Goal: Information Seeking & Learning: Learn about a topic

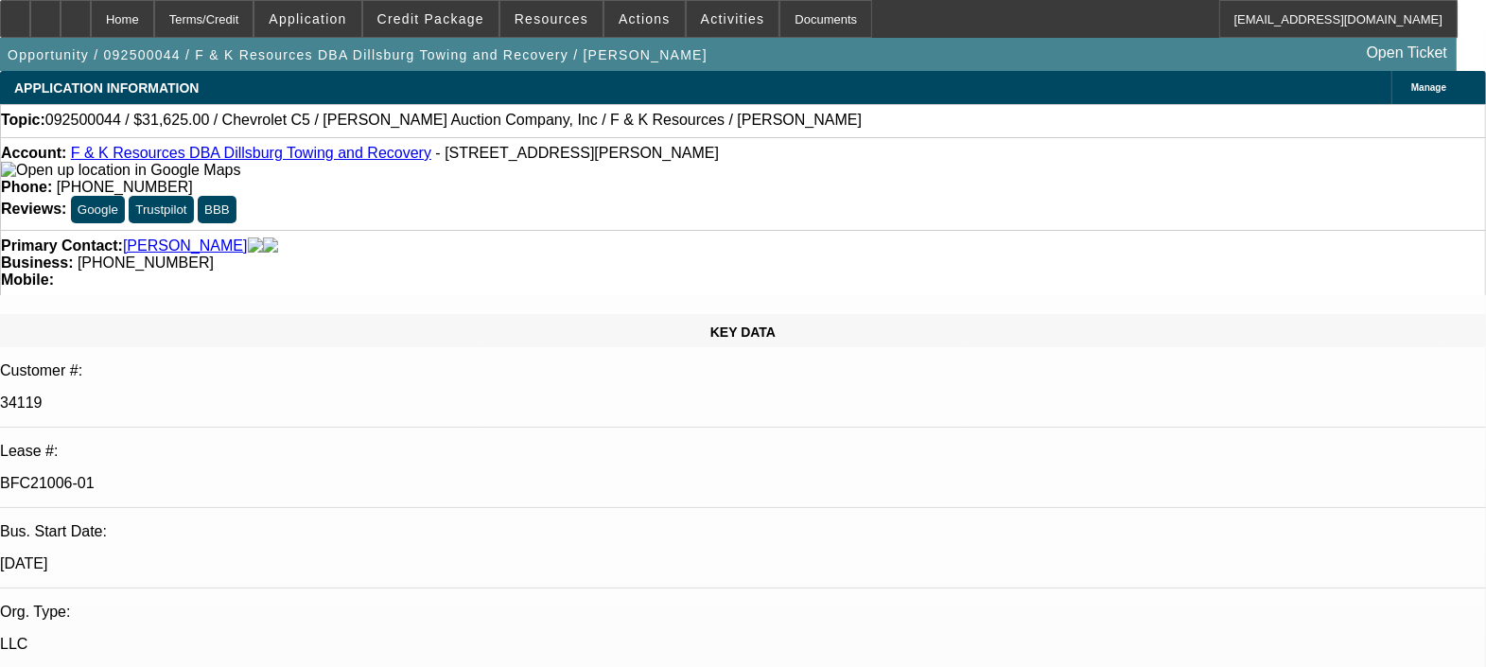
select select "0"
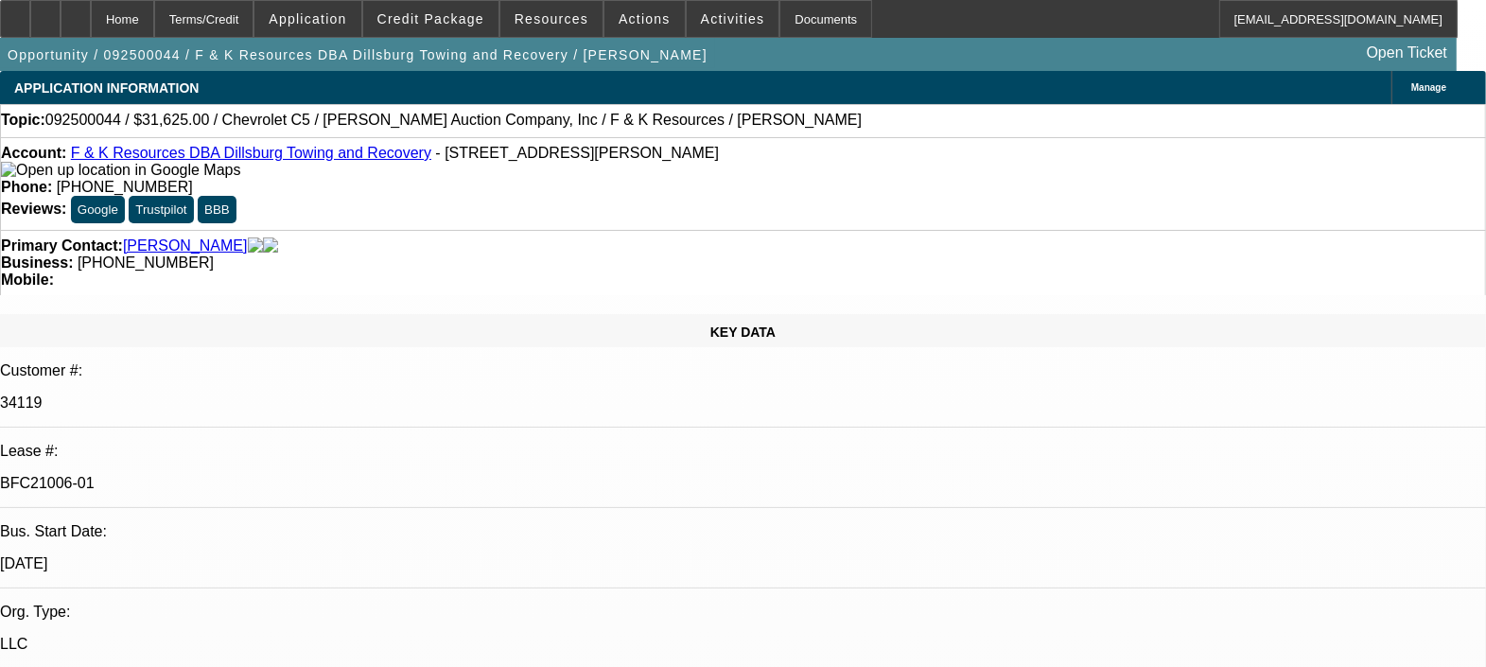
select select "0"
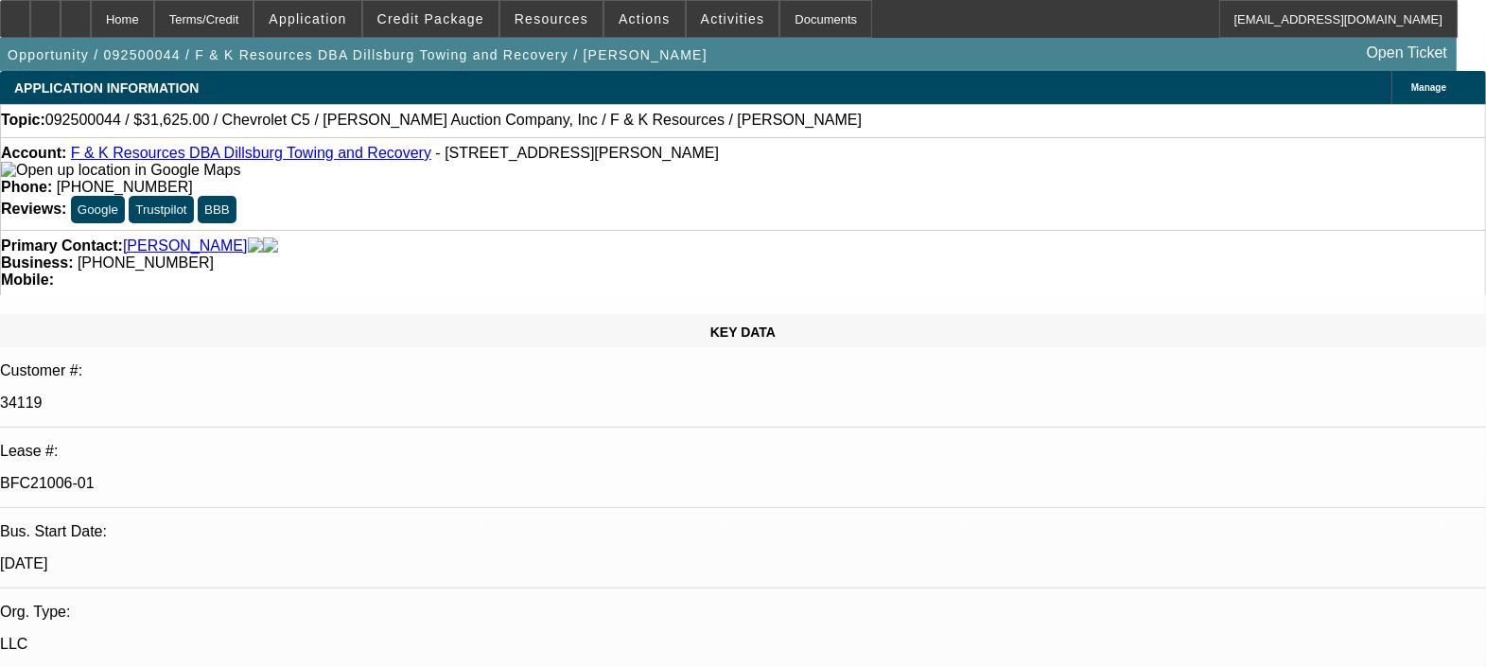
select select "0"
select select "1"
select select "6"
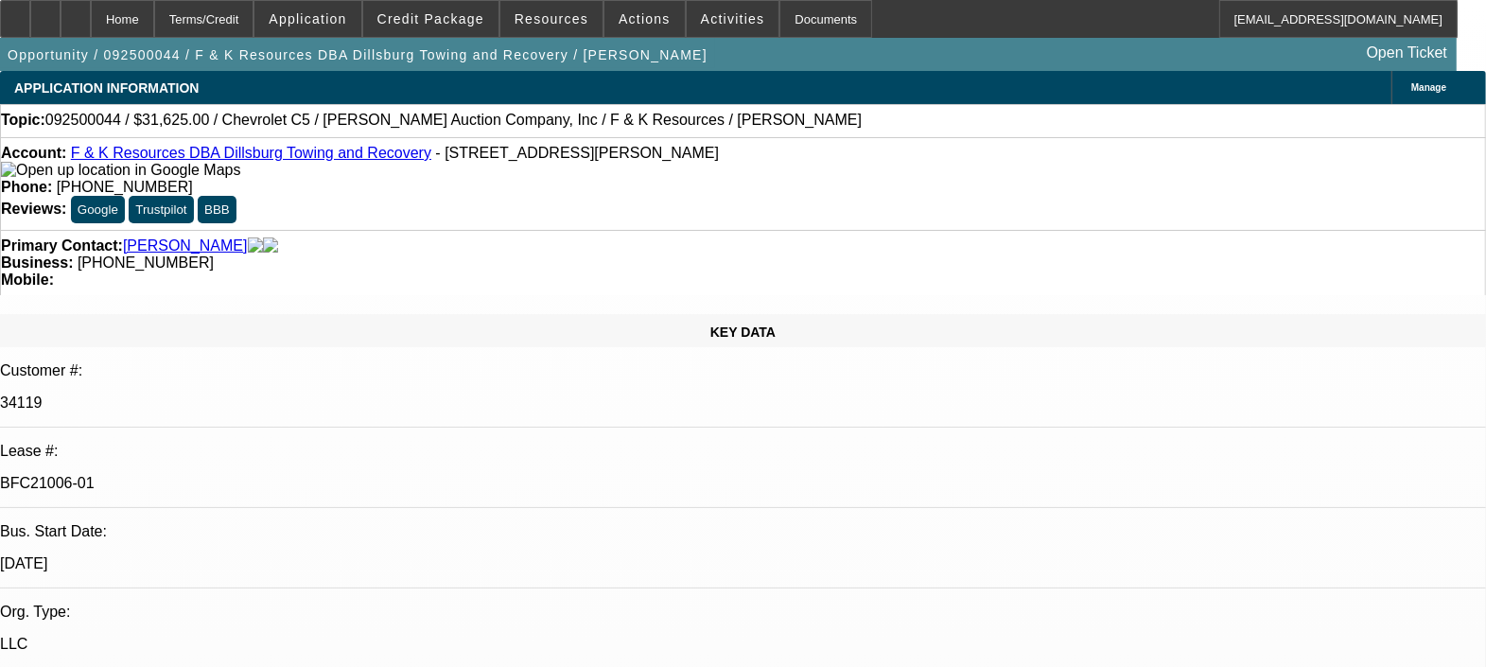
select select "1"
select select "6"
select select "1"
select select "3"
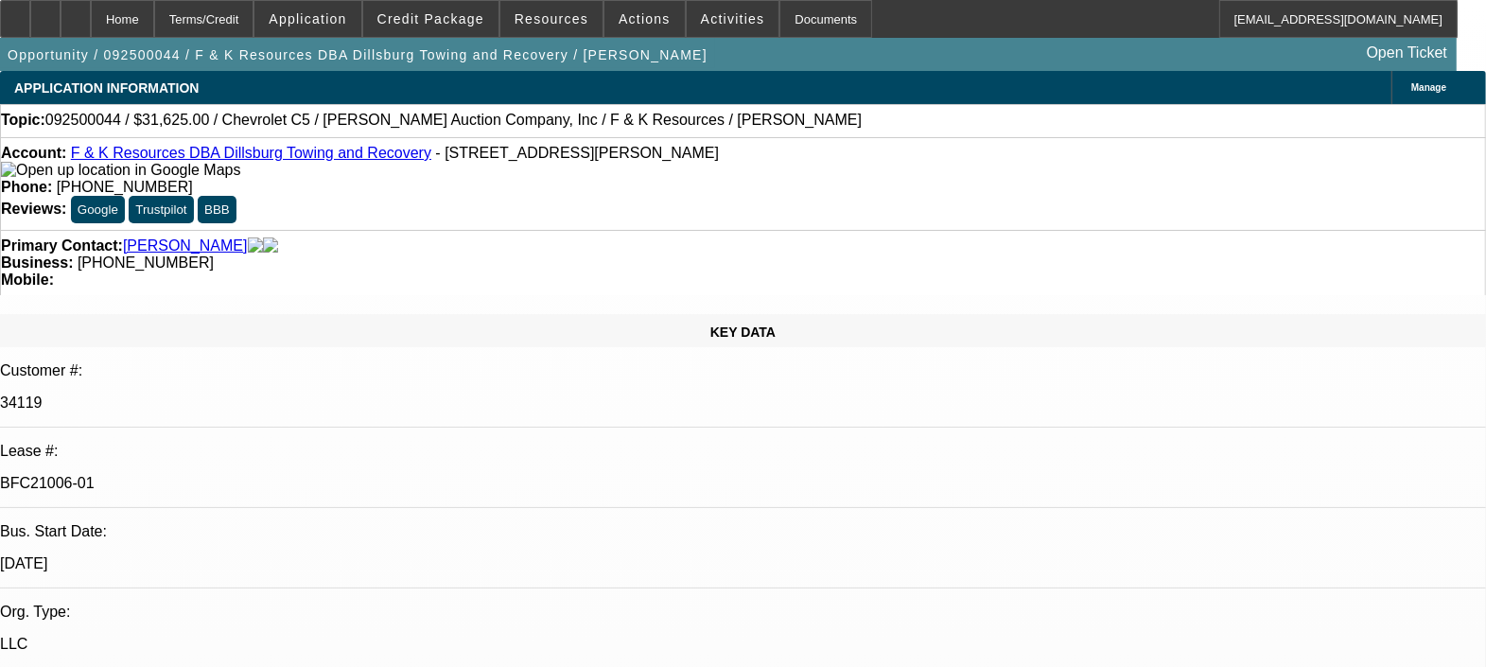
select select "6"
select select "1"
select select "6"
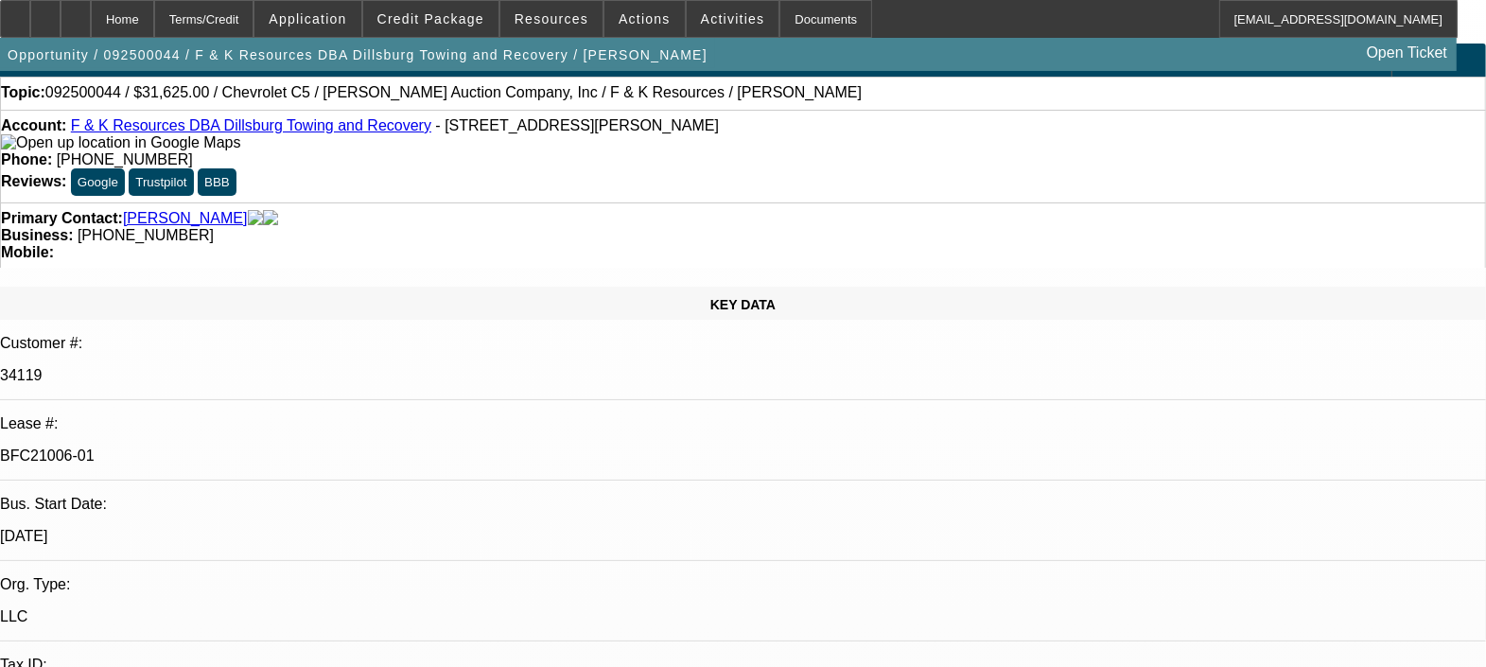
scroll to position [236, 0]
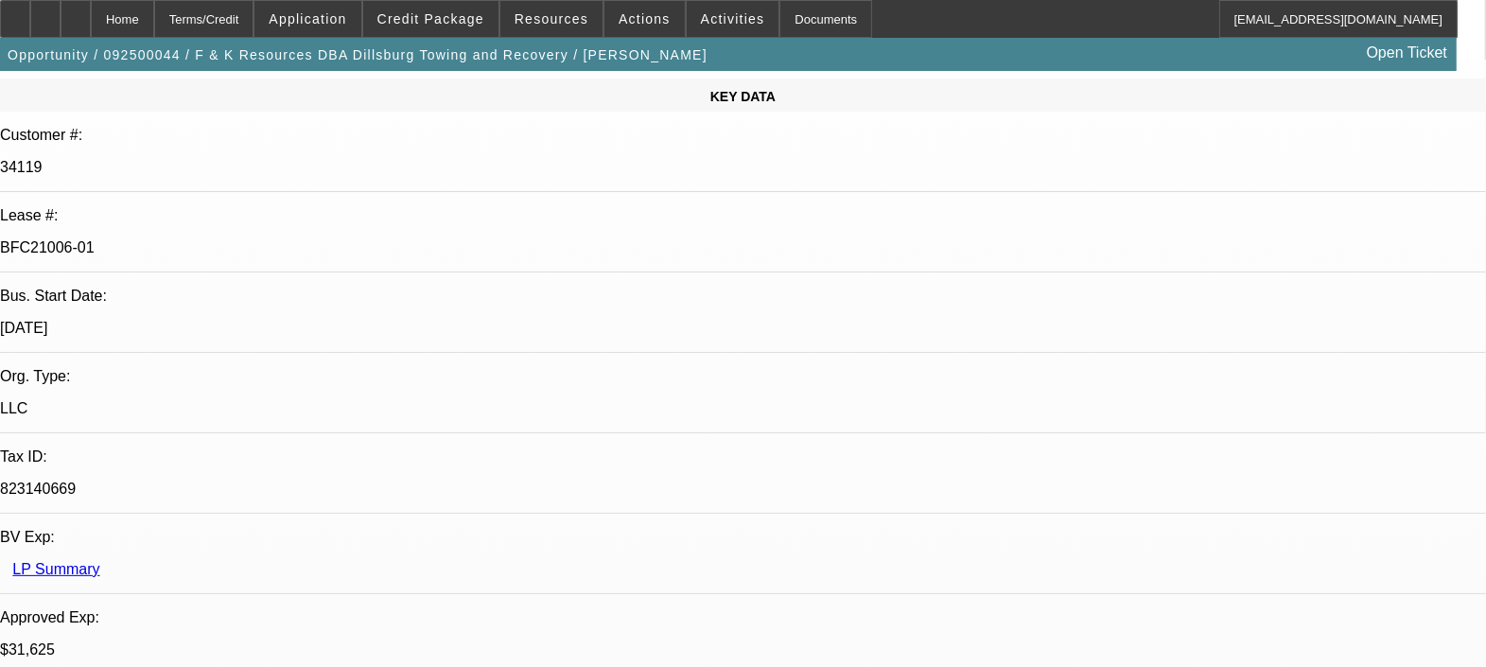
drag, startPoint x: 1137, startPoint y: 221, endPoint x: 1153, endPoint y: 237, distance: 22.1
drag, startPoint x: 1186, startPoint y: 511, endPoint x: 1024, endPoint y: 517, distance: 162.9
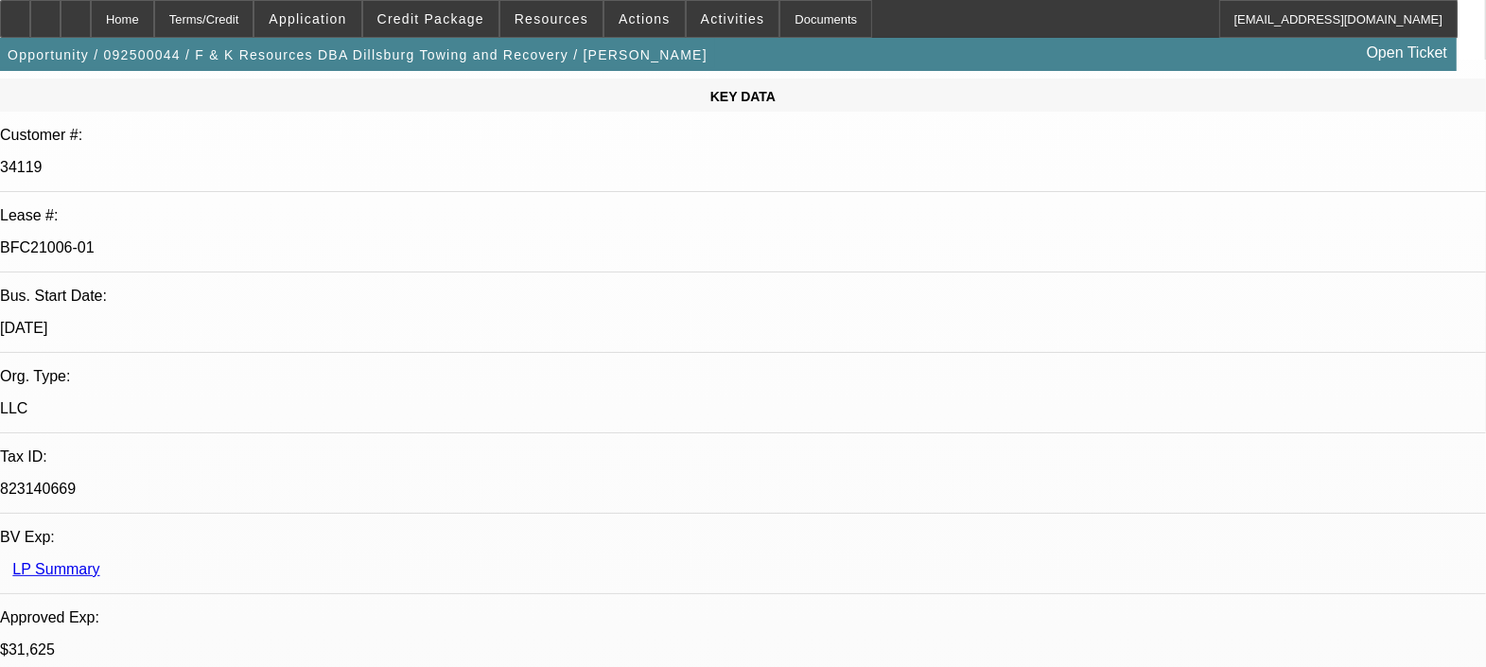
drag, startPoint x: 1024, startPoint y: 517, endPoint x: 1165, endPoint y: 538, distance: 142.5
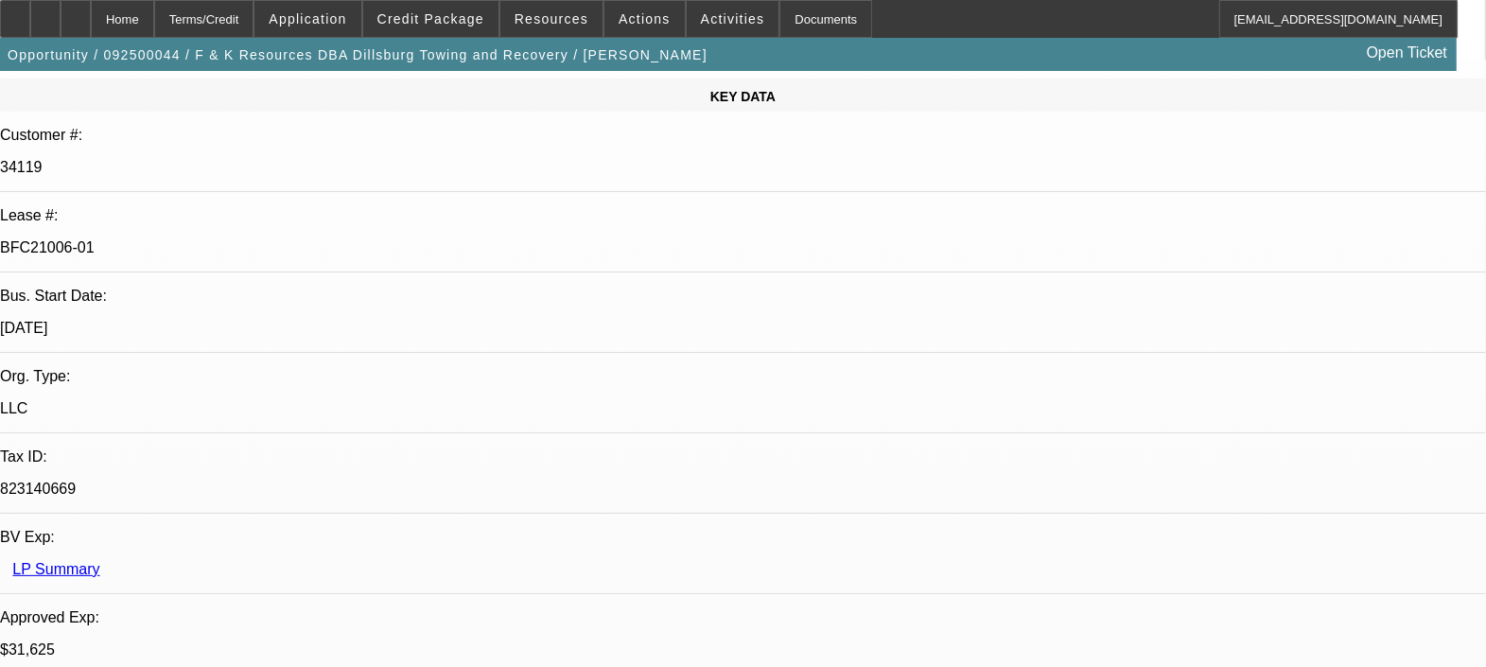
drag, startPoint x: 1078, startPoint y: 573, endPoint x: 1053, endPoint y: 573, distance: 25.5
drag, startPoint x: 1055, startPoint y: 573, endPoint x: 1235, endPoint y: 552, distance: 180.9
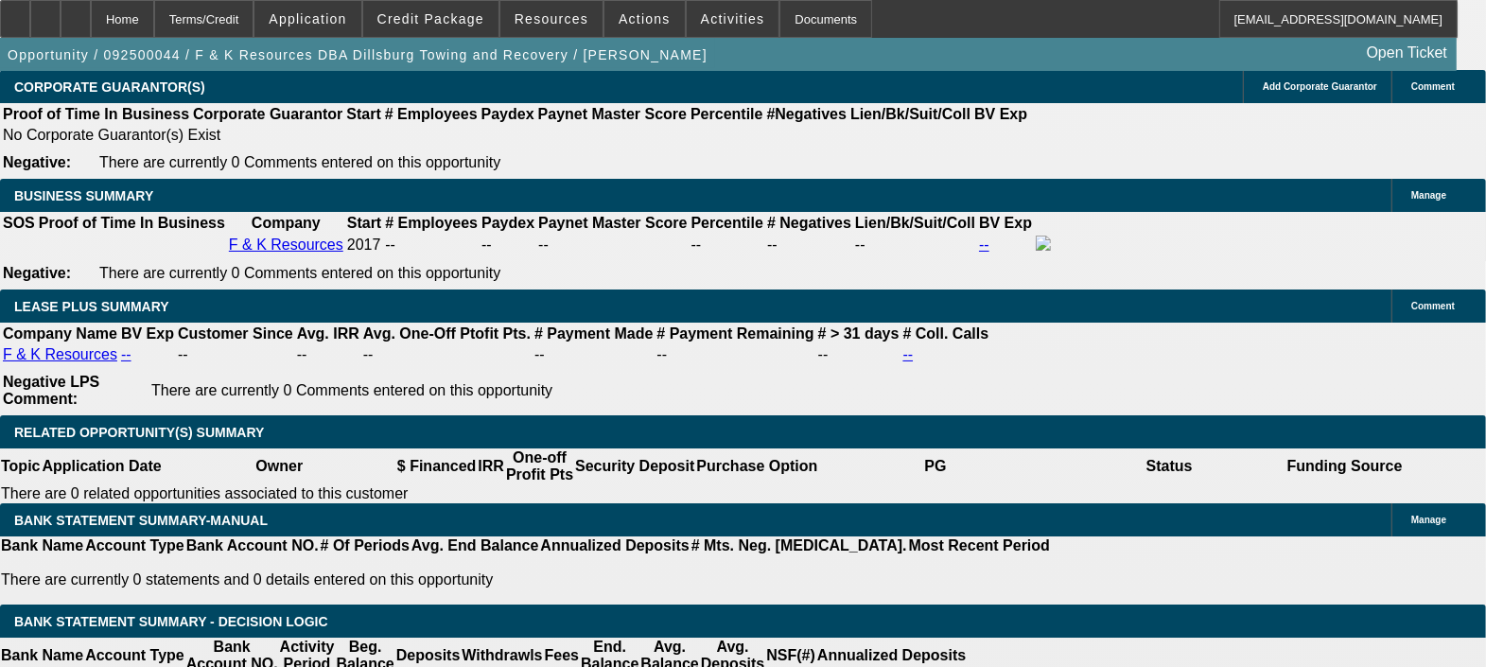
scroll to position [0, 401]
drag, startPoint x: 735, startPoint y: 403, endPoint x: 861, endPoint y: 404, distance: 125.8
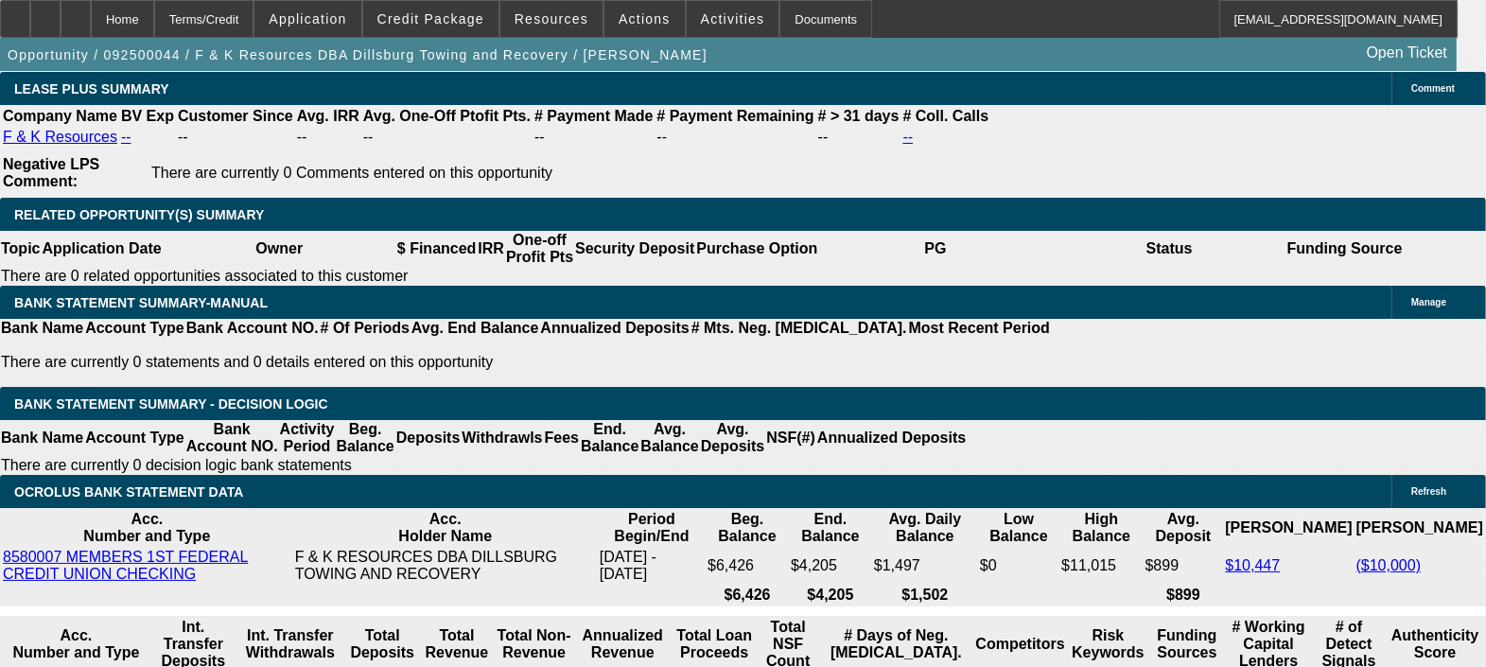
scroll to position [3310, 0]
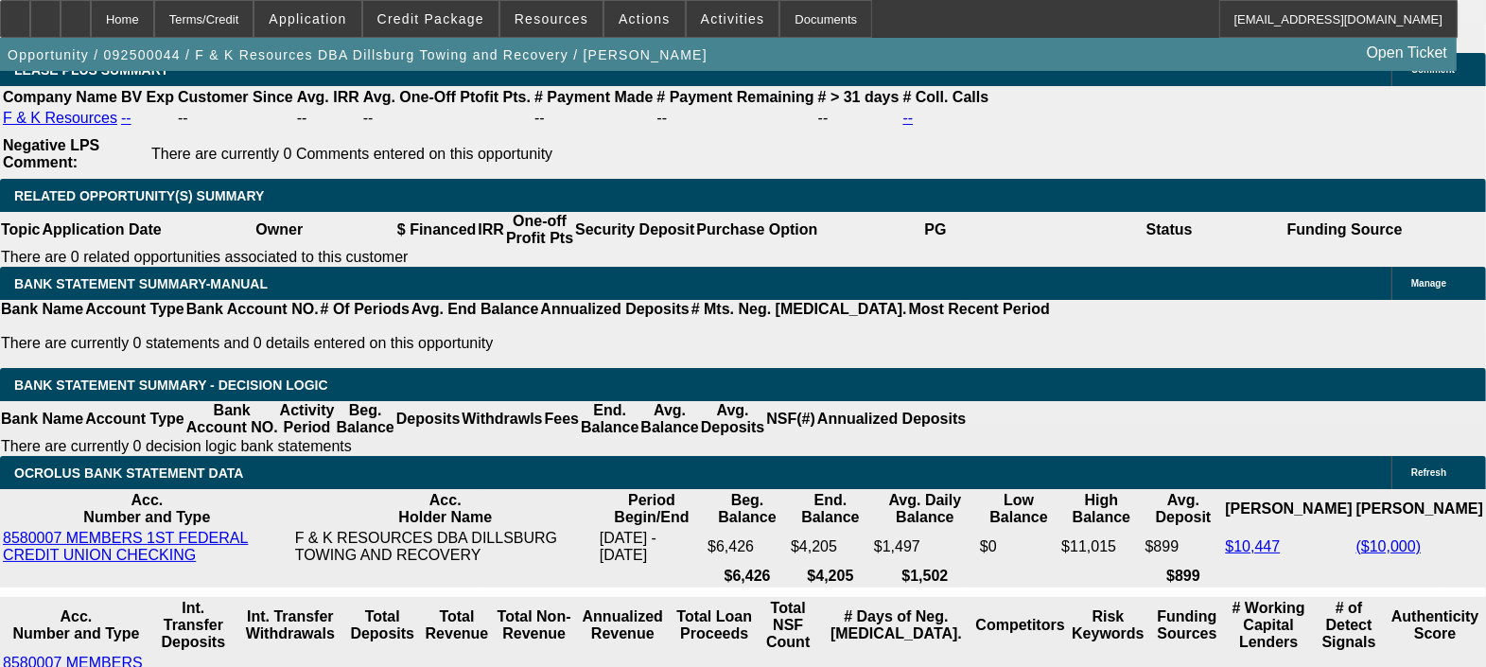
drag, startPoint x: 402, startPoint y: 498, endPoint x: 419, endPoint y: 496, distance: 17.1
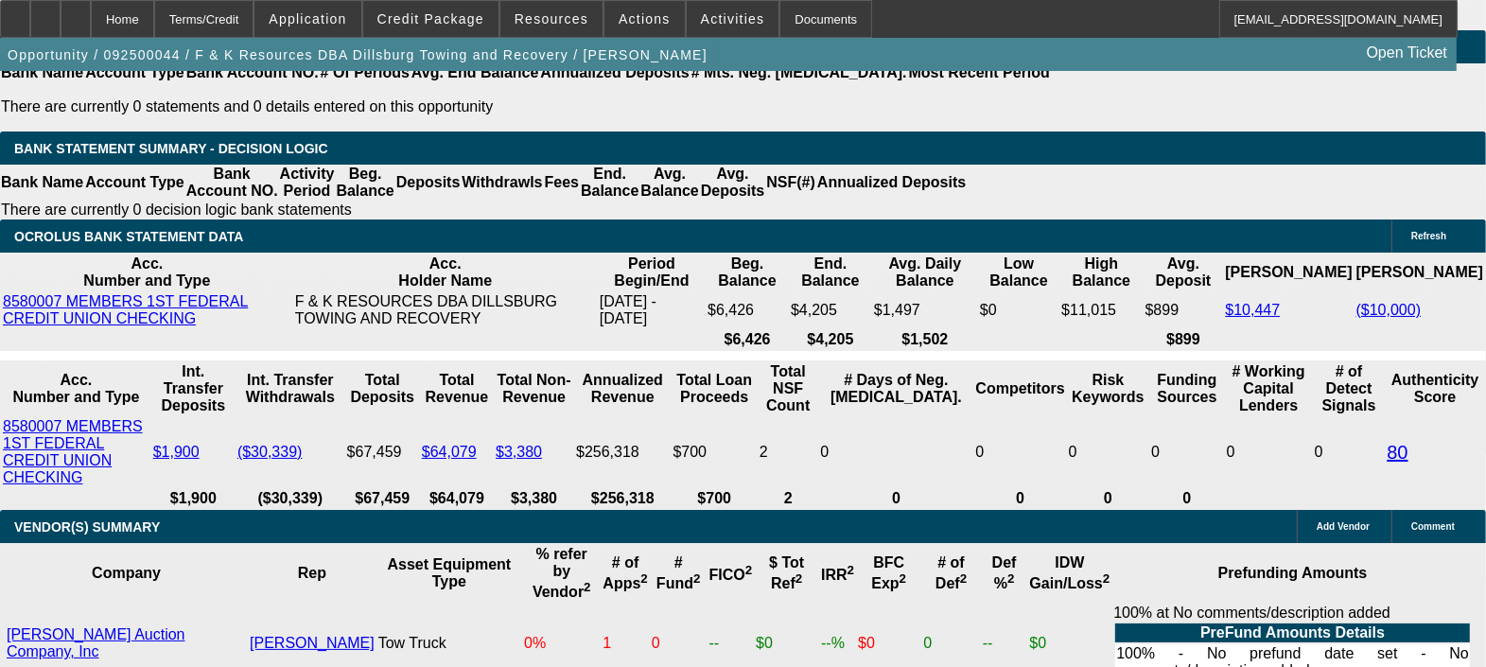
scroll to position [3665, 0]
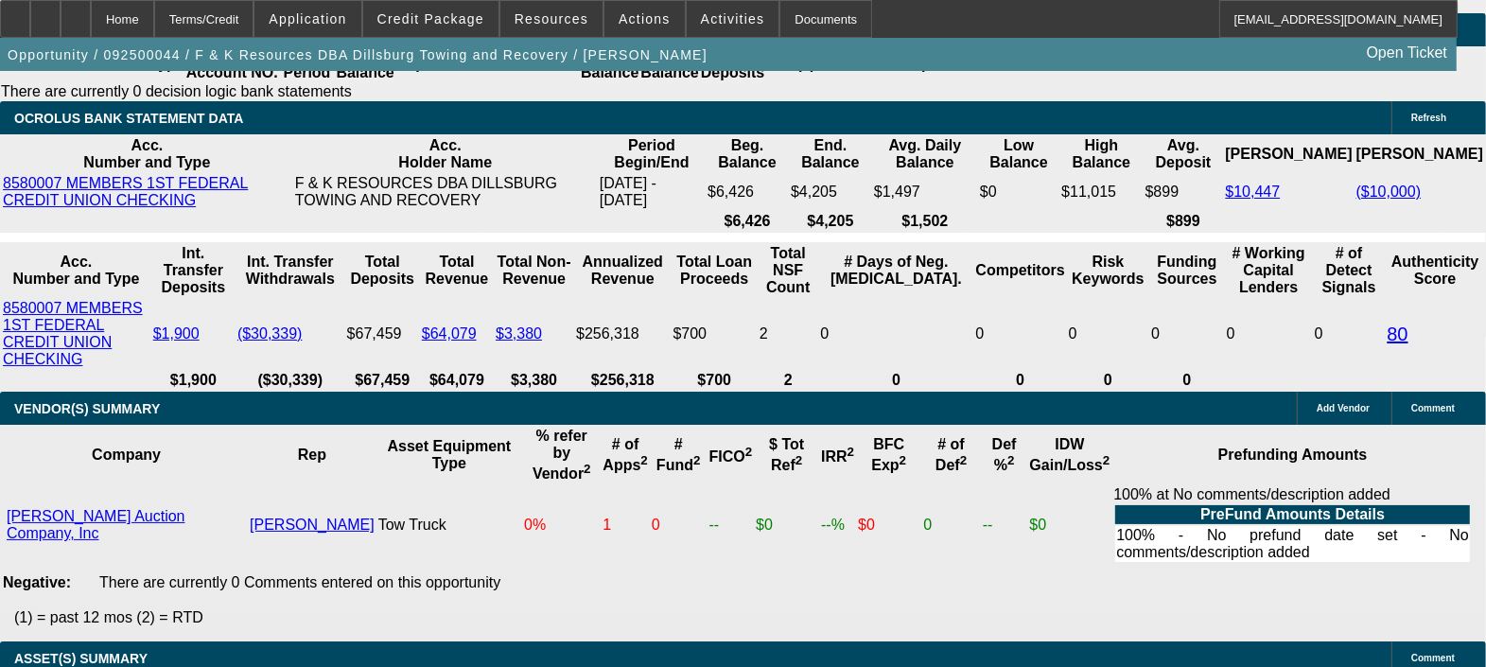
drag, startPoint x: 413, startPoint y: 465, endPoint x: 432, endPoint y: 466, distance: 19.0
drag, startPoint x: 432, startPoint y: 466, endPoint x: 329, endPoint y: 386, distance: 130.8
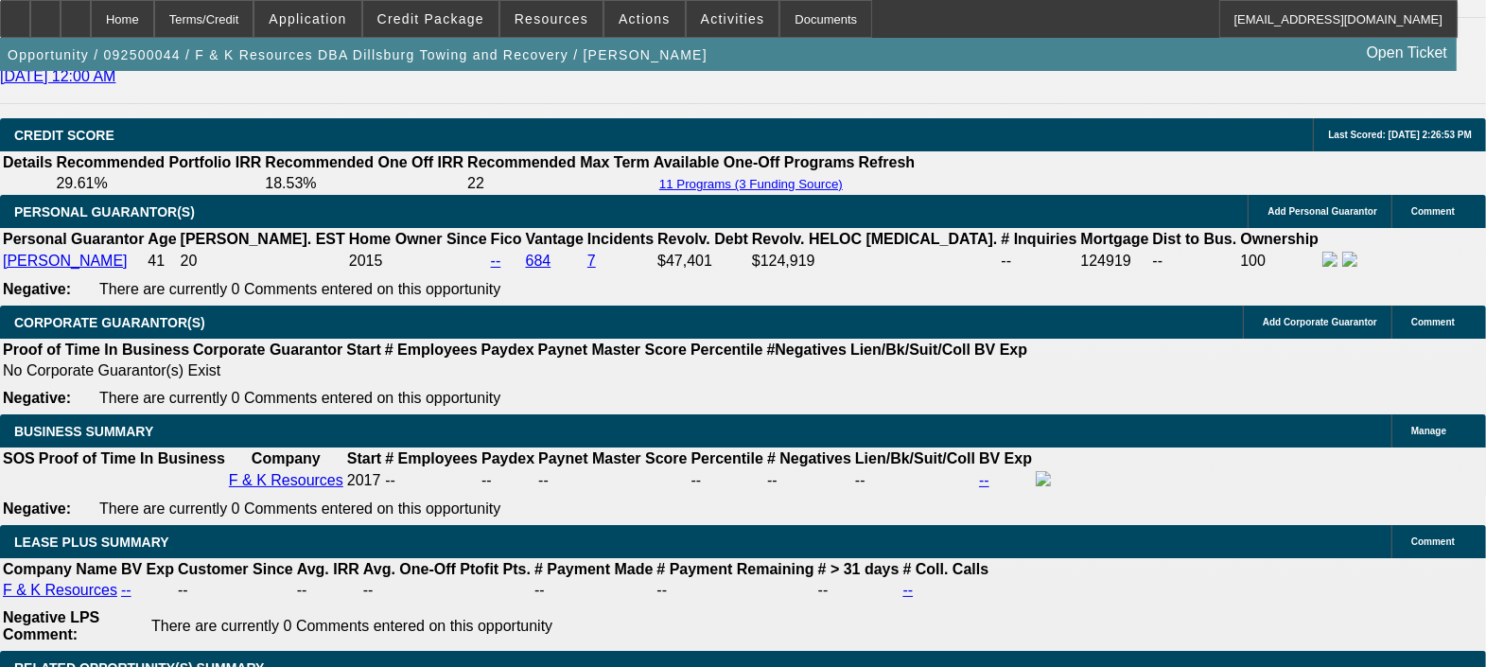
scroll to position [117, 0]
drag, startPoint x: 1107, startPoint y: 530, endPoint x: 1230, endPoint y: 536, distance: 123.2
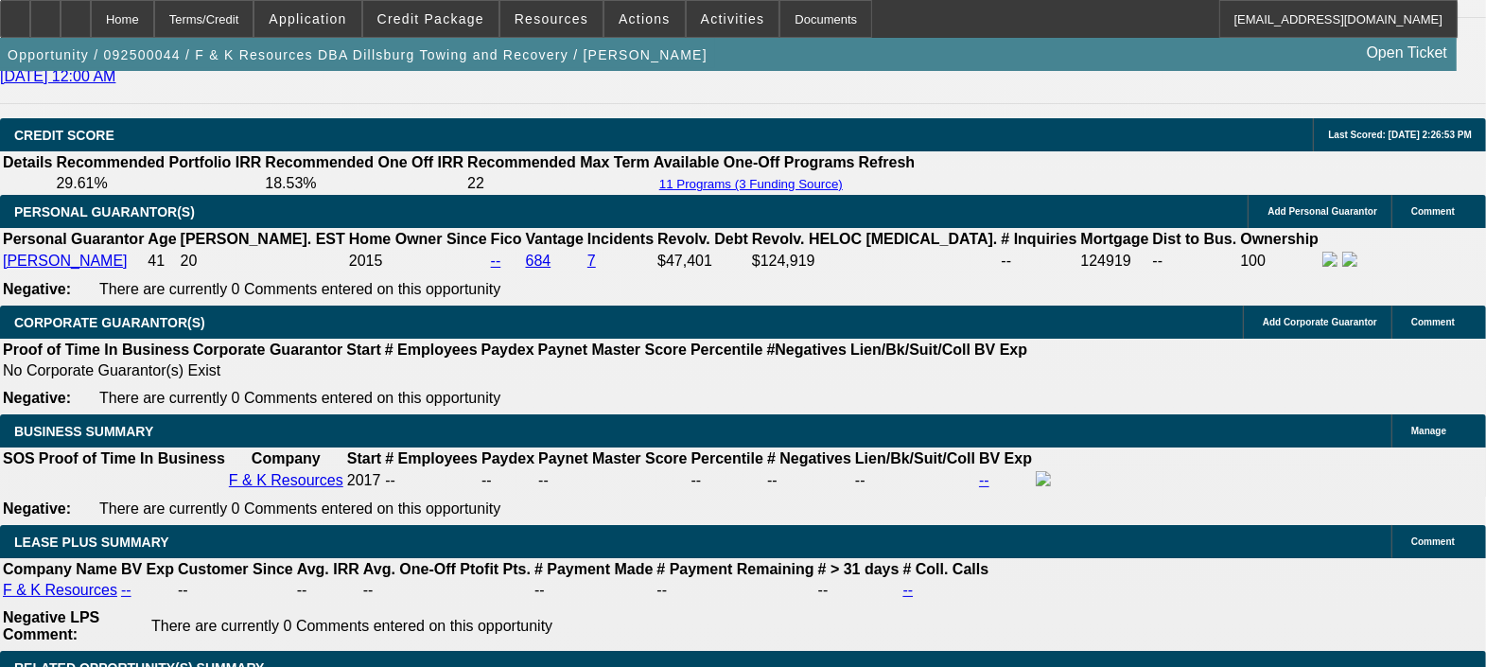
drag, startPoint x: 1009, startPoint y: 518, endPoint x: 1099, endPoint y: 516, distance: 89.9
drag, startPoint x: 1099, startPoint y: 516, endPoint x: 1113, endPoint y: 516, distance: 14.2
drag, startPoint x: 1113, startPoint y: 516, endPoint x: 1005, endPoint y: 517, distance: 108.8
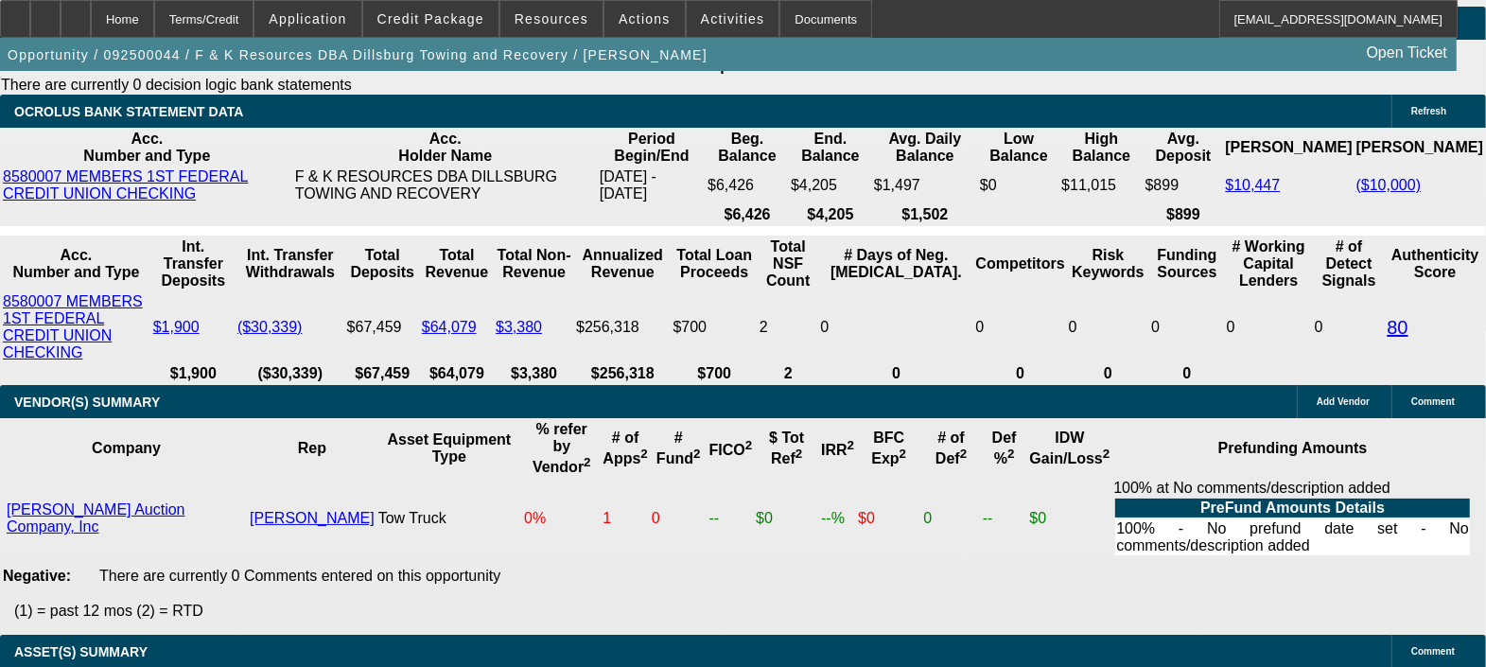
scroll to position [3665, 0]
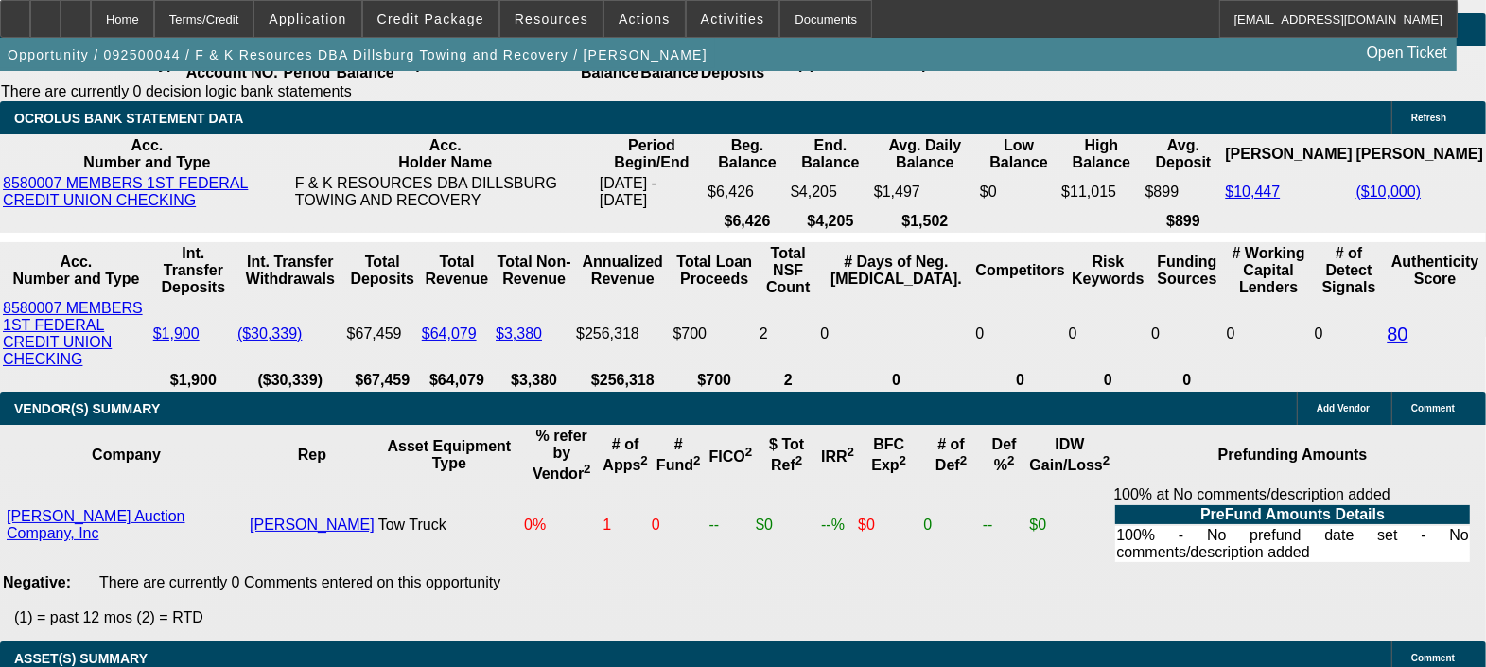
drag, startPoint x: 1008, startPoint y: 516, endPoint x: 1132, endPoint y: 514, distance: 124.9
drag, startPoint x: 1132, startPoint y: 514, endPoint x: 1140, endPoint y: 540, distance: 27.5
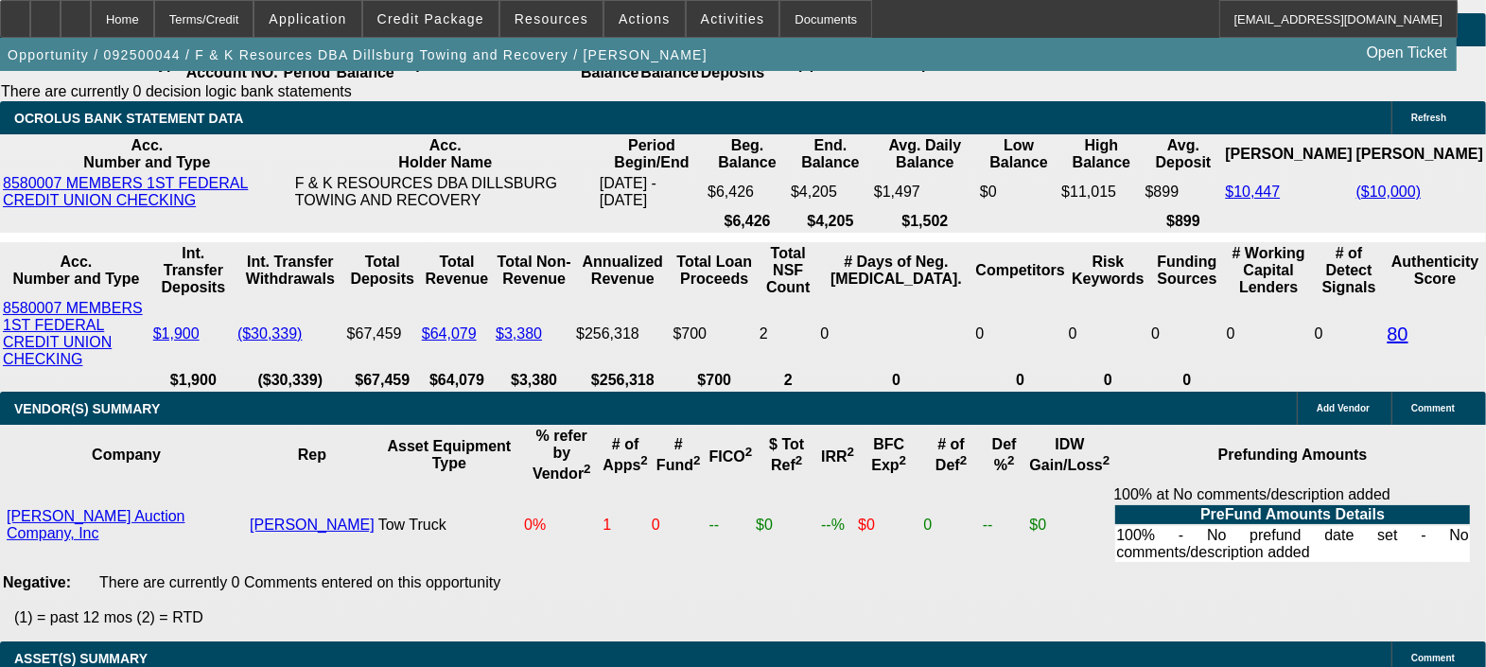
drag, startPoint x: 1166, startPoint y: 513, endPoint x: 1231, endPoint y: 517, distance: 65.4
drag, startPoint x: 1250, startPoint y: 514, endPoint x: 1320, endPoint y: 535, distance: 73.0
drag, startPoint x: 1319, startPoint y: 535, endPoint x: 1131, endPoint y: 537, distance: 187.3
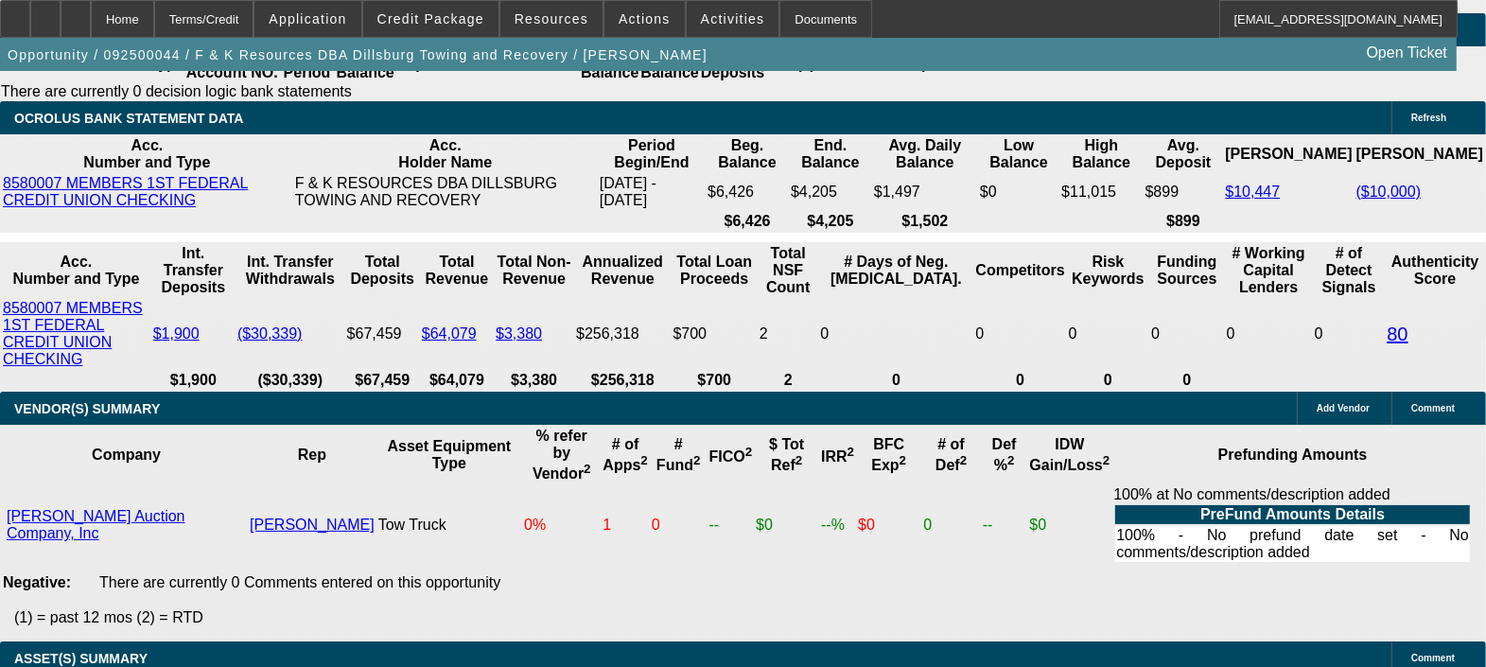
drag, startPoint x: 1055, startPoint y: 532, endPoint x: 1341, endPoint y: 529, distance: 285.7
drag, startPoint x: 1347, startPoint y: 534, endPoint x: 1118, endPoint y: 553, distance: 229.8
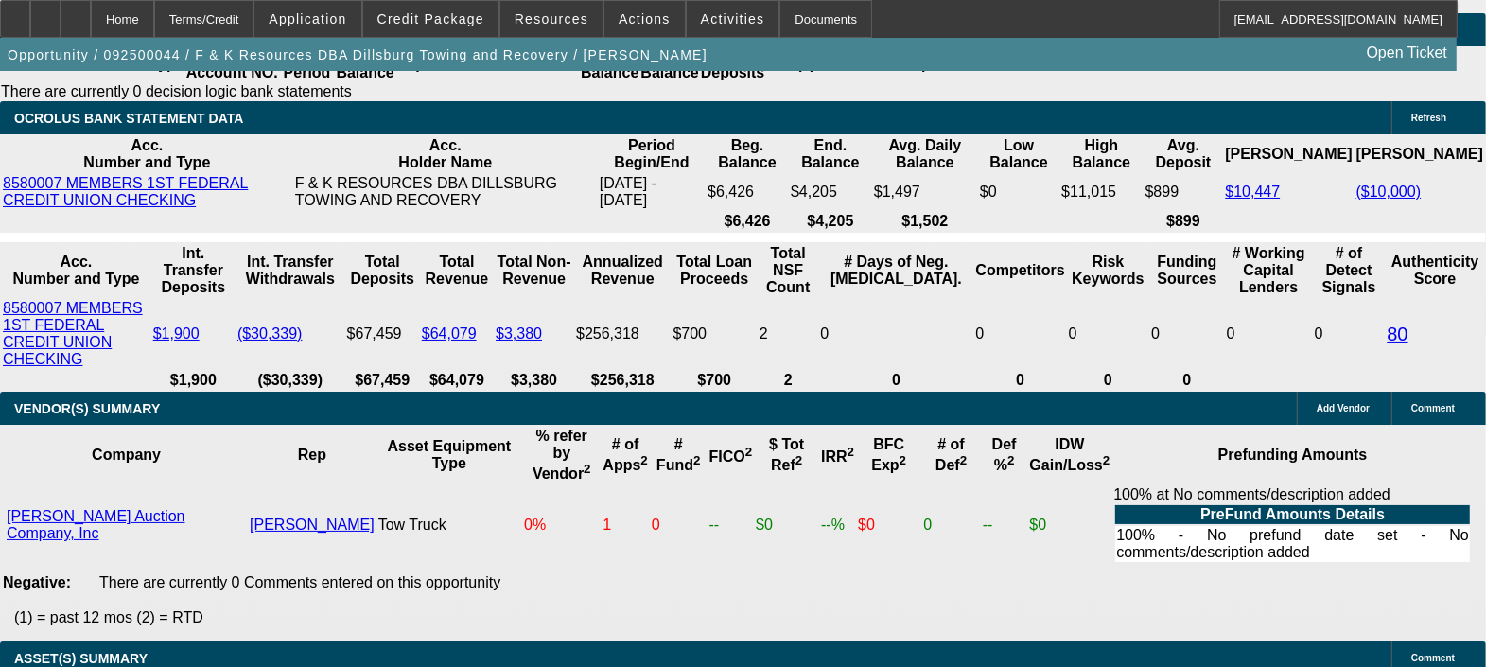
drag, startPoint x: 1118, startPoint y: 553, endPoint x: 1311, endPoint y: 170, distance: 429.0
drag, startPoint x: 1093, startPoint y: 520, endPoint x: 1033, endPoint y: 520, distance: 59.6
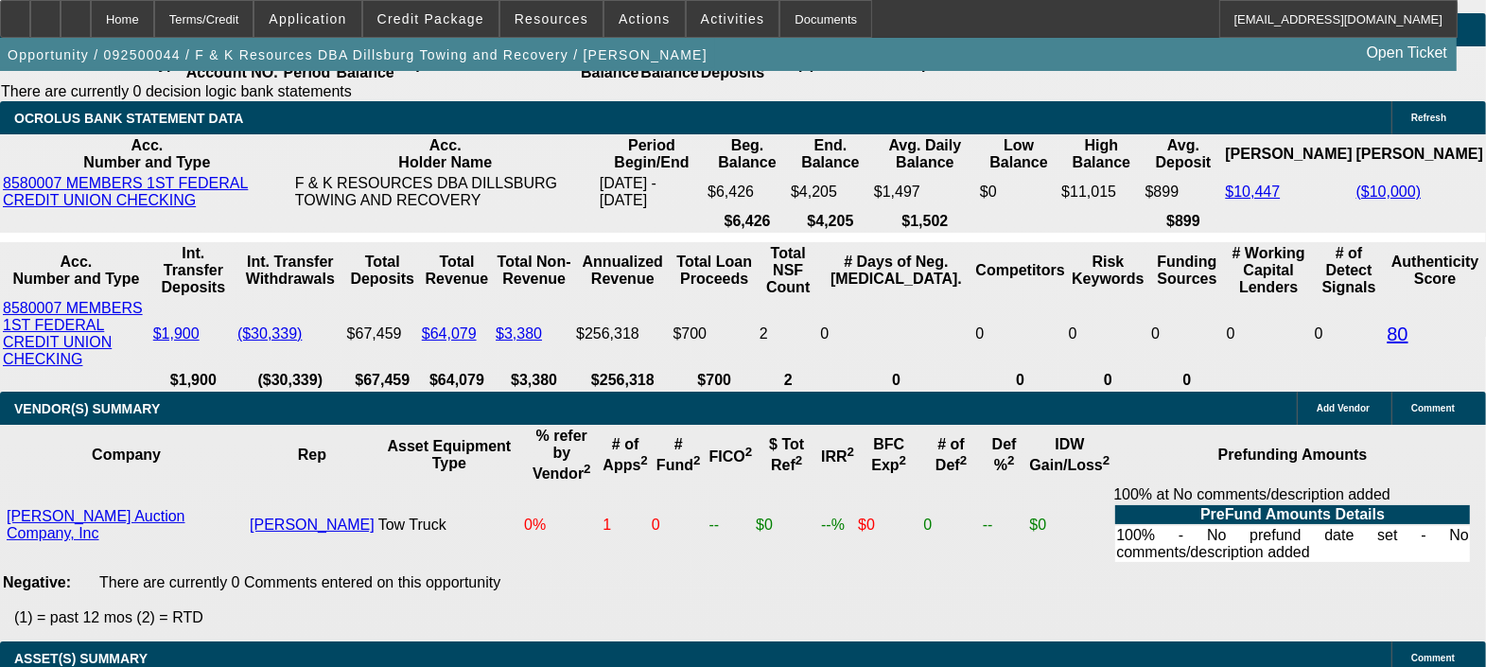
drag, startPoint x: 1033, startPoint y: 520, endPoint x: 1225, endPoint y: 531, distance: 192.3
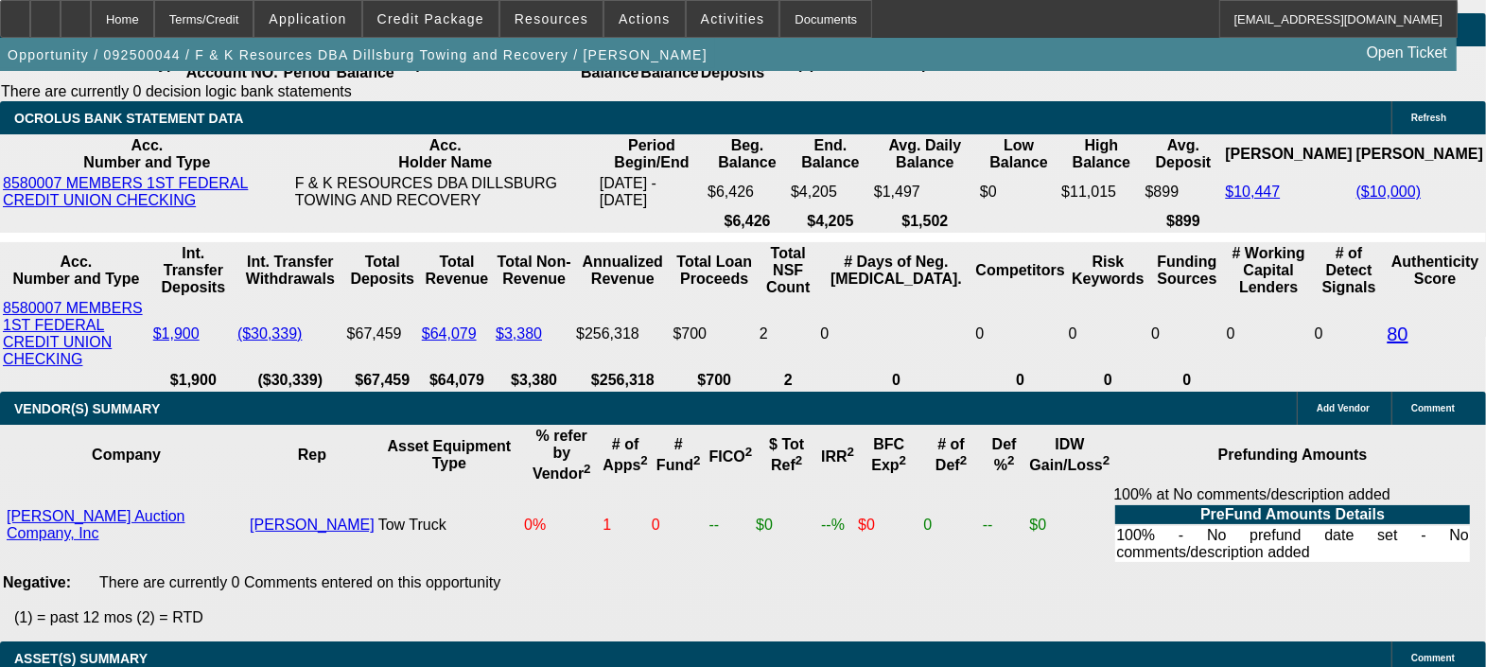
drag, startPoint x: 1101, startPoint y: 542, endPoint x: 1119, endPoint y: 546, distance: 18.4
drag, startPoint x: 1119, startPoint y: 546, endPoint x: 1108, endPoint y: 552, distance: 13.1
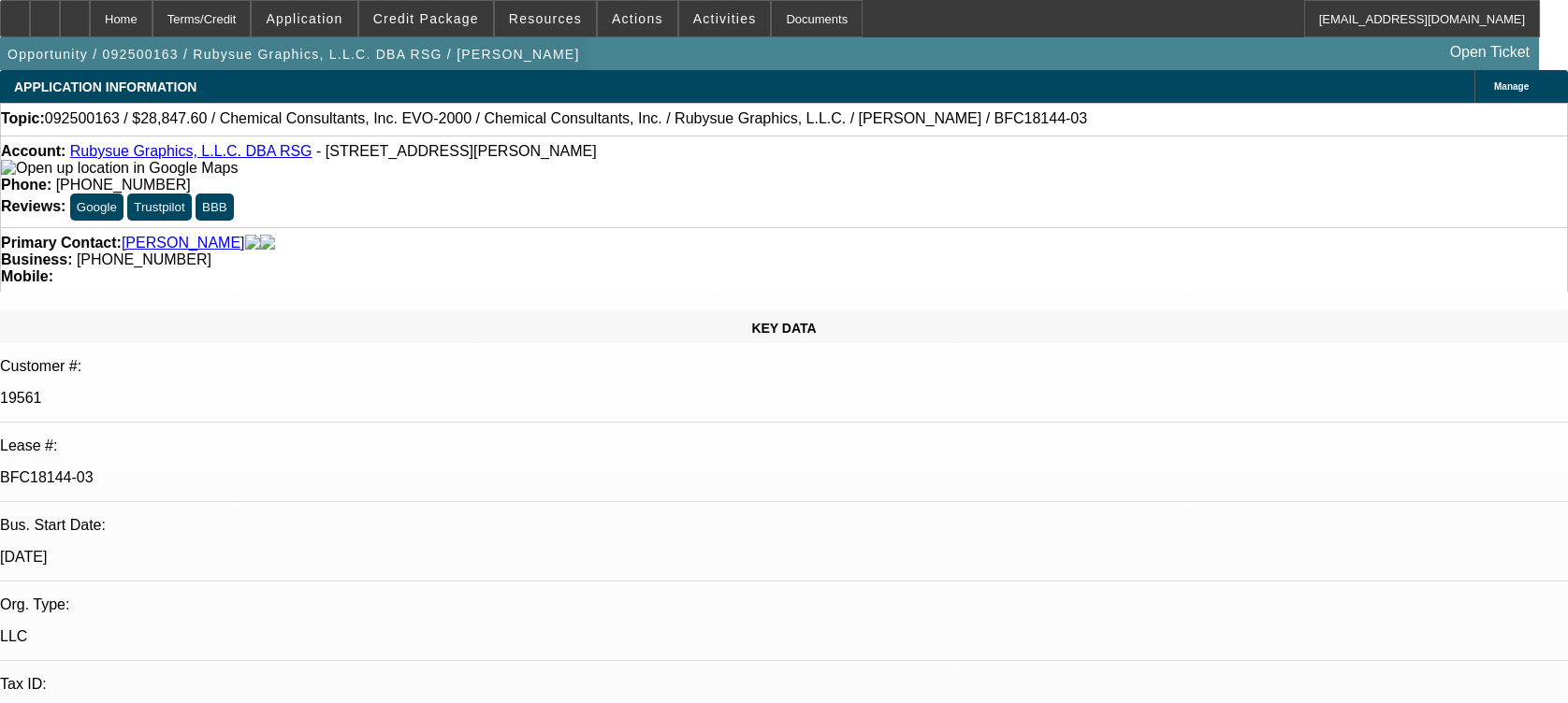
select select "0"
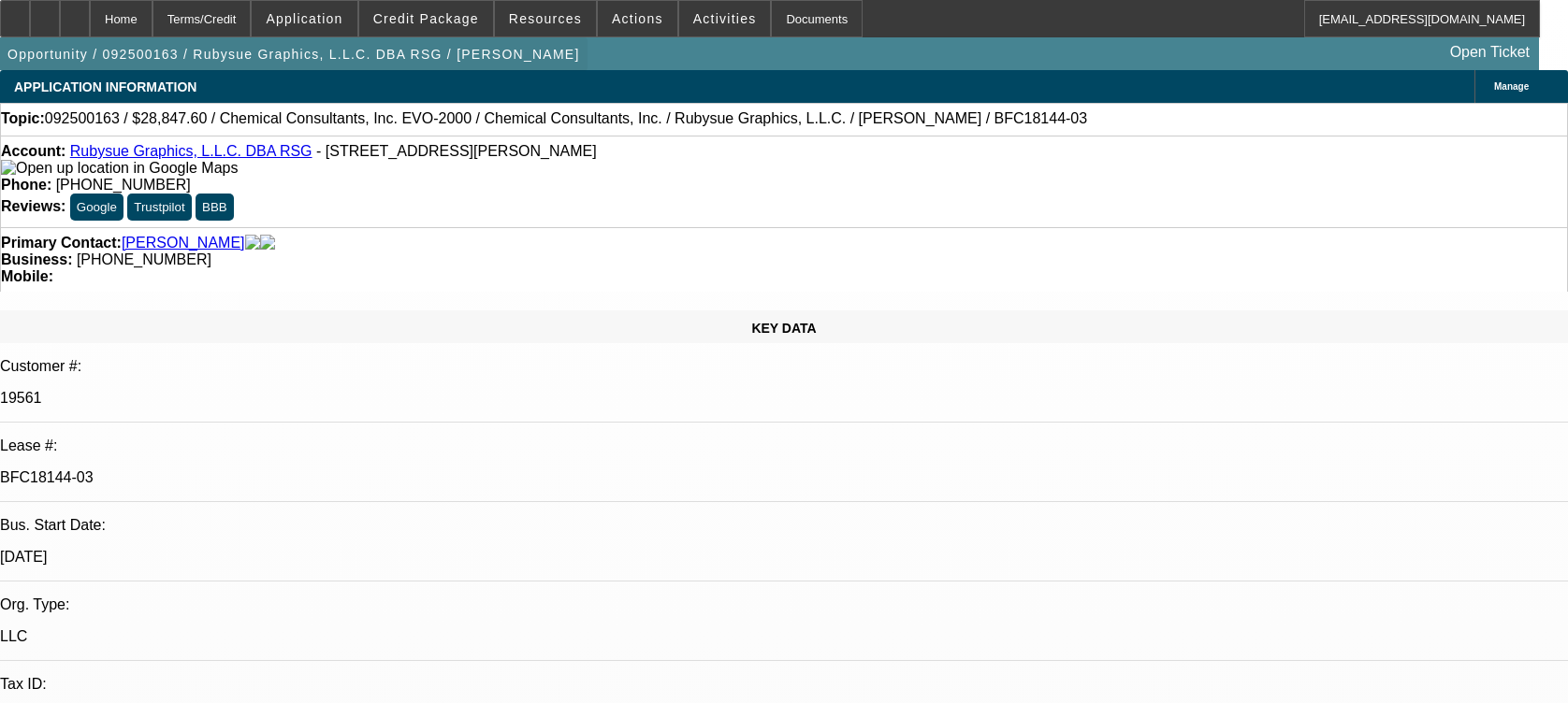
select select "0"
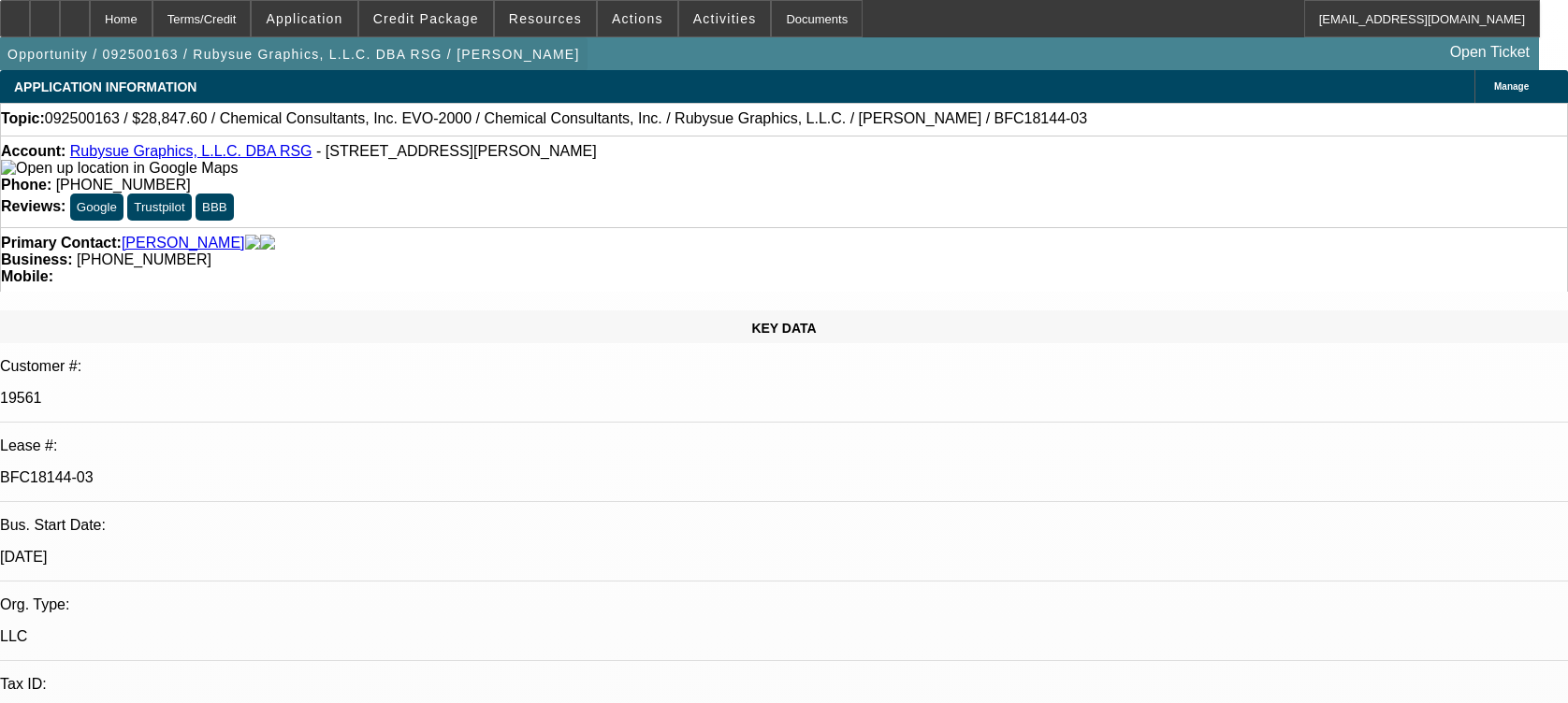
select select "0"
select select "1"
select select "2"
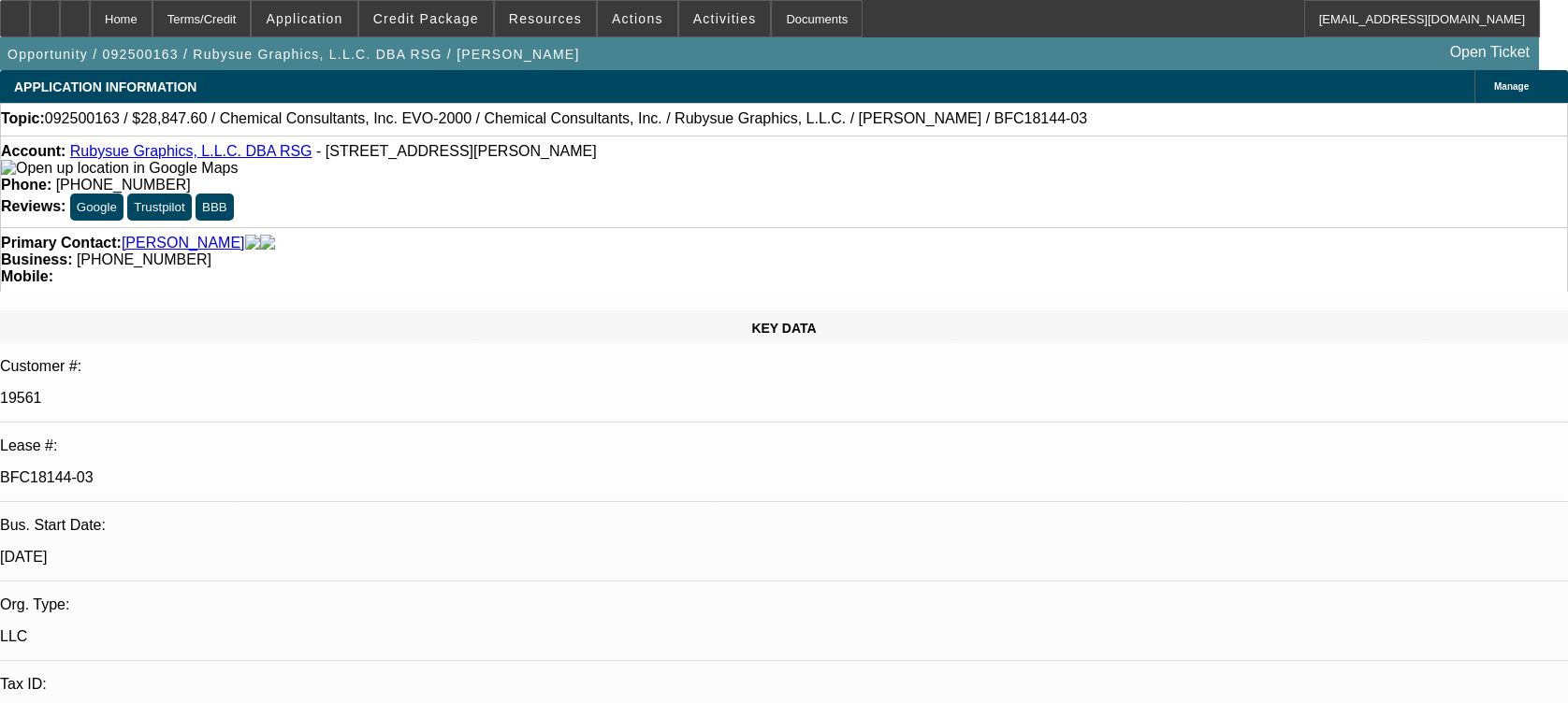
select select "1"
select select "2"
select select "1"
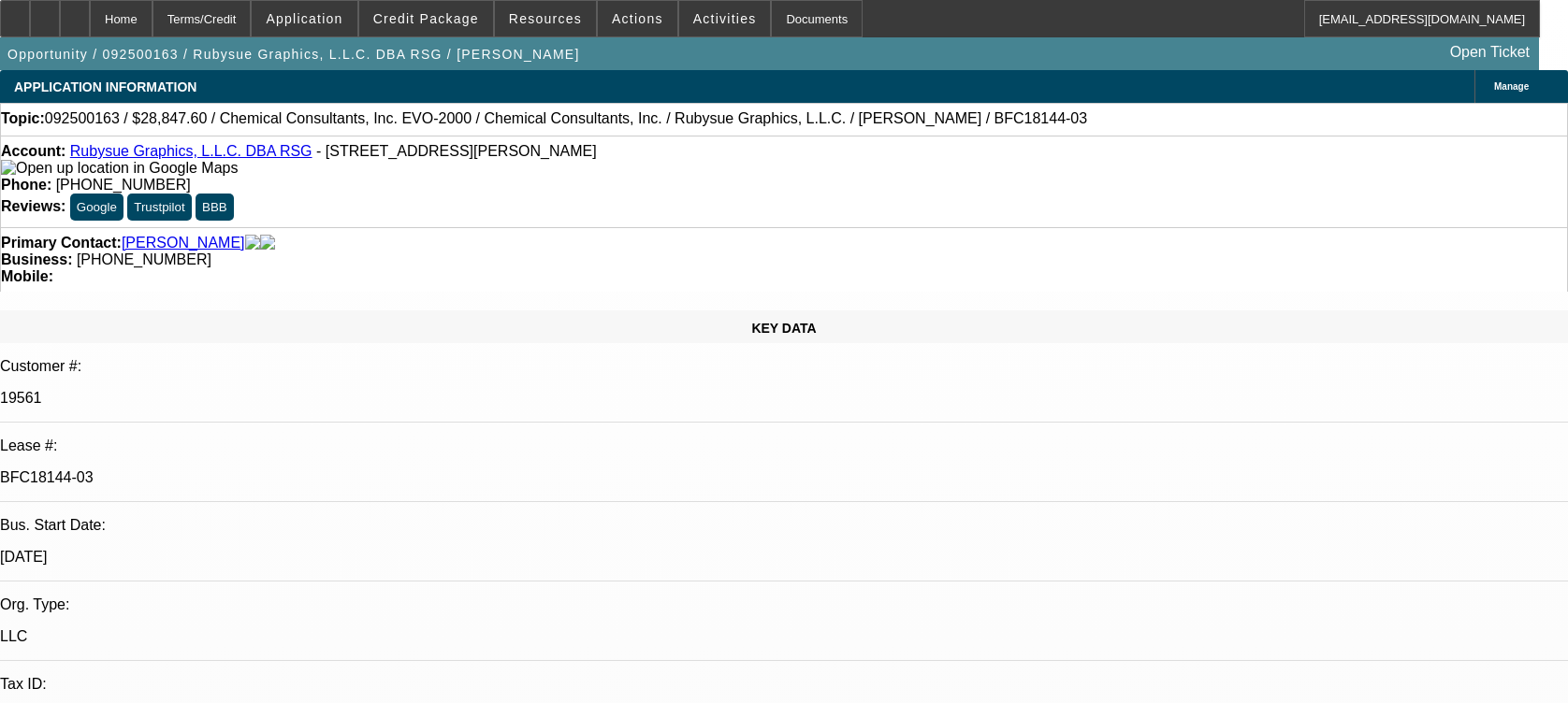
select select "2"
select select "1"
select select "2"
click at [447, 19] on span "Credit Package" at bounding box center [425, 18] width 106 height 15
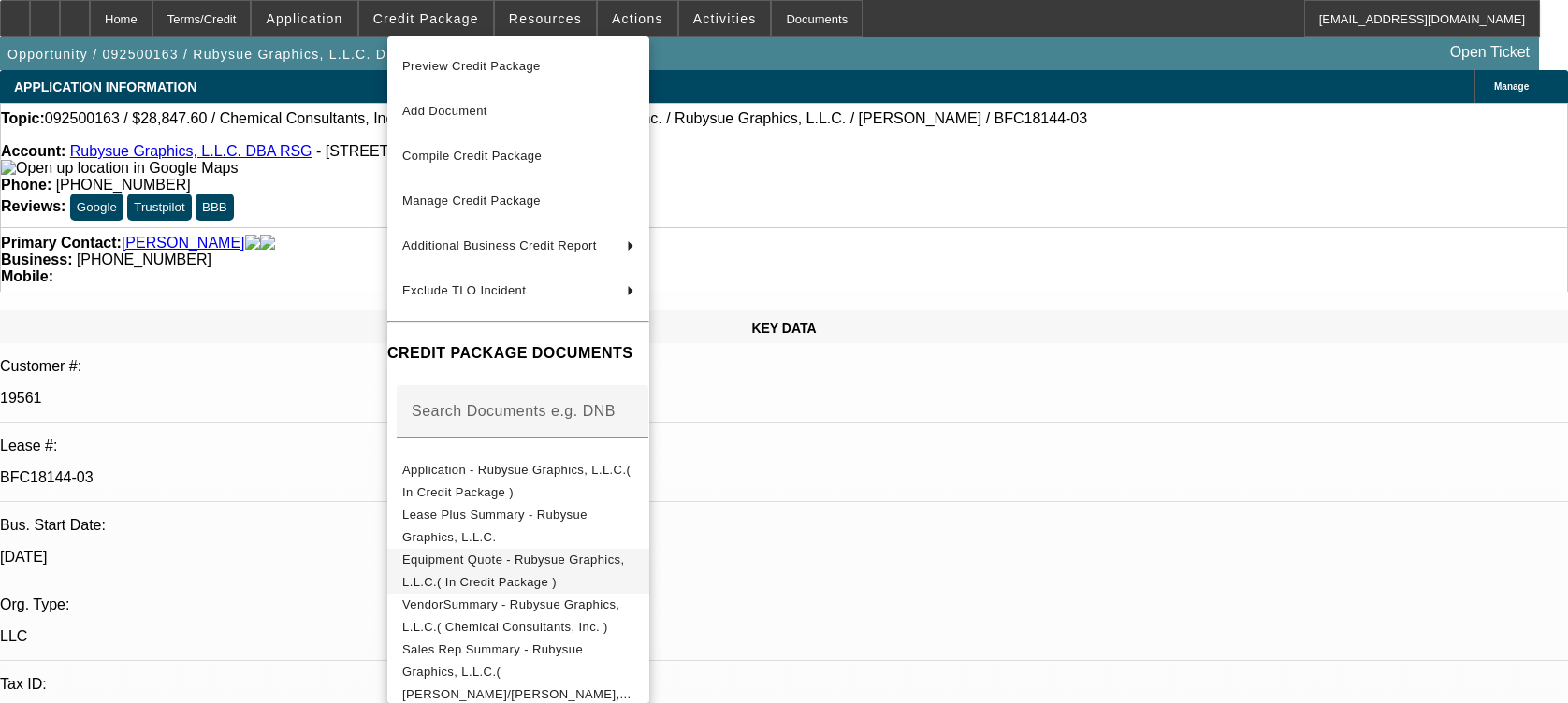
click at [536, 564] on span "Equipment Quote - Rubysue Graphics, L.L.C.( In Credit Package )" at bounding box center [513, 571] width 222 height 37
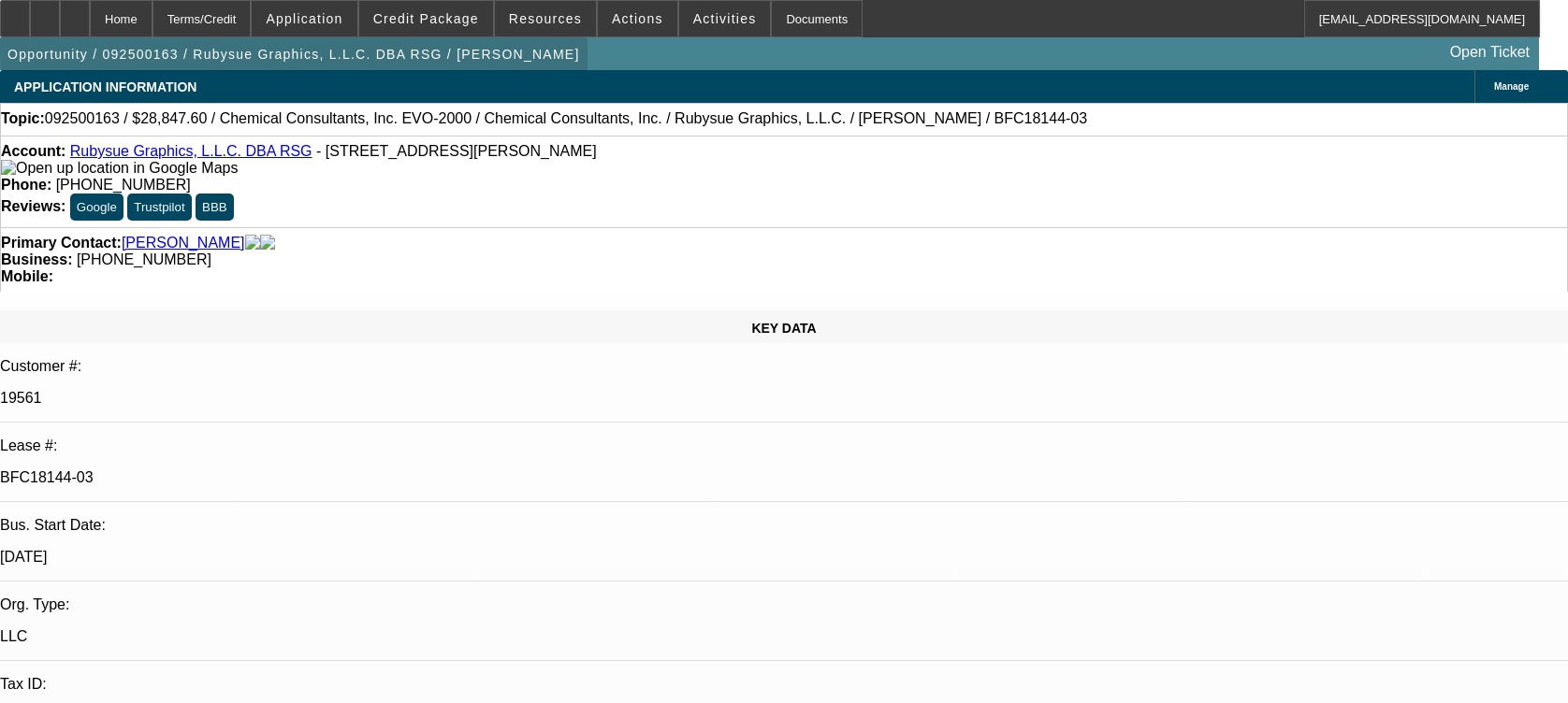
click at [407, 36] on span "button" at bounding box center [294, 53] width 587 height 44
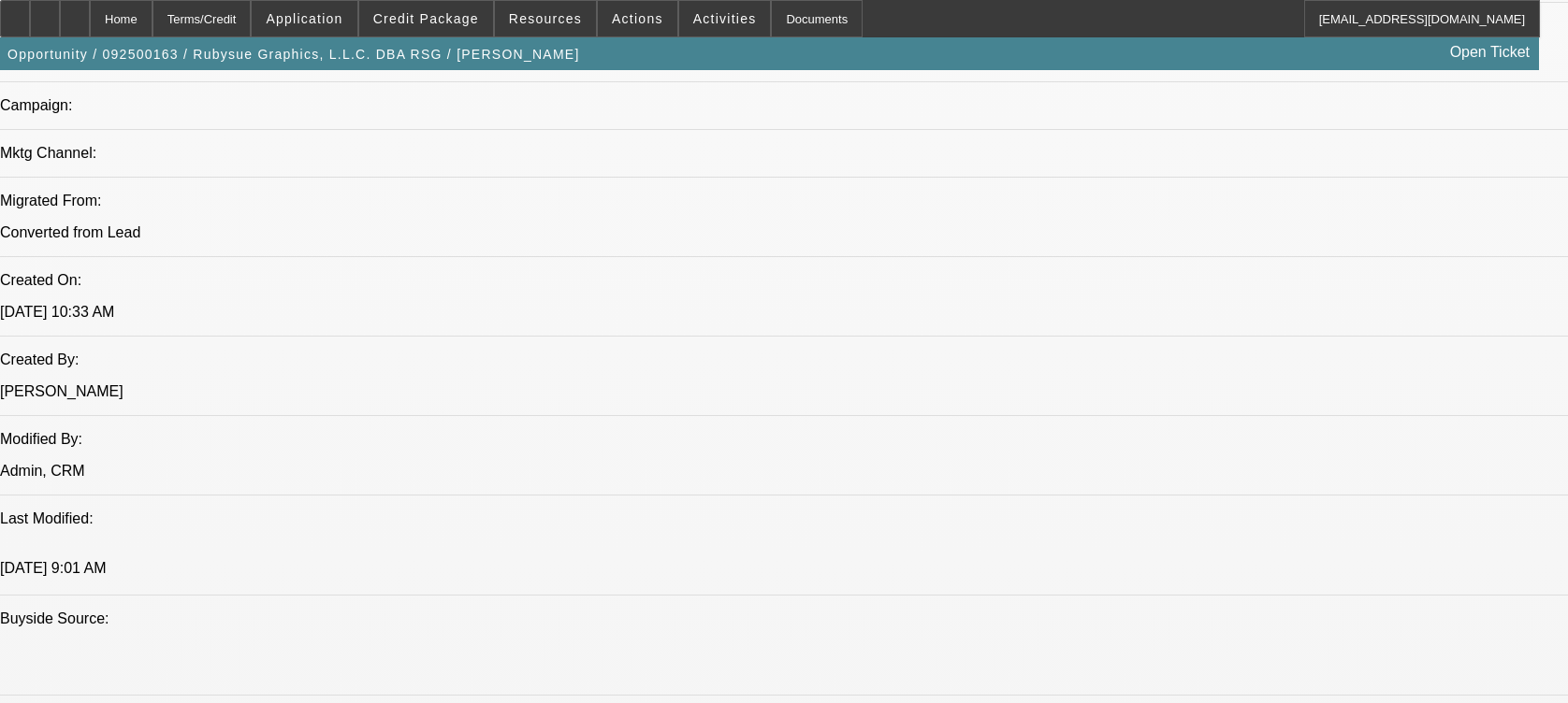
scroll to position [1371, 0]
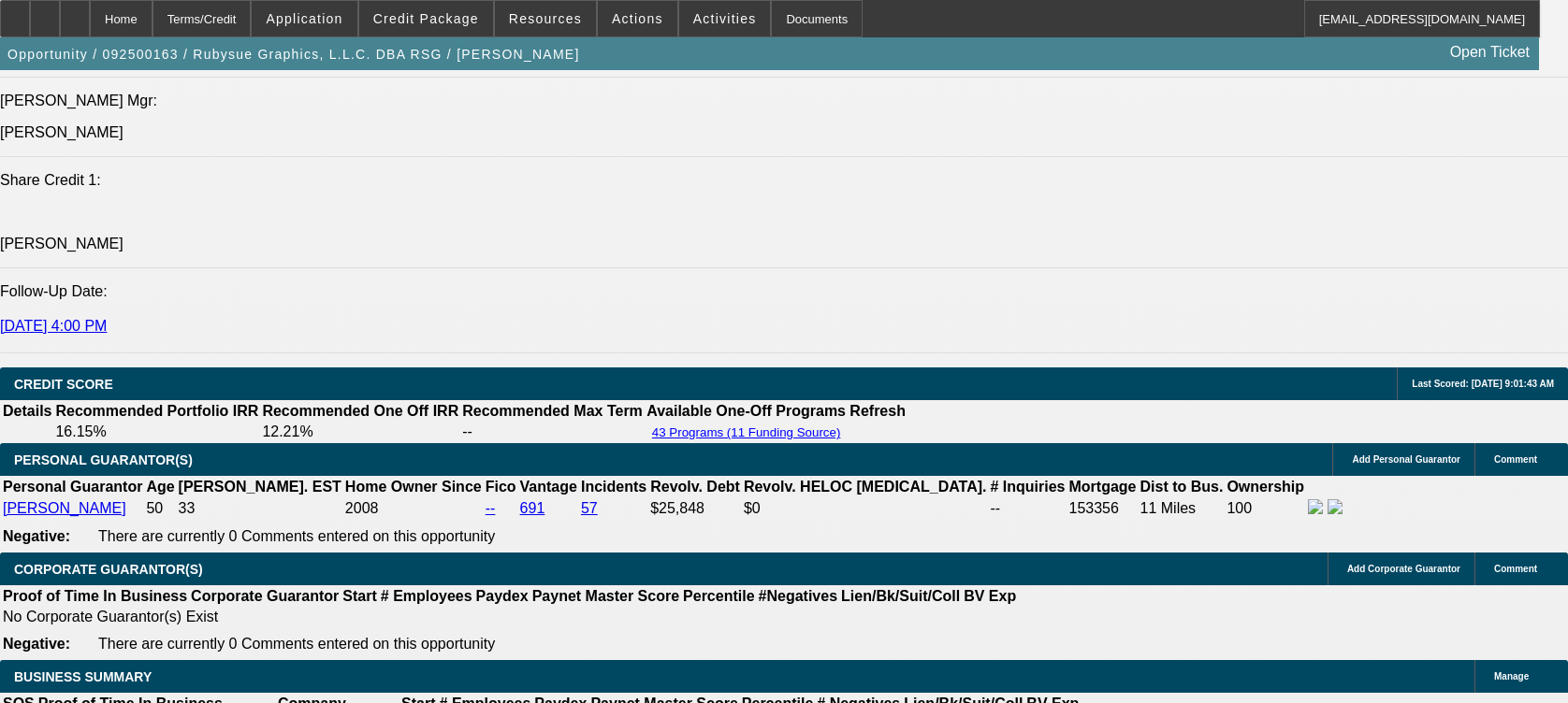
scroll to position [2619, 0]
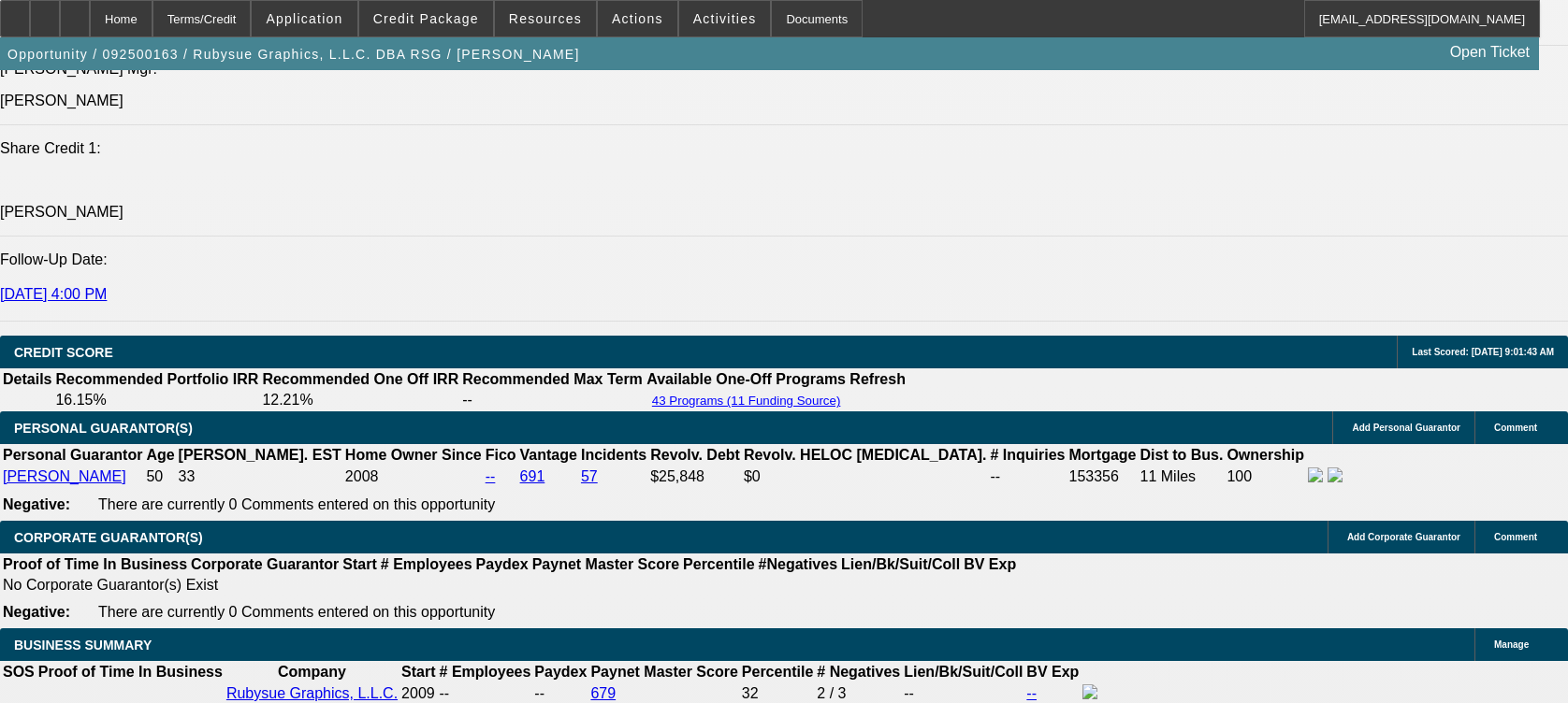
drag, startPoint x: 362, startPoint y: 223, endPoint x: 404, endPoint y: 224, distance: 42.0
drag, startPoint x: 404, startPoint y: 224, endPoint x: 421, endPoint y: 247, distance: 28.6
drag, startPoint x: 428, startPoint y: 227, endPoint x: 533, endPoint y: 237, distance: 105.5
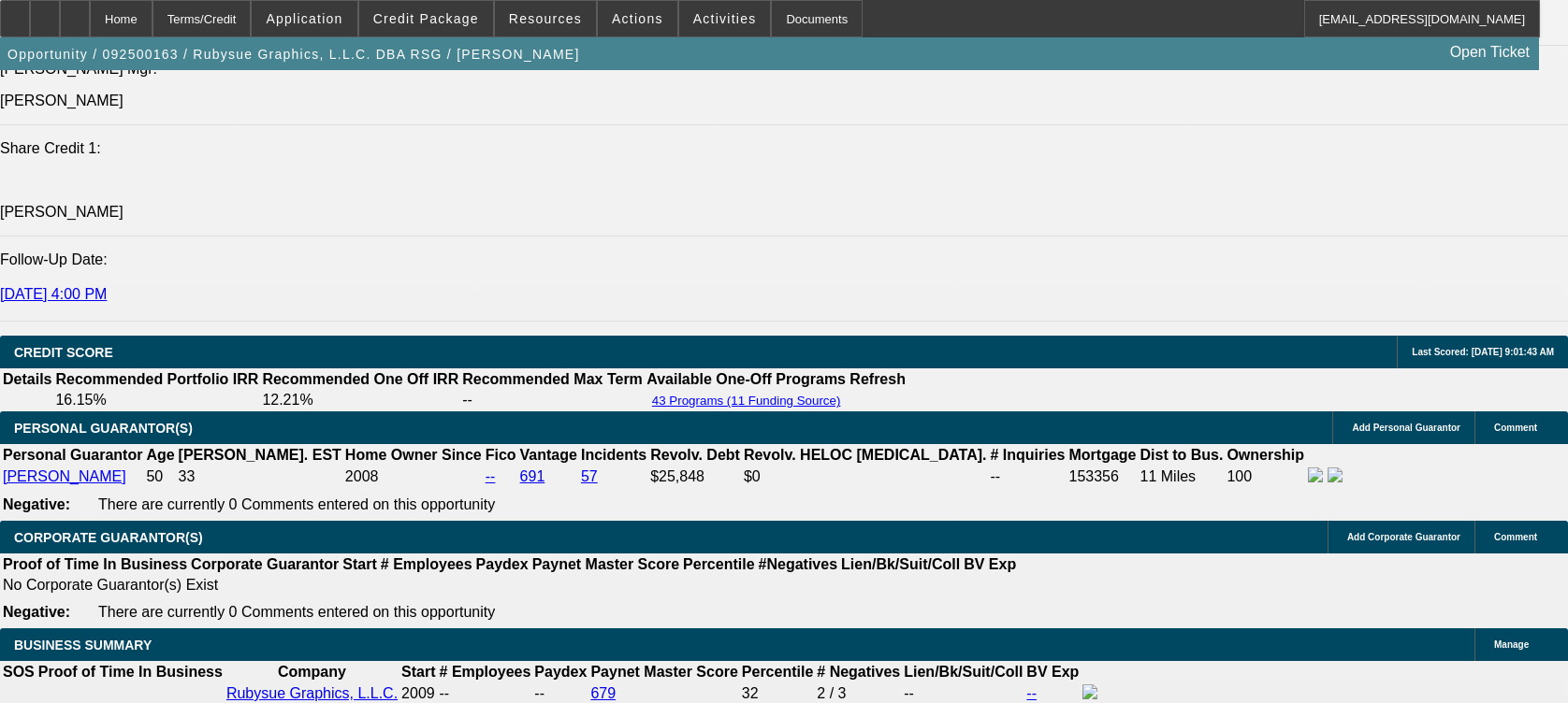
drag, startPoint x: 533, startPoint y: 237, endPoint x: 656, endPoint y: 247, distance: 123.4
drag, startPoint x: 477, startPoint y: 254, endPoint x: 694, endPoint y: 265, distance: 217.3
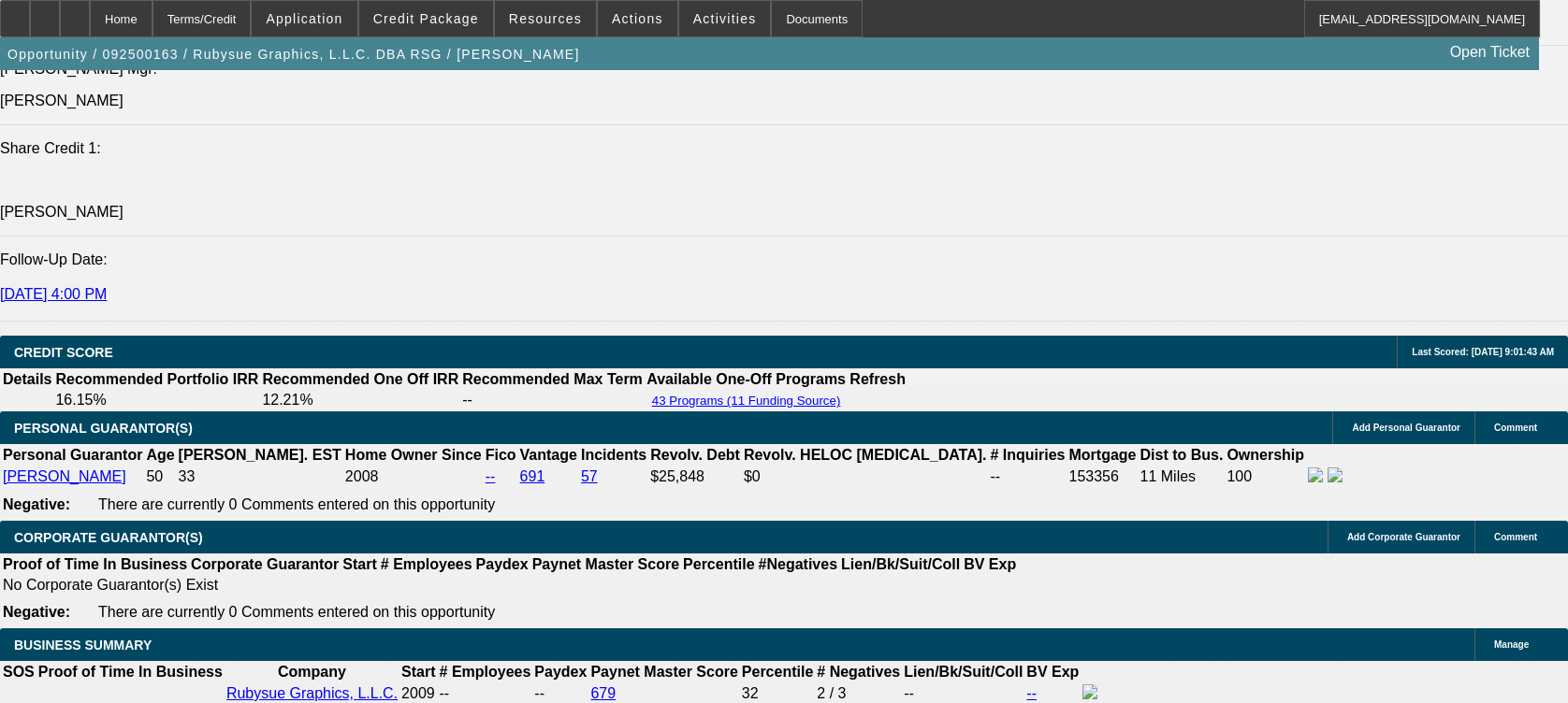
drag, startPoint x: 694, startPoint y: 265, endPoint x: 656, endPoint y: 293, distance: 47.2
drag, startPoint x: 690, startPoint y: 250, endPoint x: 849, endPoint y: 272, distance: 160.5
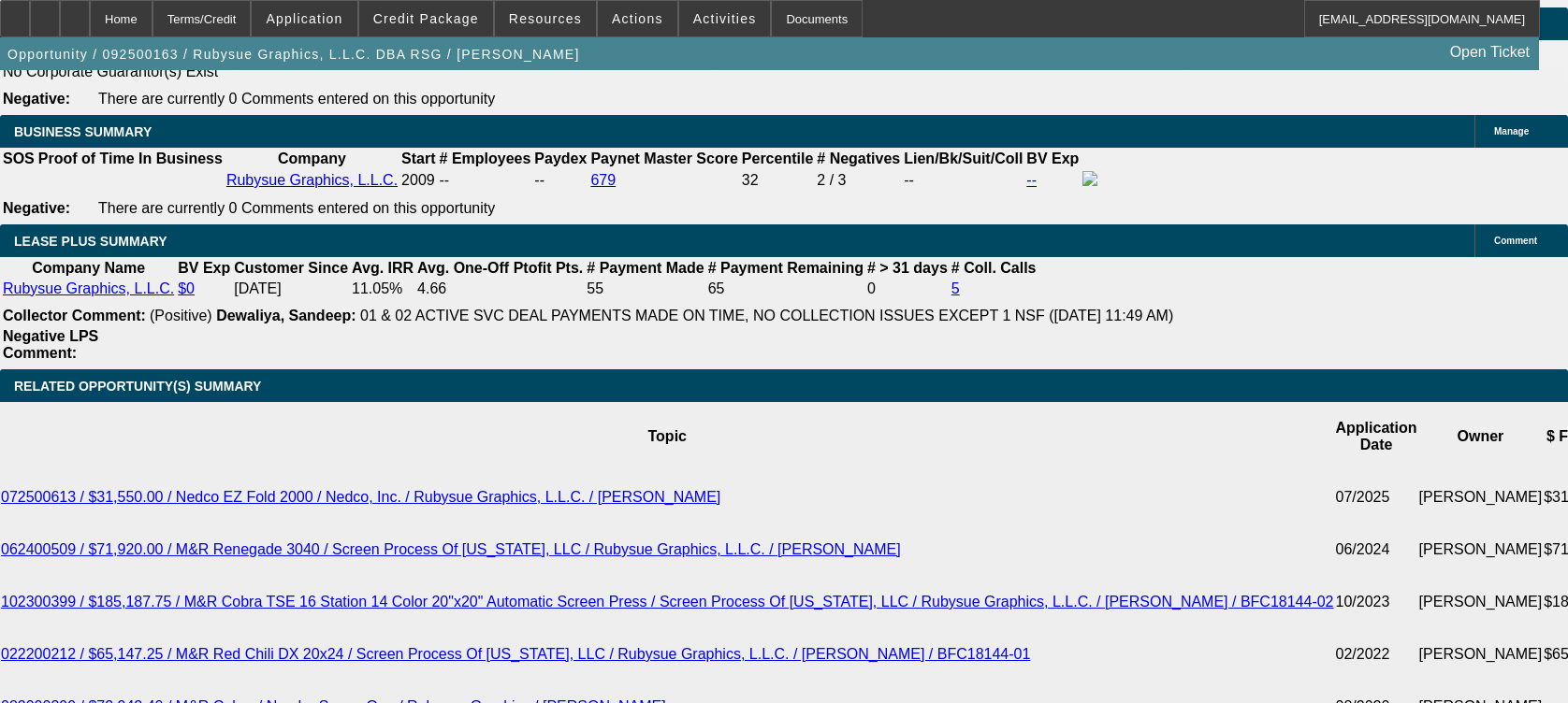
scroll to position [3242, 0]
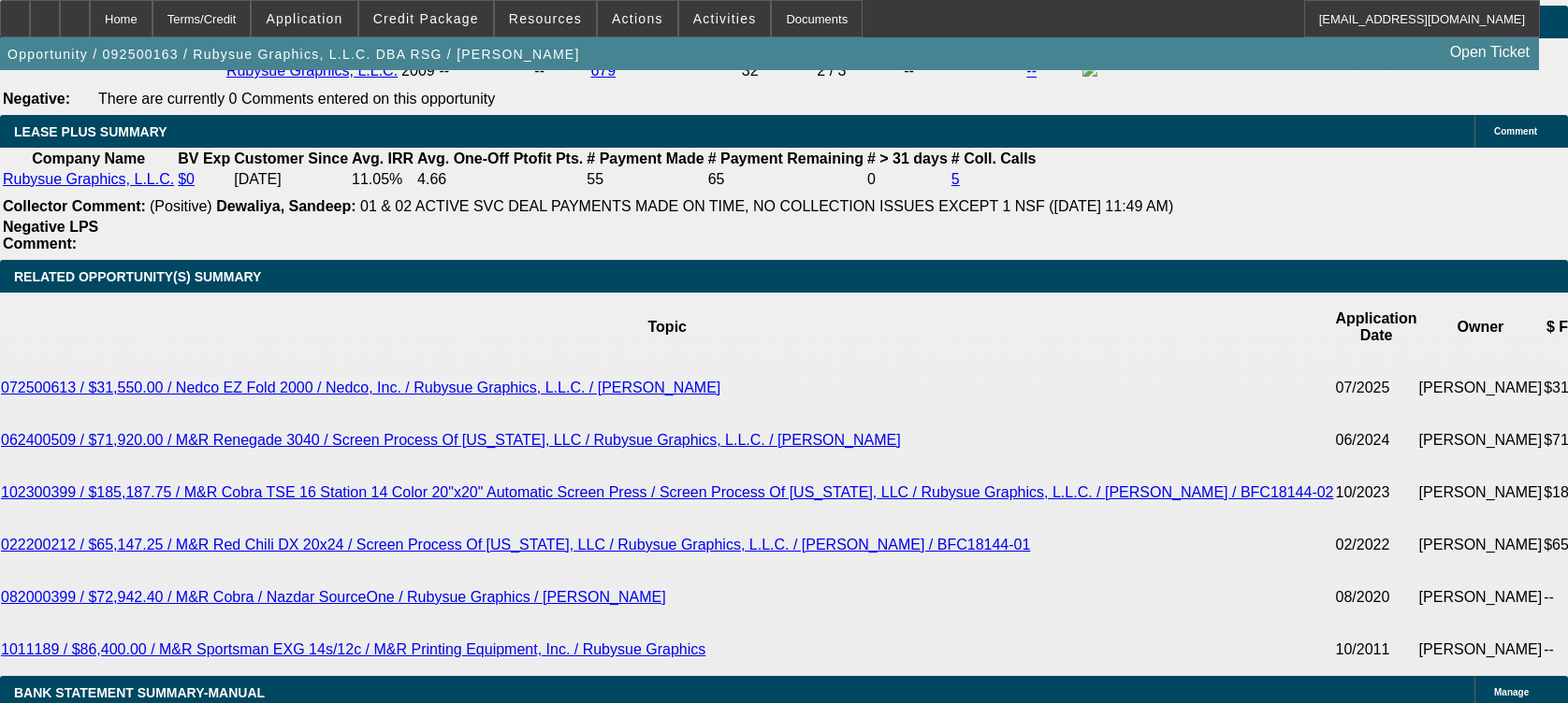
drag, startPoint x: 381, startPoint y: 350, endPoint x: 410, endPoint y: 351, distance: 29.0
drag, startPoint x: 276, startPoint y: 346, endPoint x: 309, endPoint y: 350, distance: 33.2
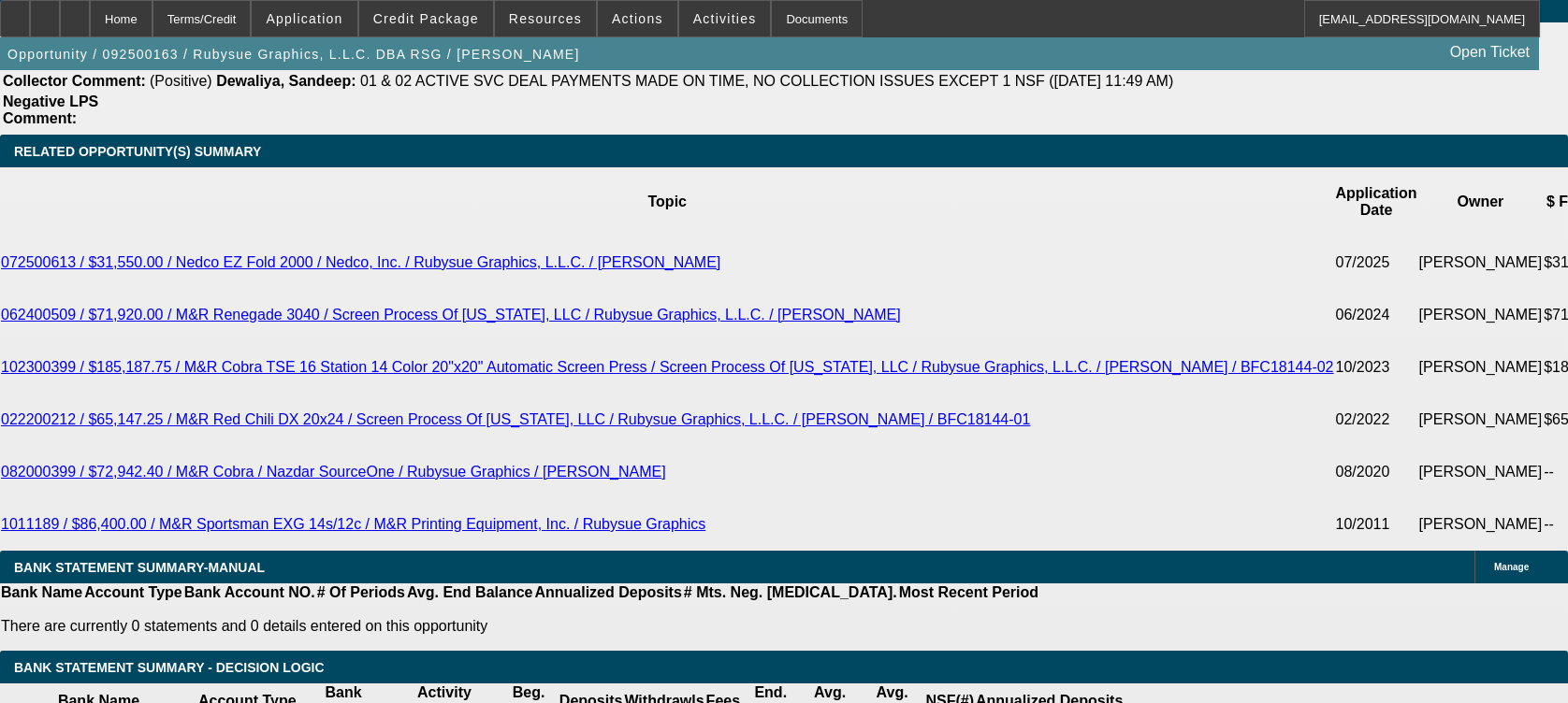
type input "$652.48"
drag, startPoint x: 353, startPoint y: 529, endPoint x: 368, endPoint y: 524, distance: 15.8
drag, startPoint x: 368, startPoint y: 524, endPoint x: 336, endPoint y: 526, distance: 32.1
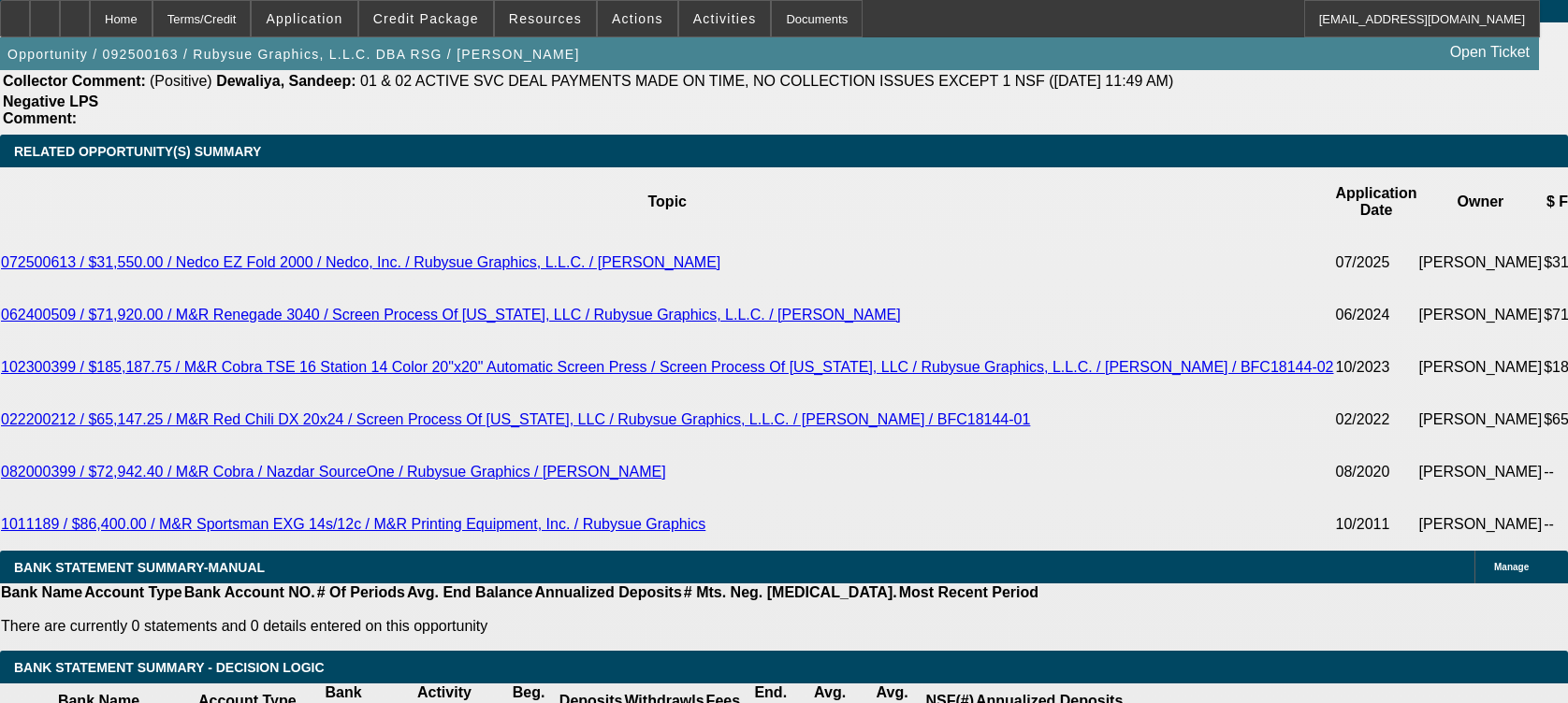
drag, startPoint x: 1166, startPoint y: 504, endPoint x: 1230, endPoint y: 514, distance: 64.8
drag, startPoint x: 1230, startPoint y: 514, endPoint x: 1264, endPoint y: 551, distance: 50.2
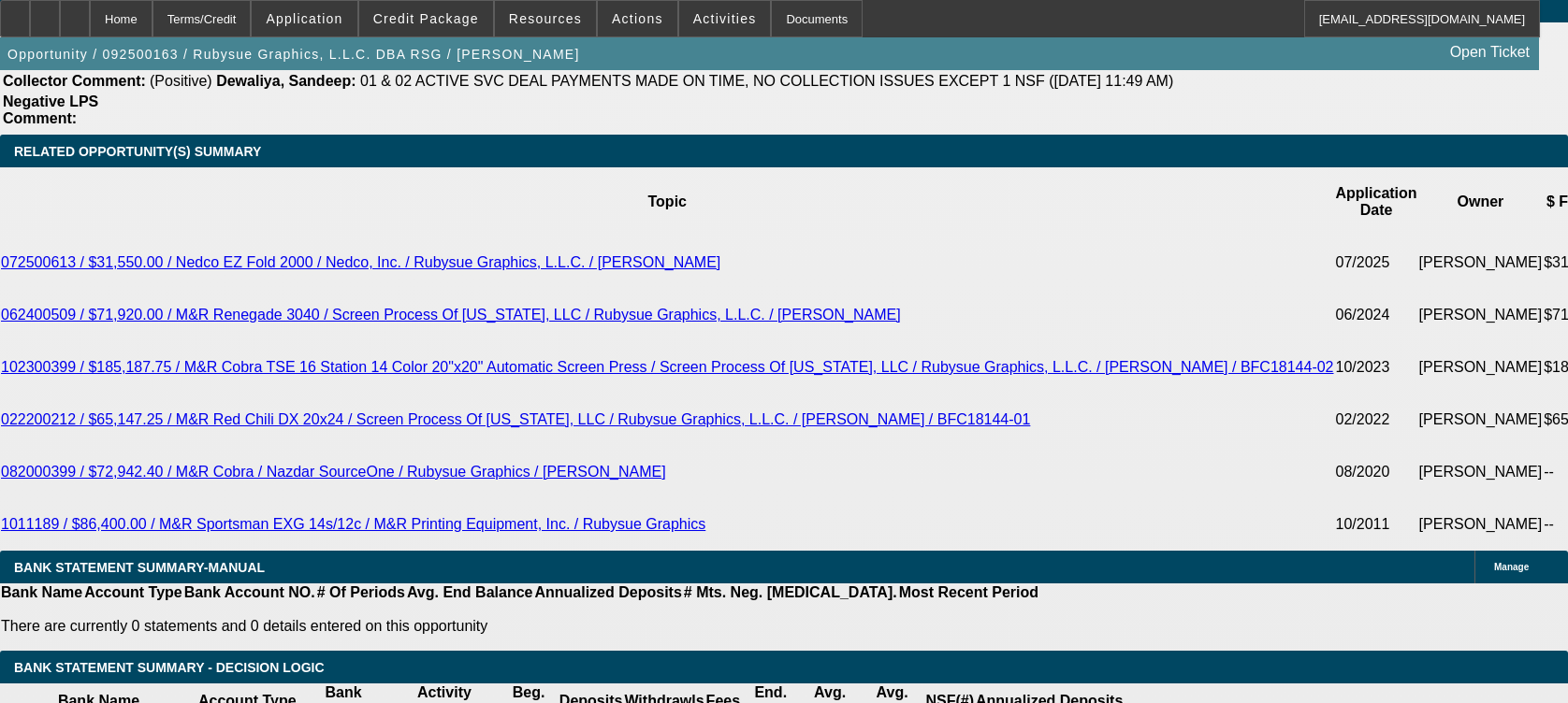
drag, startPoint x: 1265, startPoint y: 551, endPoint x: 1244, endPoint y: 514, distance: 42.5
drag, startPoint x: 1187, startPoint y: 508, endPoint x: 1401, endPoint y: 511, distance: 214.0
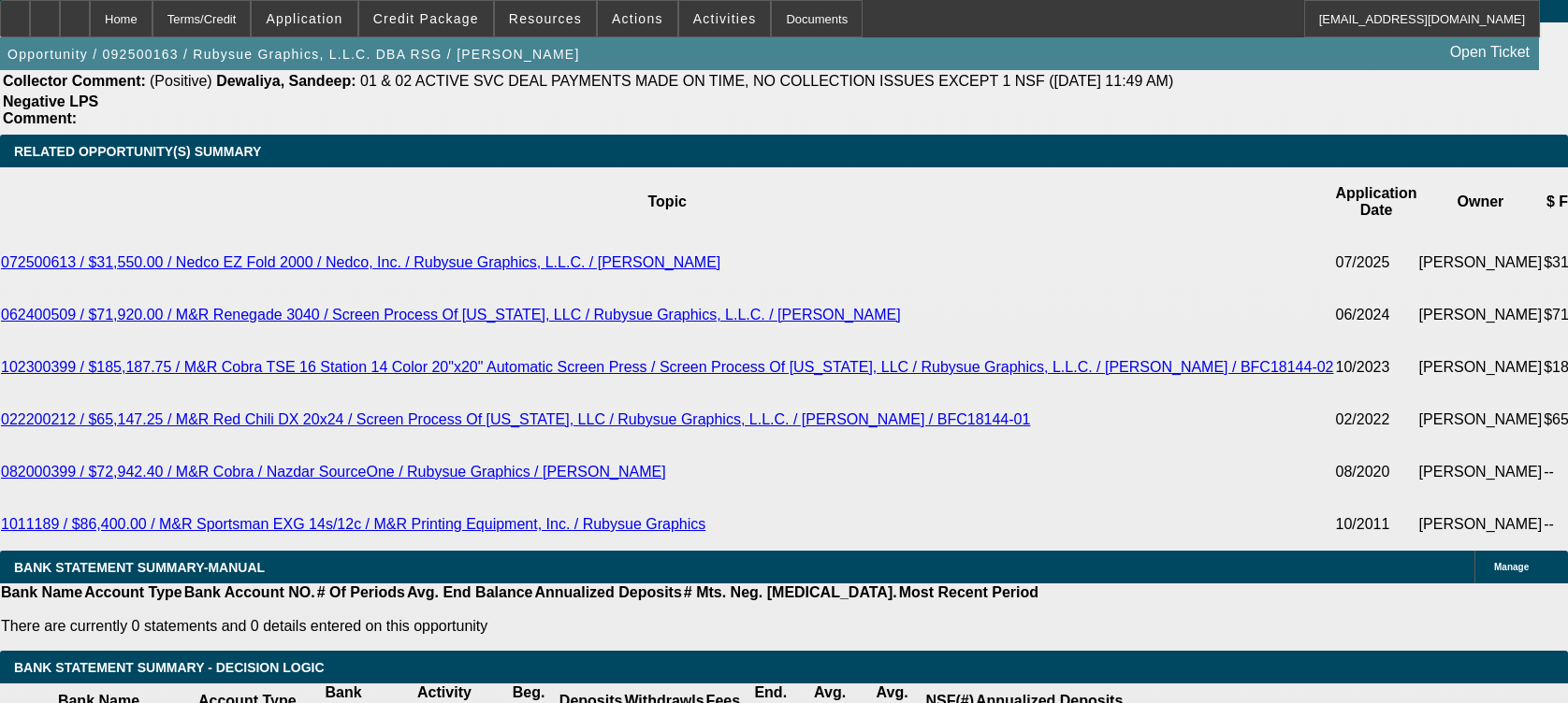
drag, startPoint x: 1134, startPoint y: 527, endPoint x: 1300, endPoint y: 583, distance: 175.2
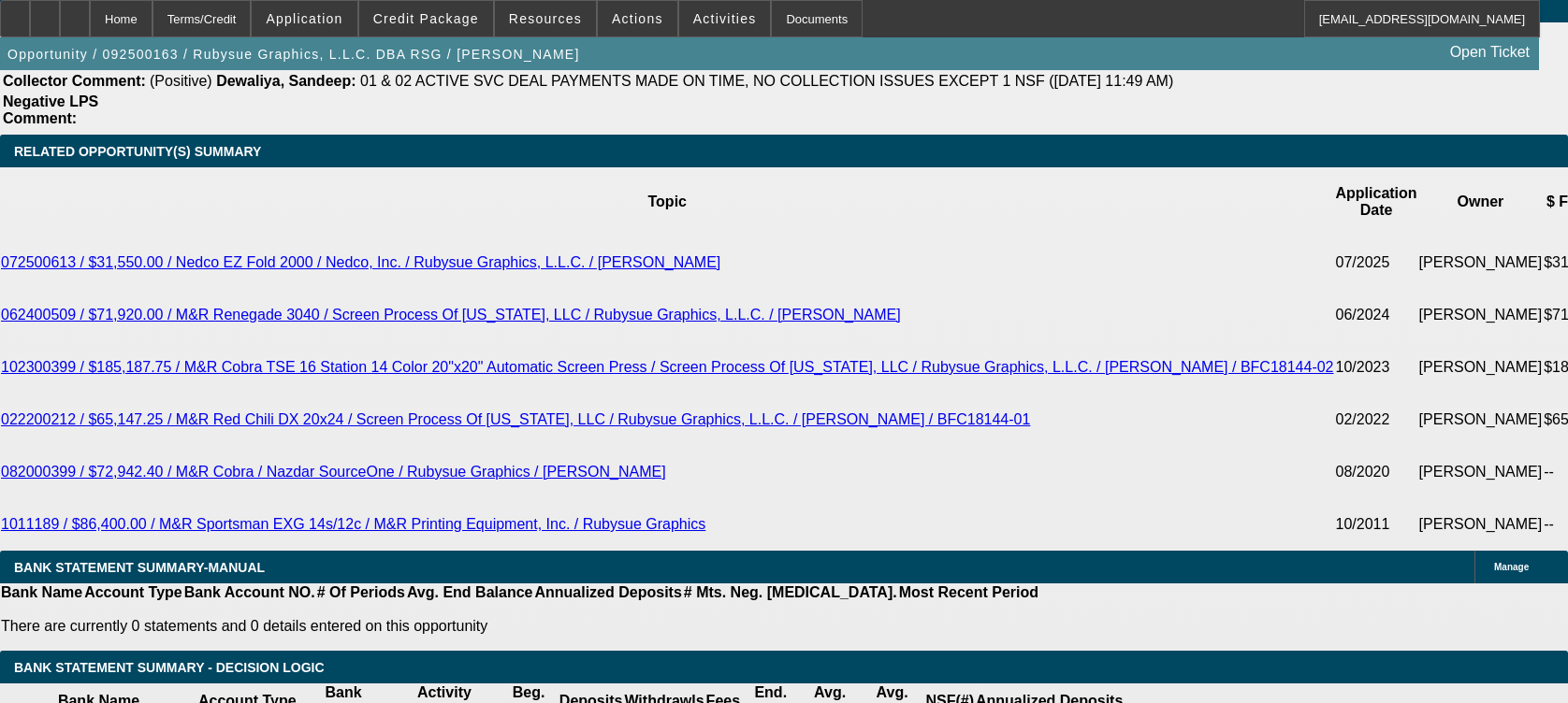
scroll to position [0, 90]
drag, startPoint x: 832, startPoint y: 323, endPoint x: 1048, endPoint y: 338, distance: 216.5
drag, startPoint x: 1358, startPoint y: 544, endPoint x: 1132, endPoint y: 554, distance: 226.2
drag, startPoint x: 1155, startPoint y: 539, endPoint x: 1051, endPoint y: 577, distance: 110.7
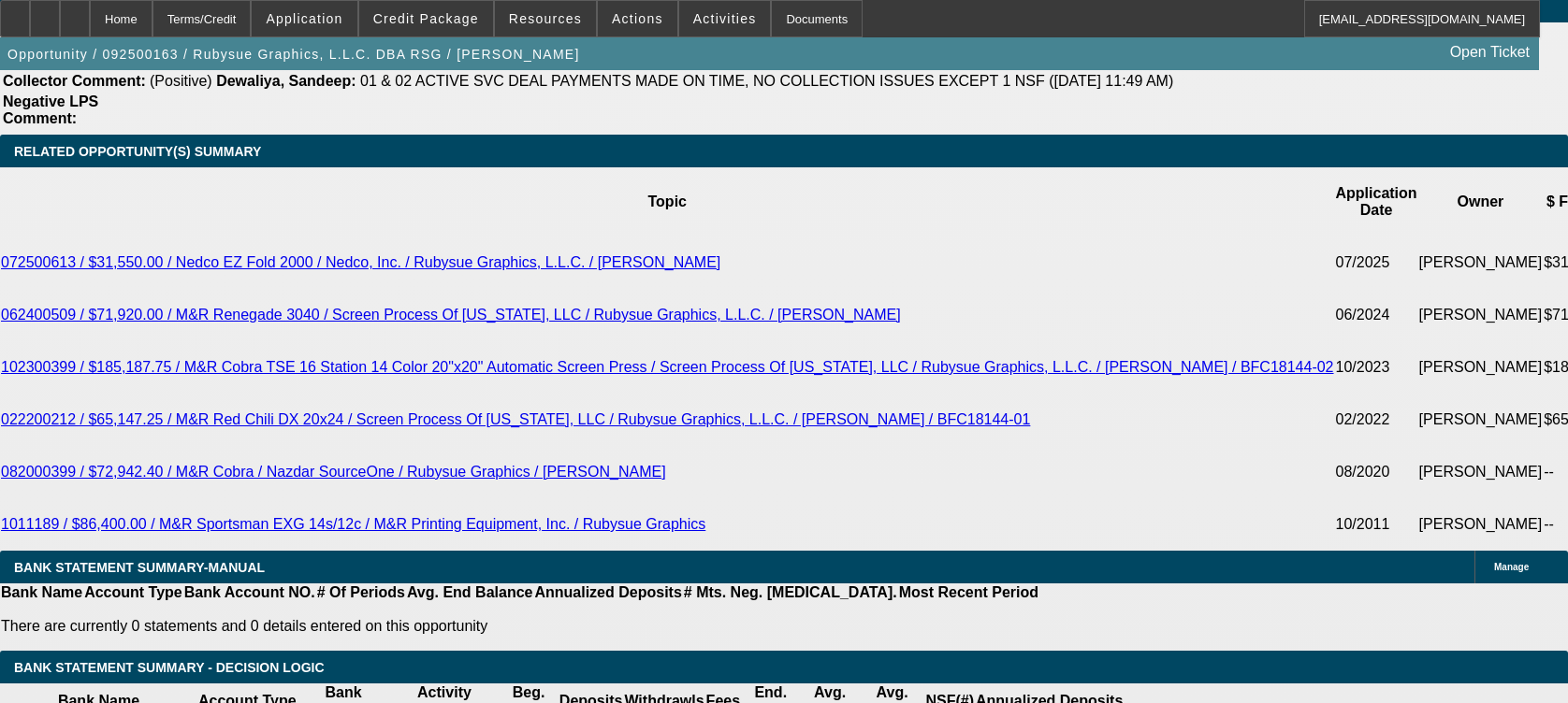
drag, startPoint x: 649, startPoint y: 353, endPoint x: 781, endPoint y: 329, distance: 134.2
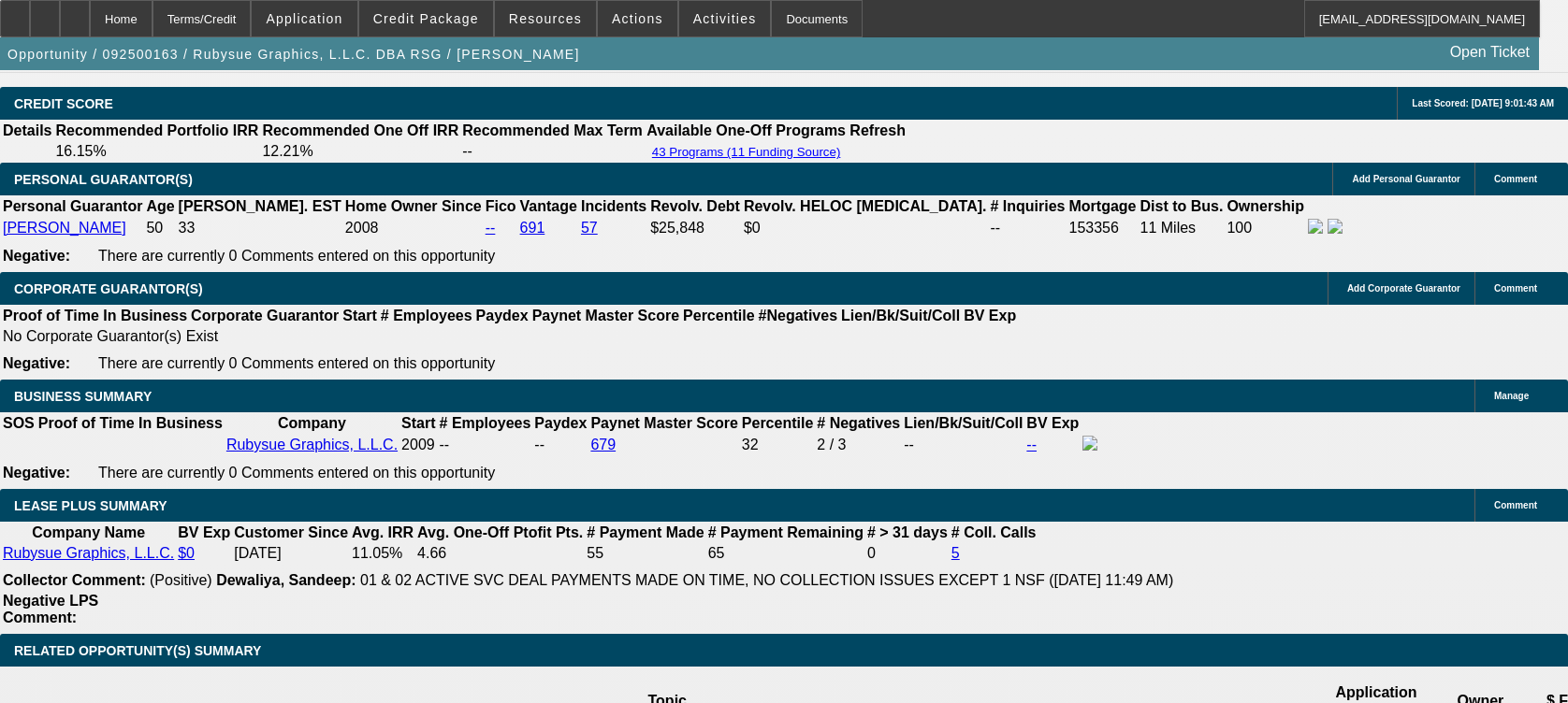
scroll to position [2993, 0]
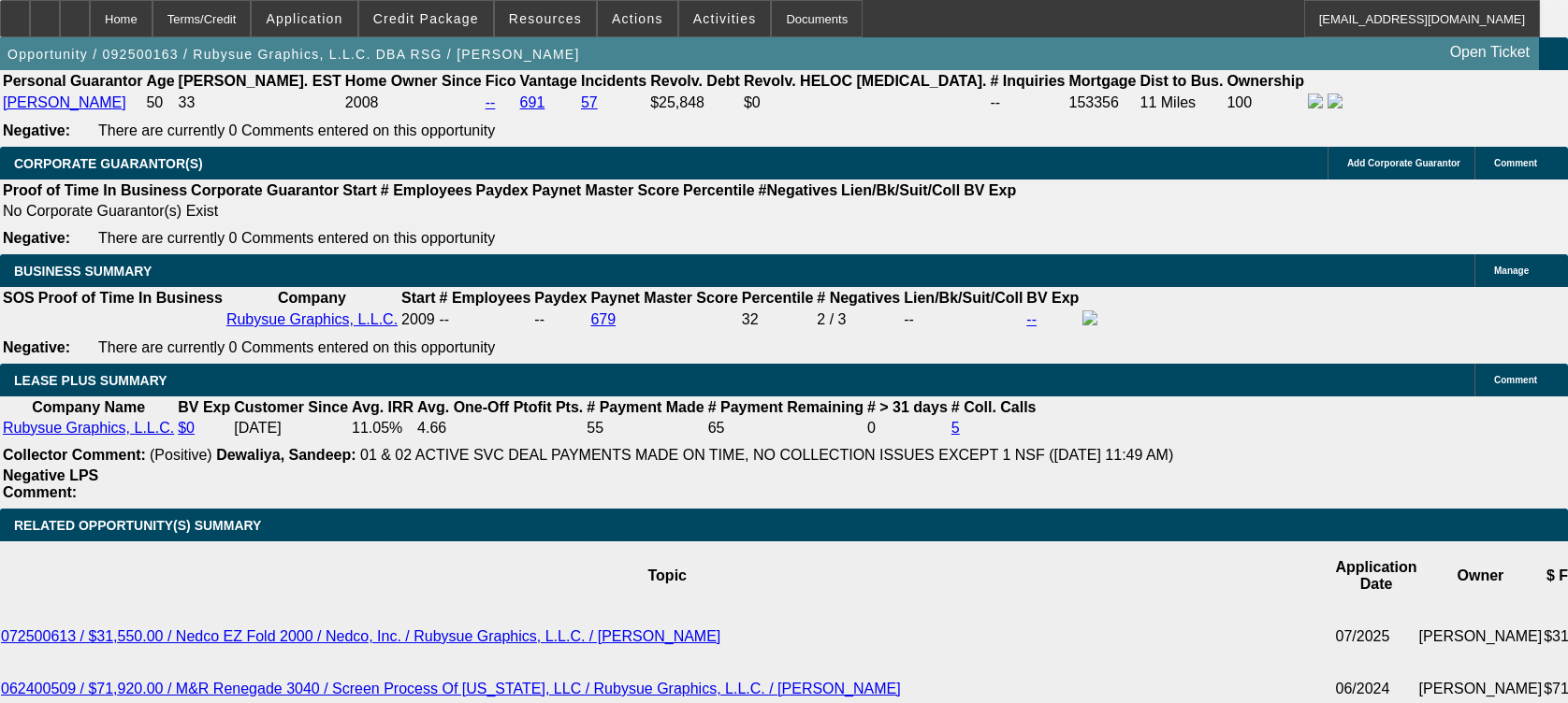
drag, startPoint x: 771, startPoint y: 400, endPoint x: 444, endPoint y: 431, distance: 328.5
drag, startPoint x: 490, startPoint y: 408, endPoint x: 228, endPoint y: 425, distance: 262.6
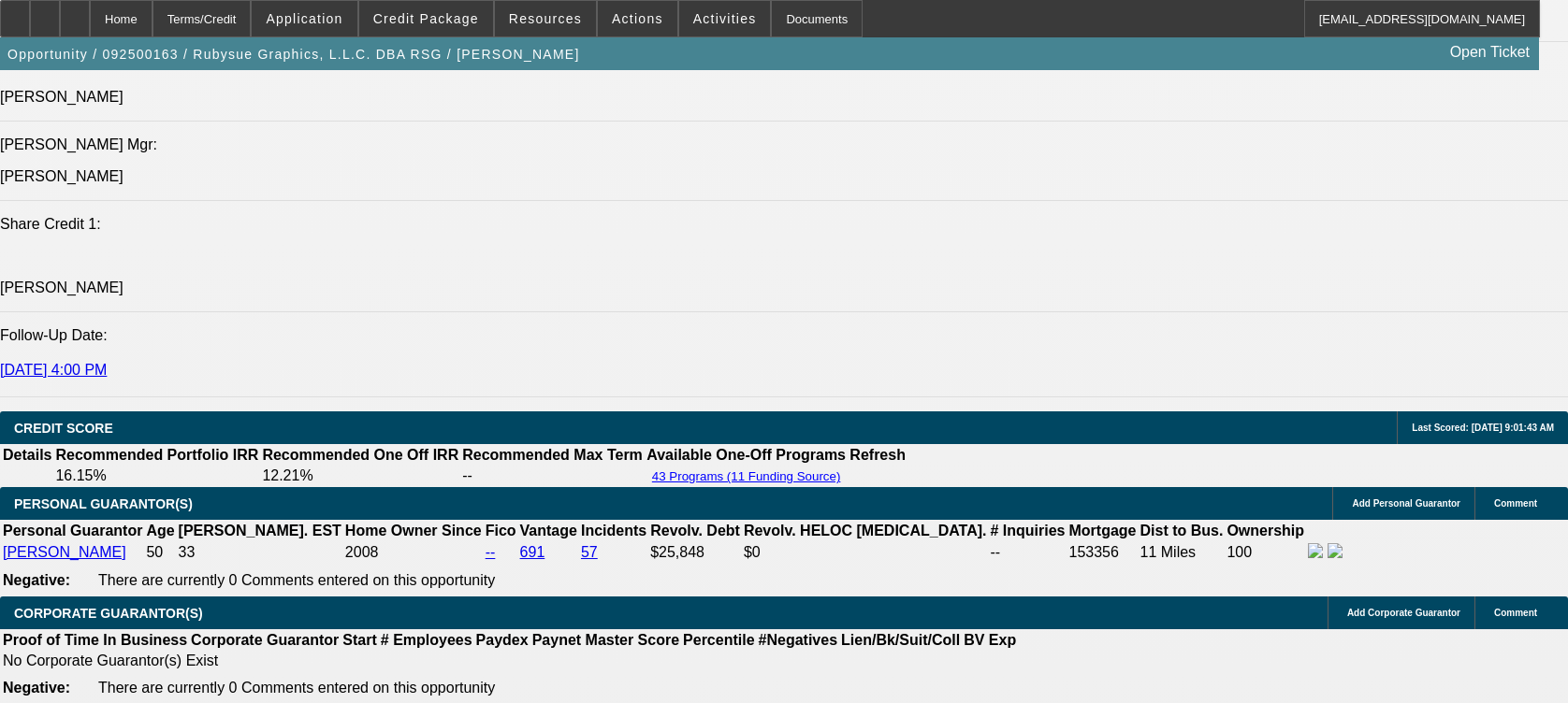
scroll to position [2494, 0]
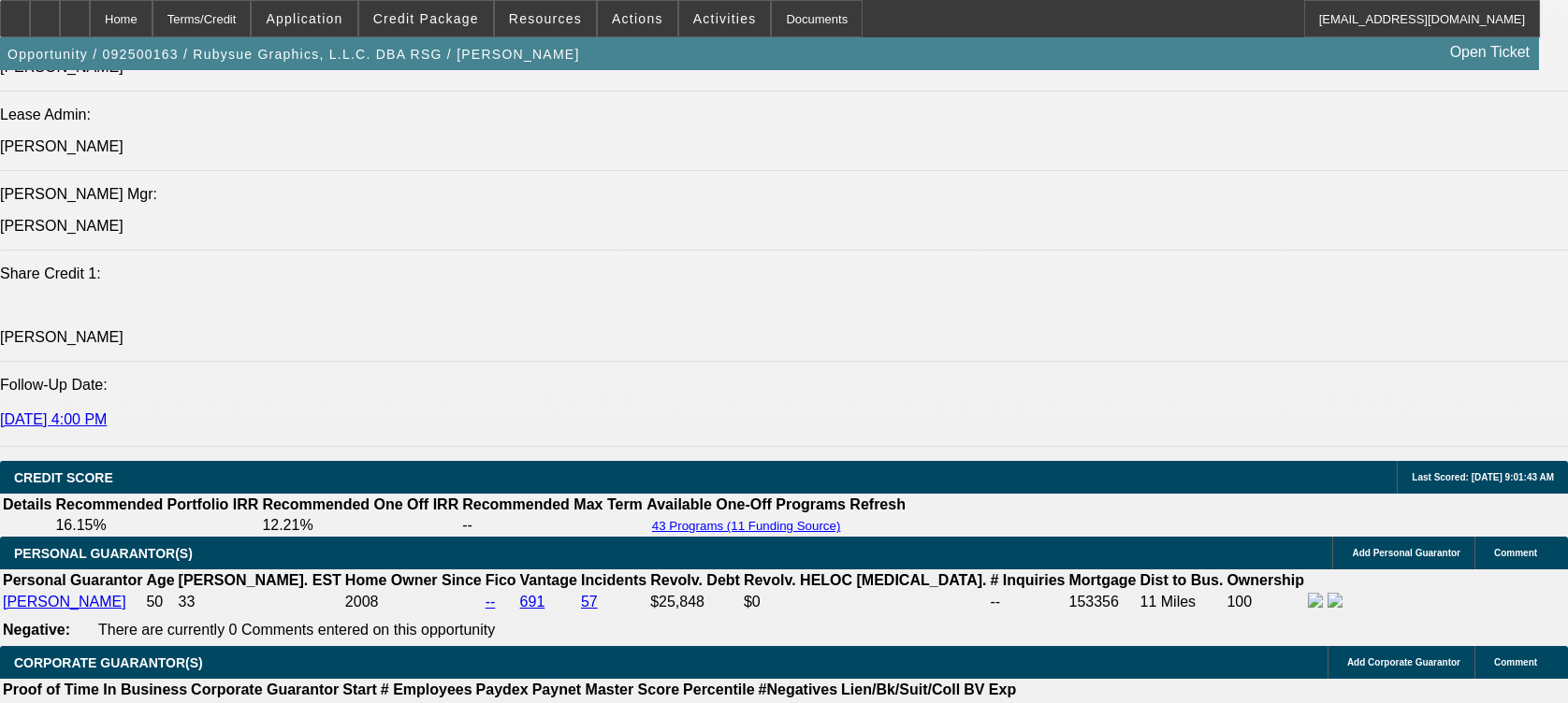
drag, startPoint x: 118, startPoint y: 214, endPoint x: 484, endPoint y: 221, distance: 366.1
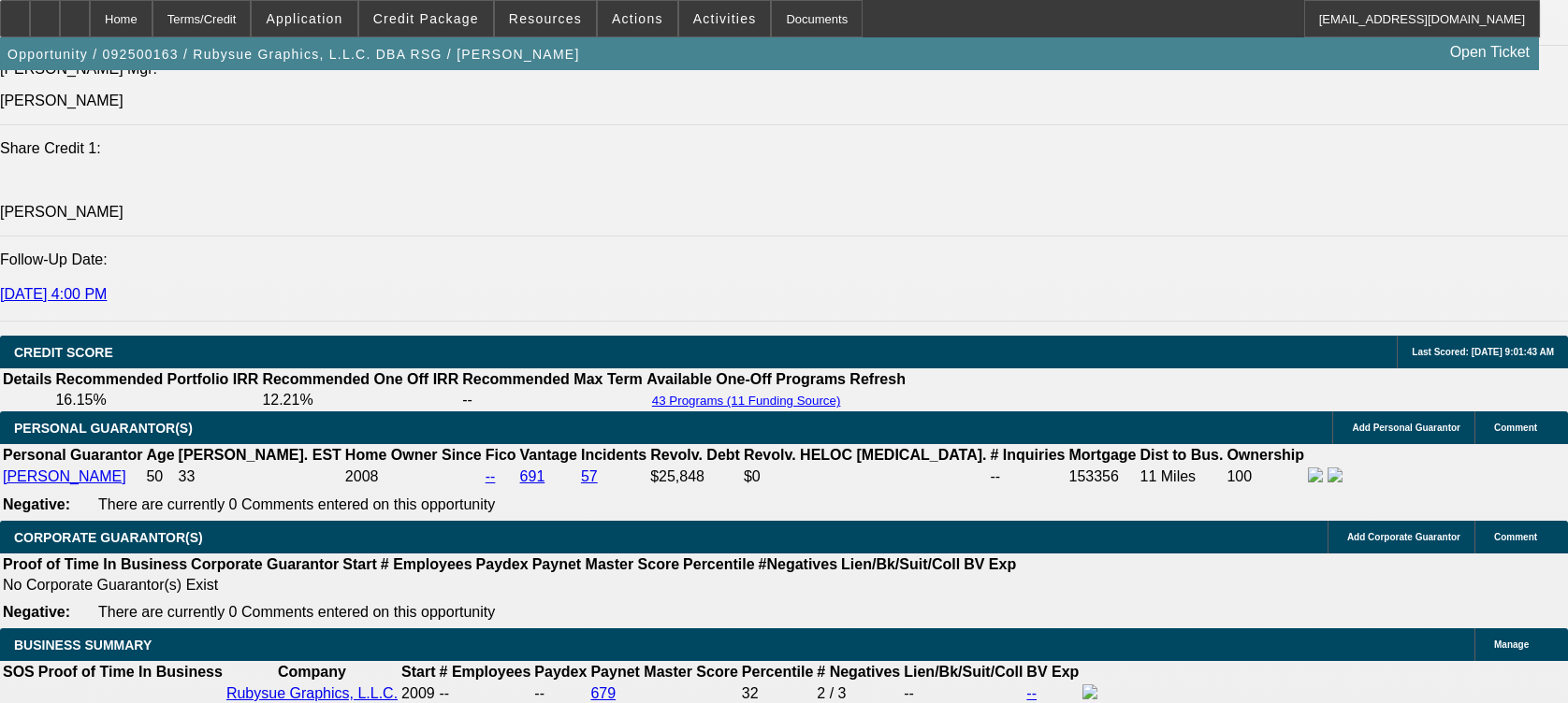
scroll to position [2868, 0]
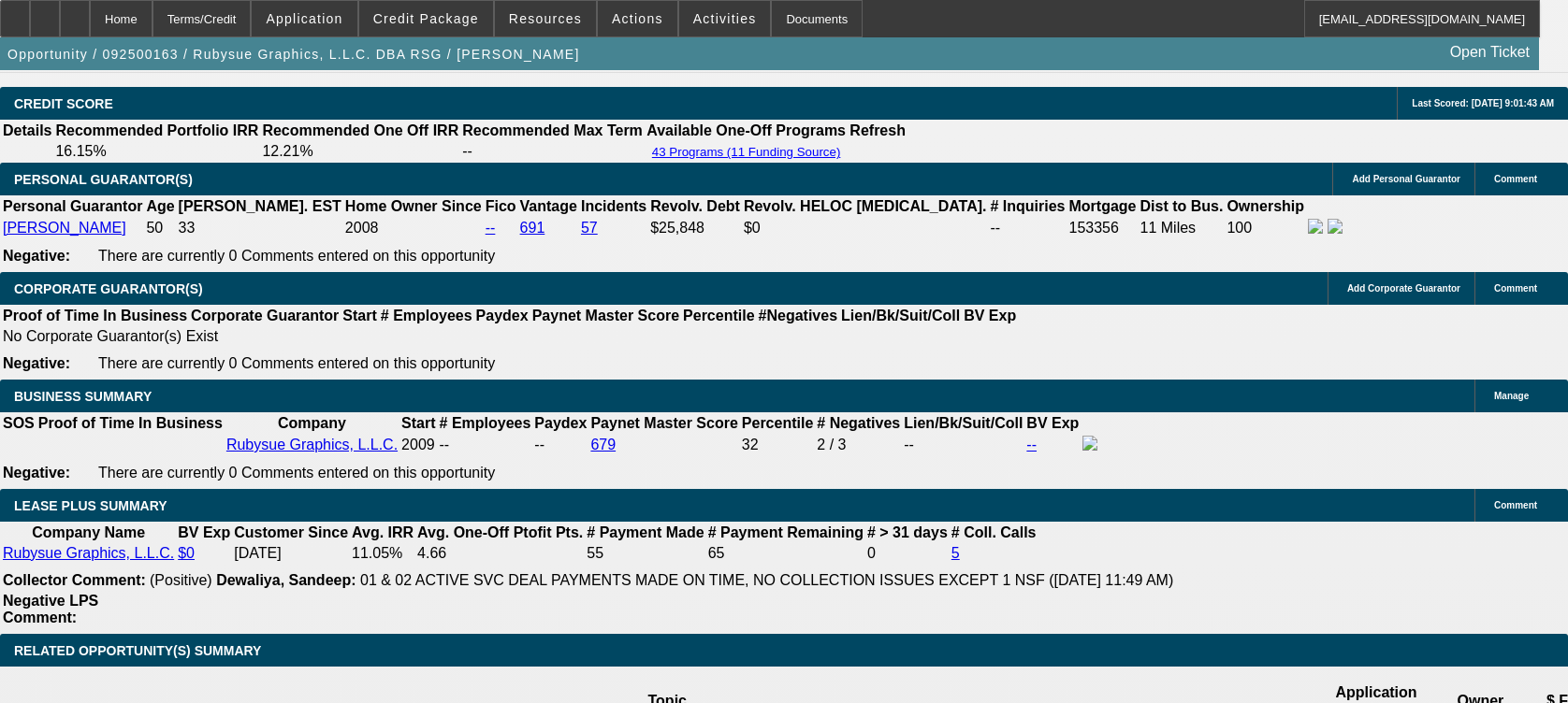
scroll to position [873, 0]
drag, startPoint x: 1103, startPoint y: 517, endPoint x: 1319, endPoint y: 526, distance: 216.2
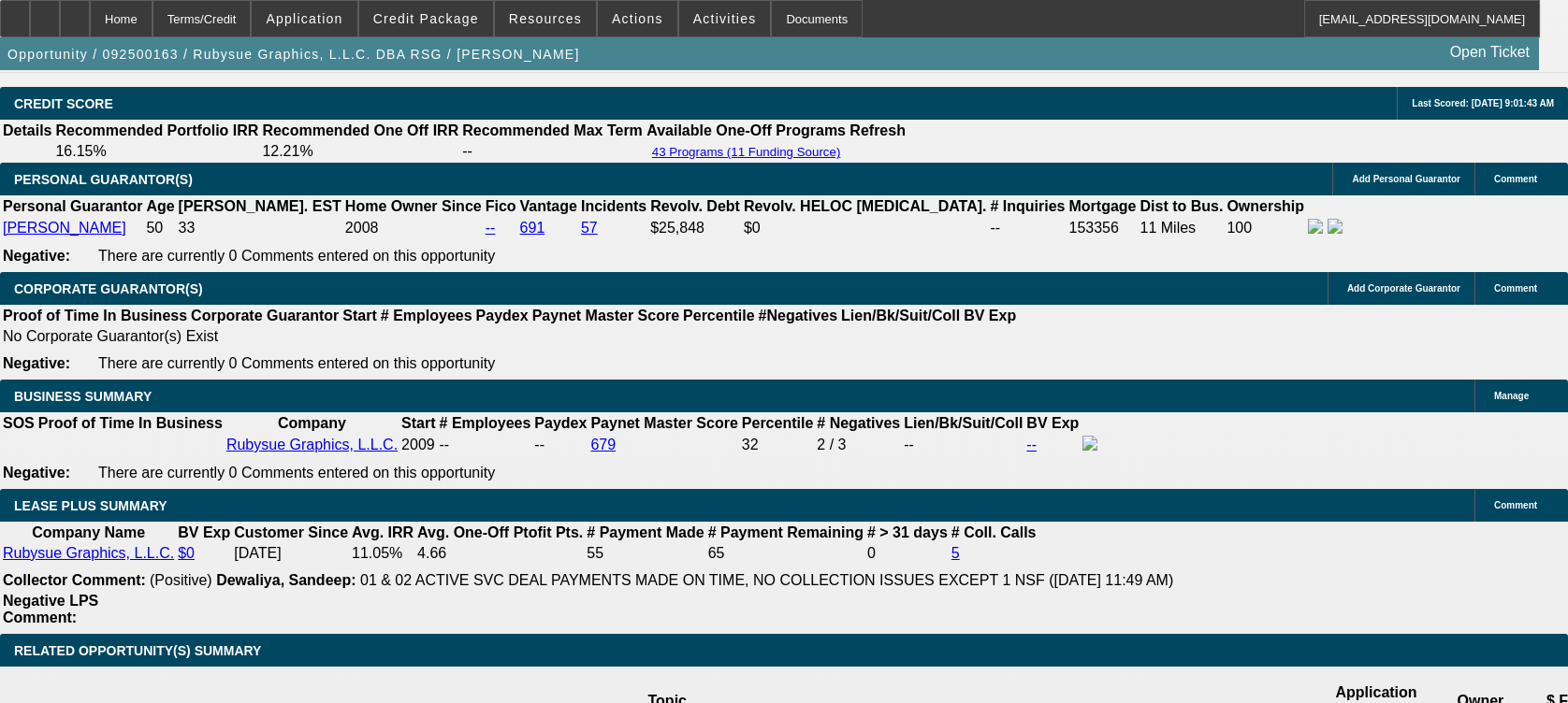
drag, startPoint x: 1295, startPoint y: 506, endPoint x: 1476, endPoint y: 512, distance: 181.1
drag, startPoint x: 1109, startPoint y: 531, endPoint x: 1283, endPoint y: 528, distance: 174.0
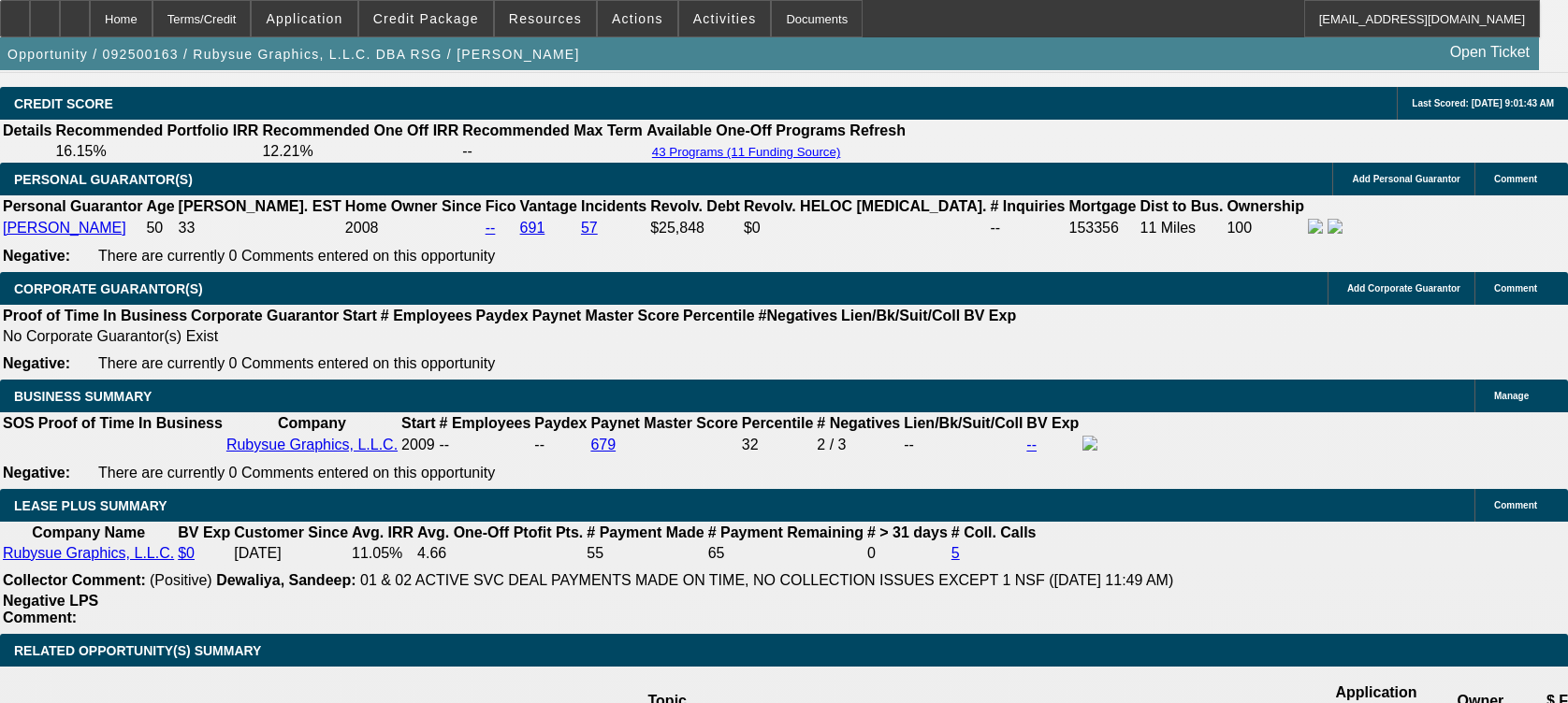
drag, startPoint x: 1283, startPoint y: 528, endPoint x: 1309, endPoint y: 537, distance: 27.5
drag, startPoint x: 1303, startPoint y: 534, endPoint x: 1313, endPoint y: 563, distance: 30.7
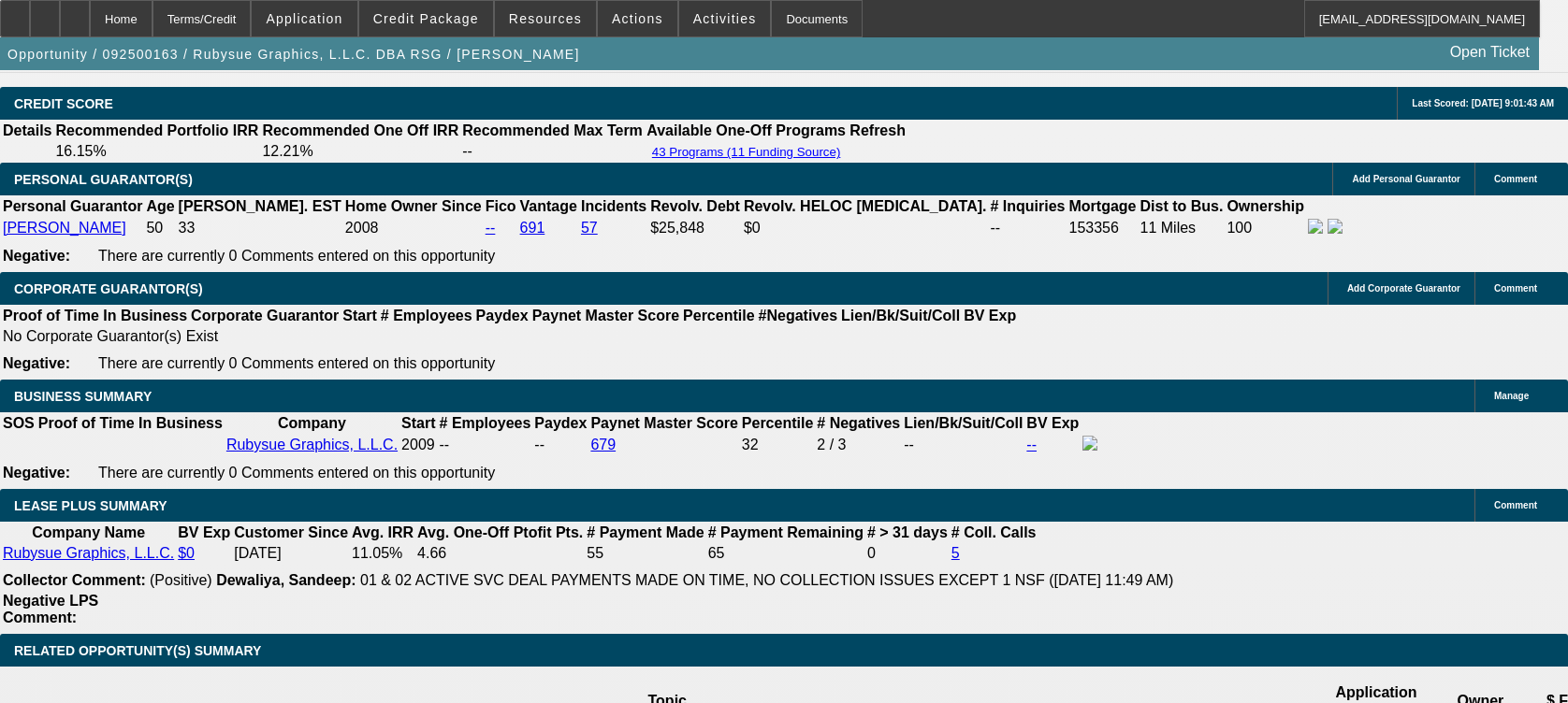
drag, startPoint x: 1313, startPoint y: 563, endPoint x: 1298, endPoint y: 591, distance: 31.8
drag, startPoint x: 1374, startPoint y: 565, endPoint x: 1390, endPoint y: 591, distance: 30.5
drag, startPoint x: 1387, startPoint y: 591, endPoint x: 1302, endPoint y: 575, distance: 86.5
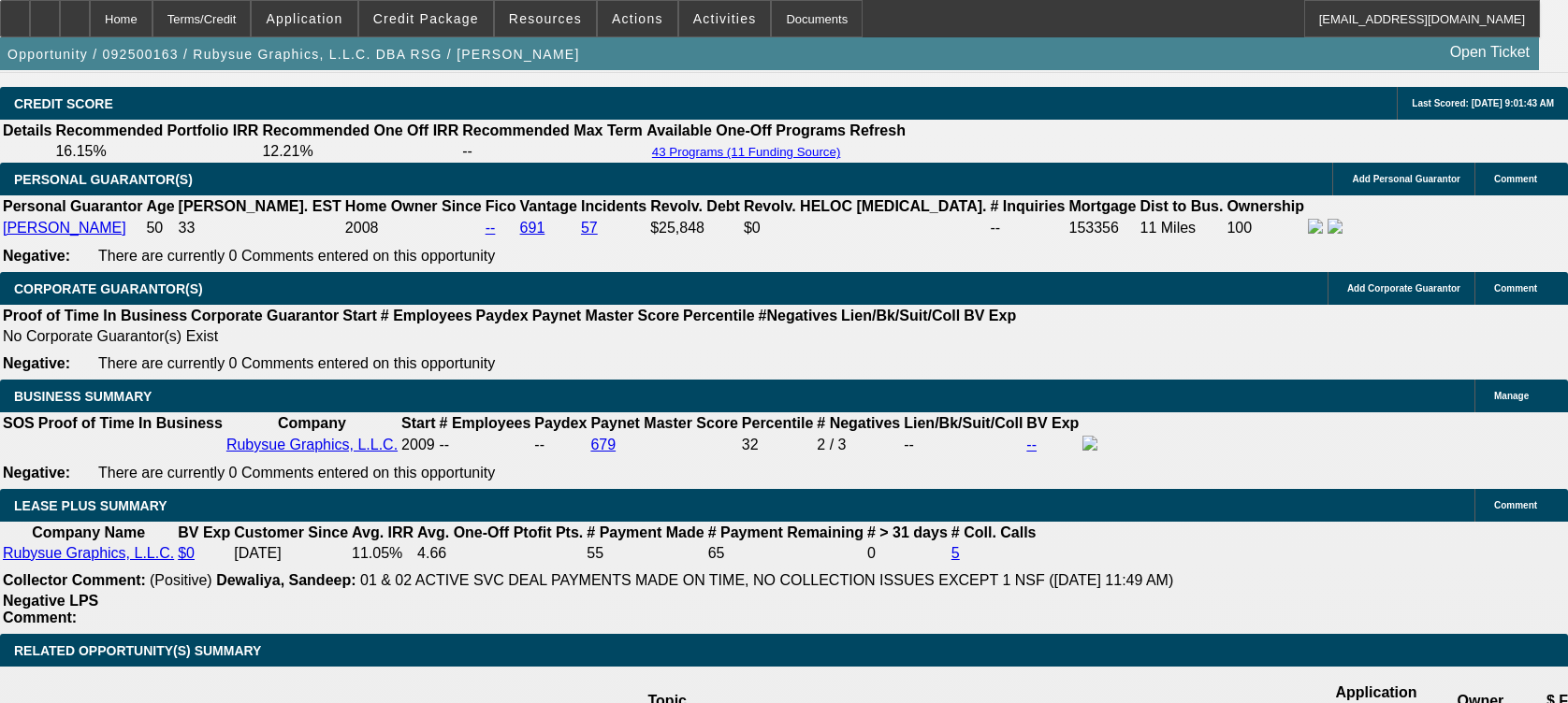
drag, startPoint x: 1224, startPoint y: 285, endPoint x: 1230, endPoint y: 260, distance: 25.7
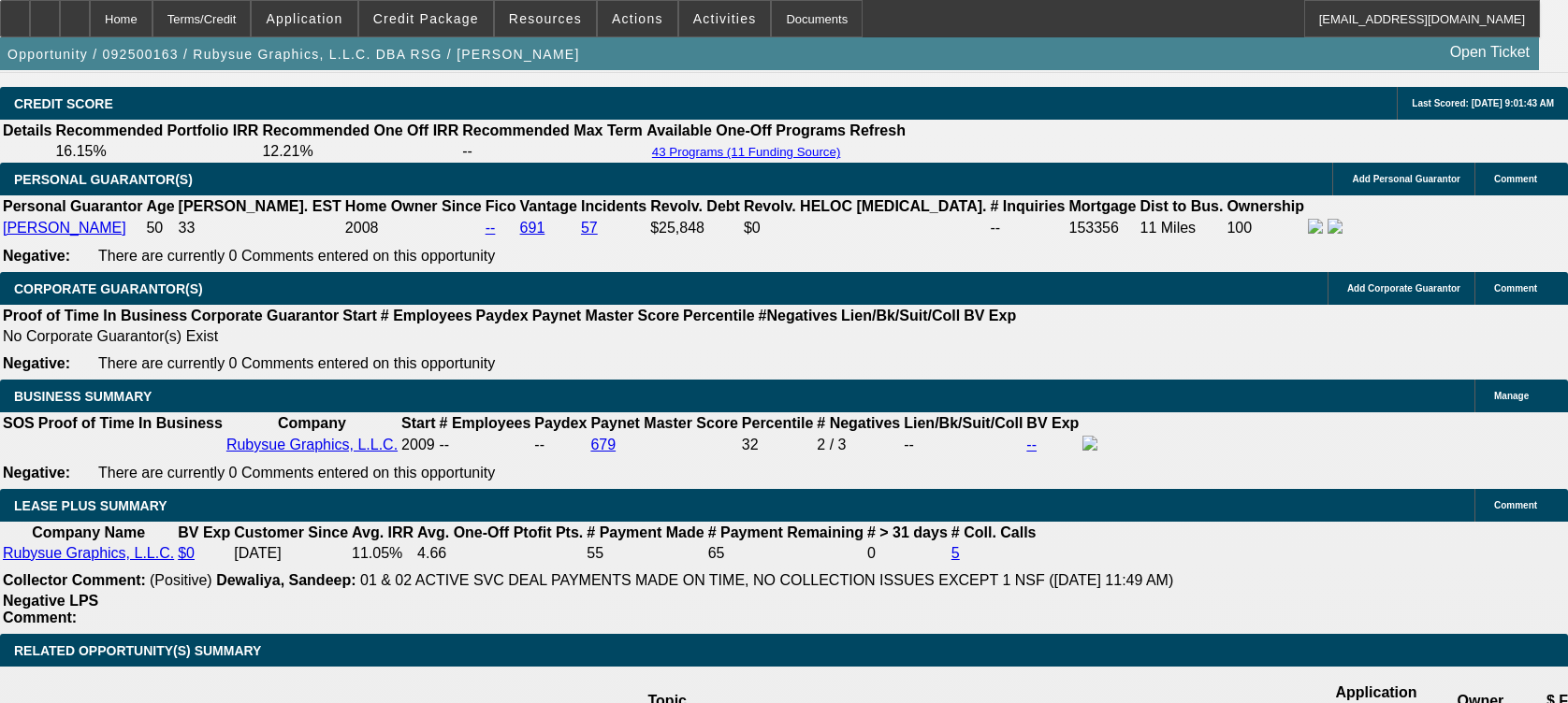
scroll to position [498, 0]
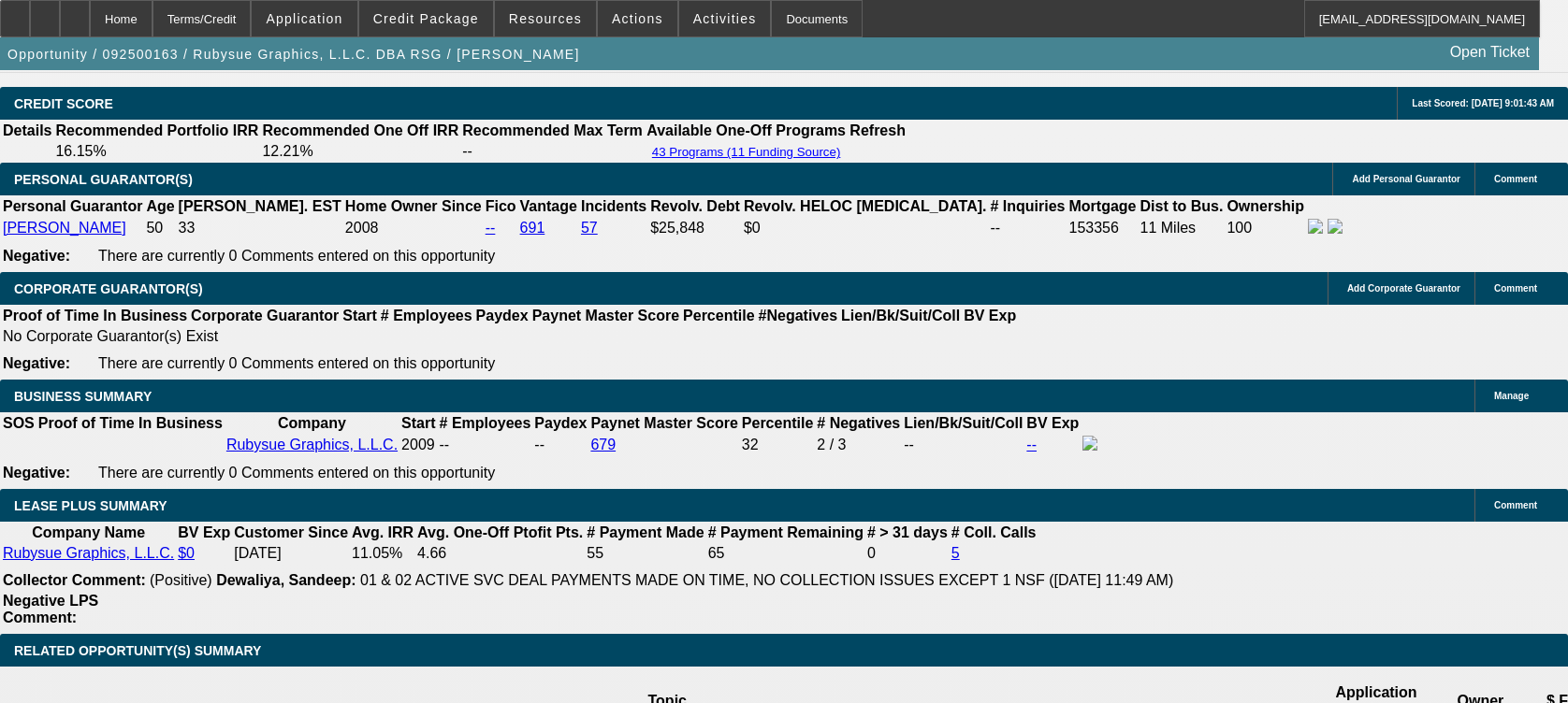
scroll to position [374, 0]
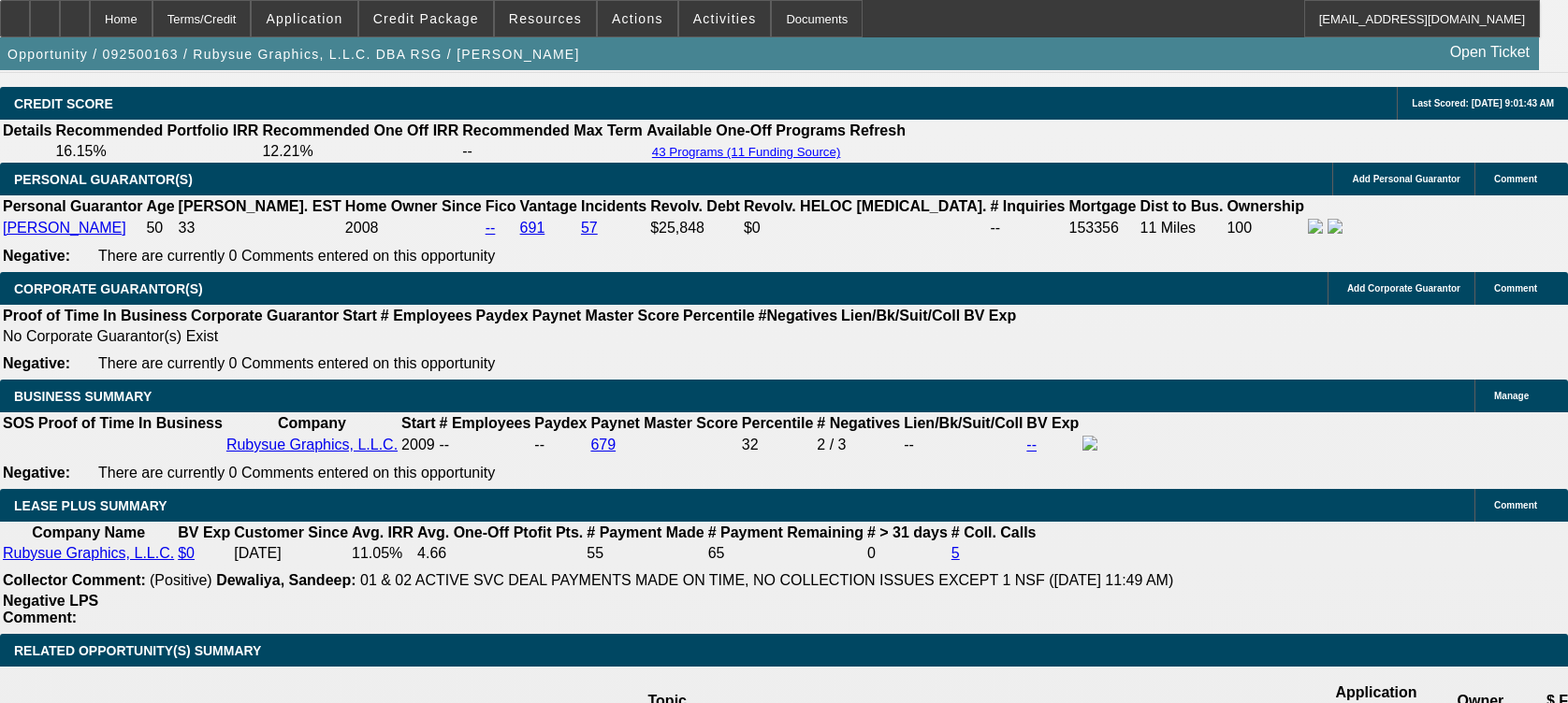
drag, startPoint x: 1210, startPoint y: 544, endPoint x: 1200, endPoint y: 539, distance: 11.2
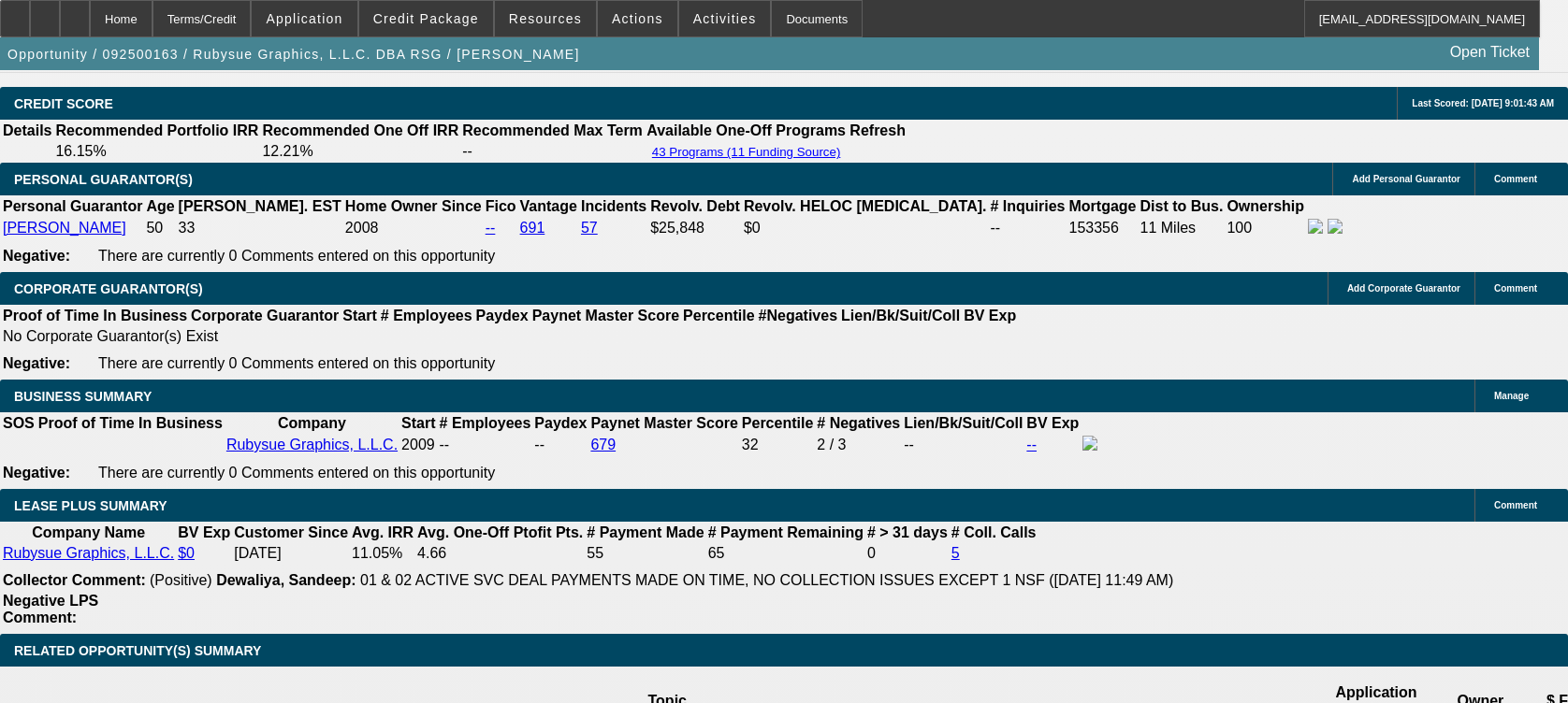
drag, startPoint x: 1201, startPoint y: 539, endPoint x: 1254, endPoint y: 555, distance: 55.4
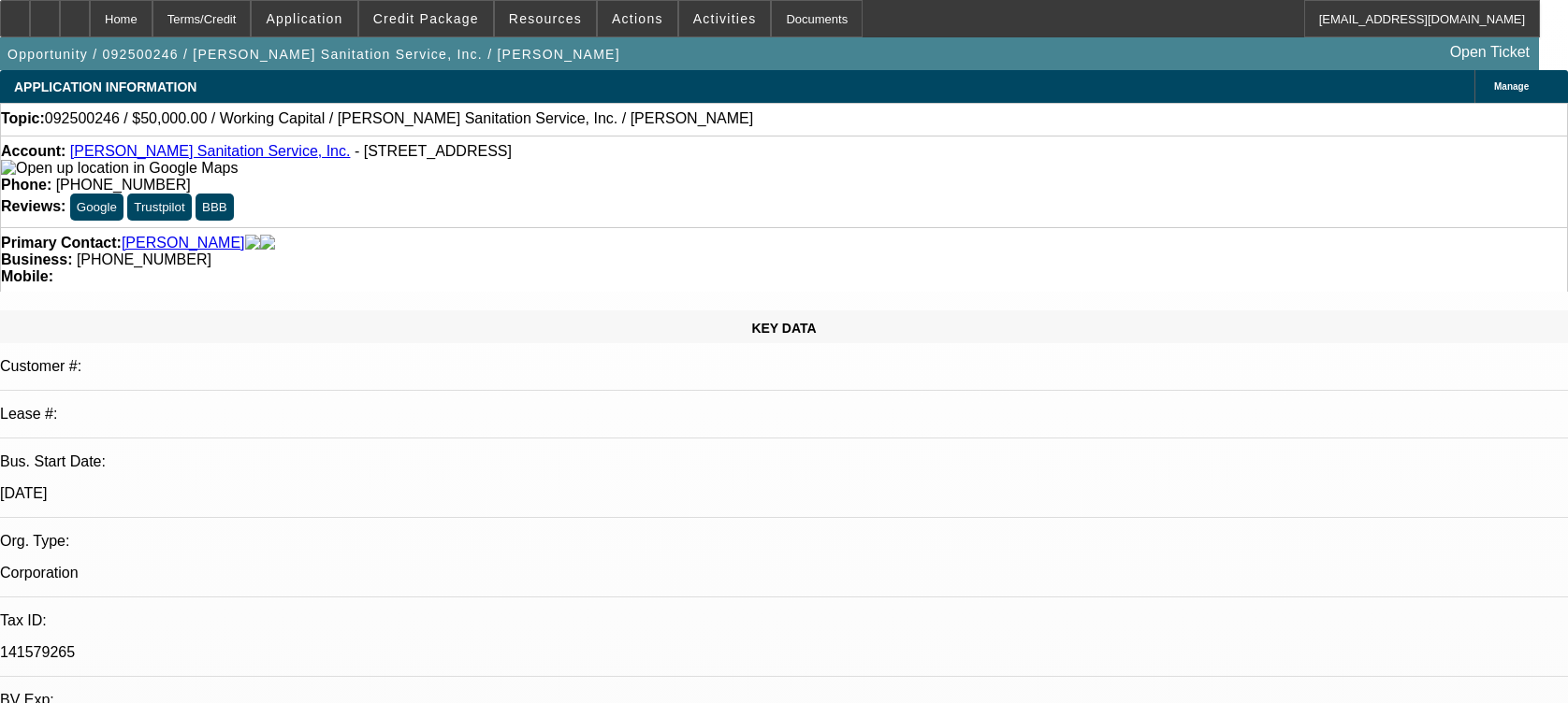
select select "0"
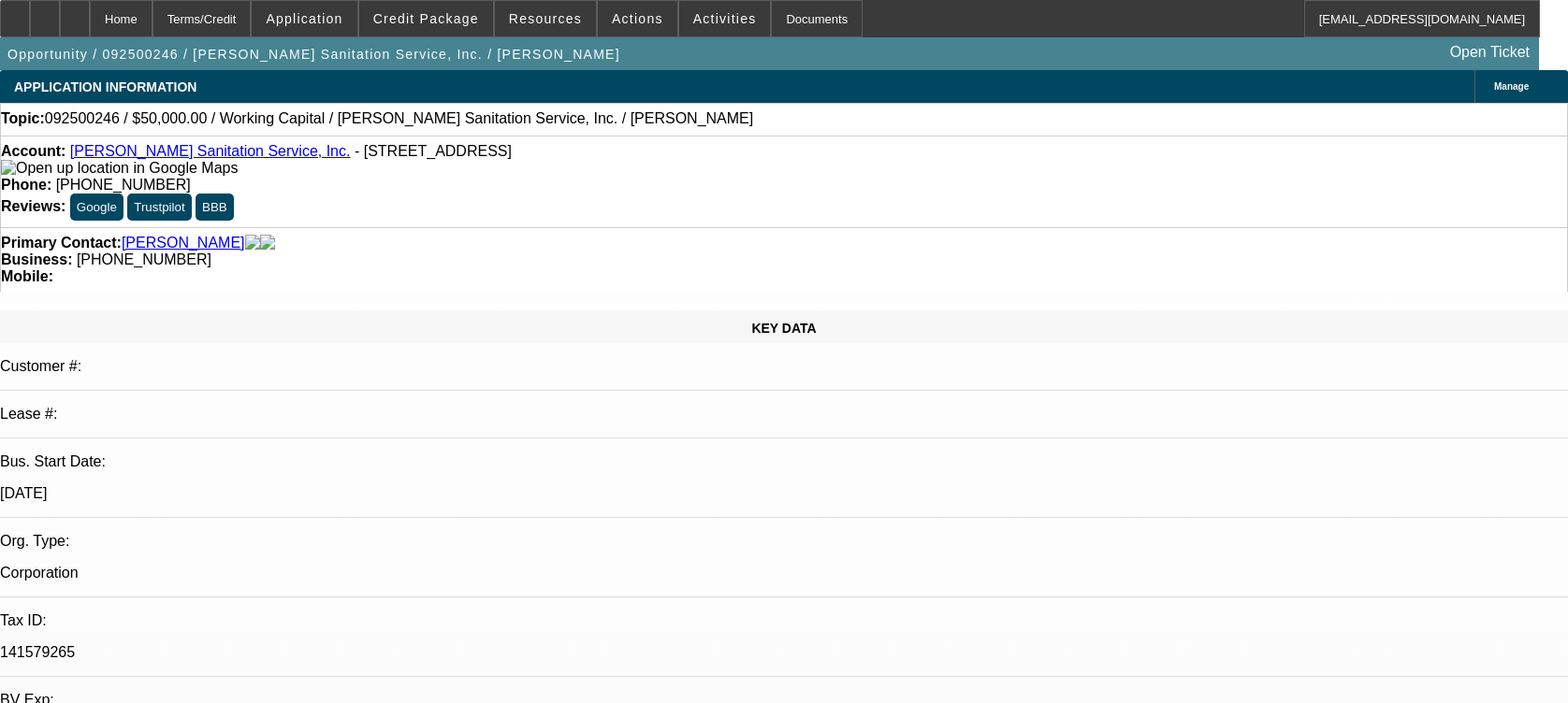
select select "0"
select select "1"
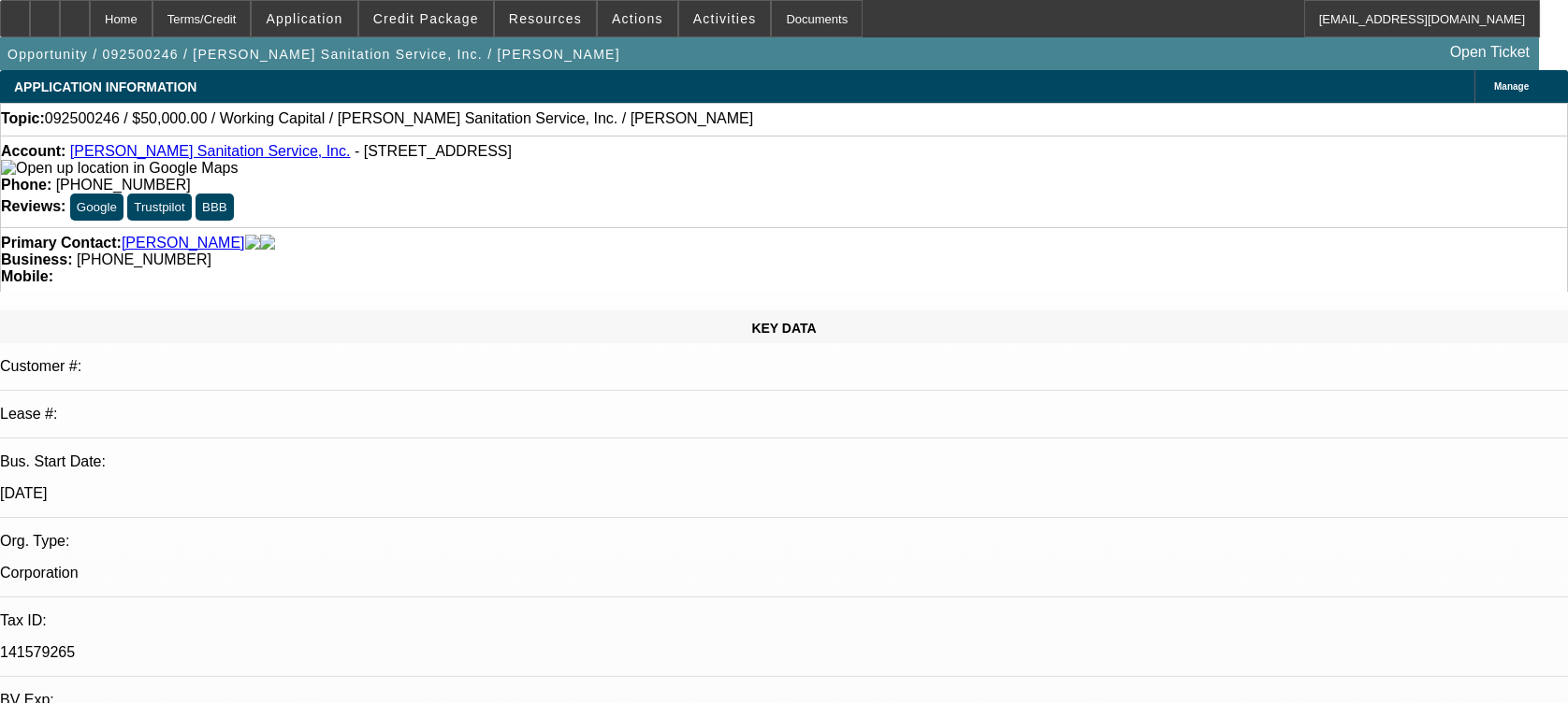
select select "2"
select select "6"
select select "1"
select select "2"
select select "6"
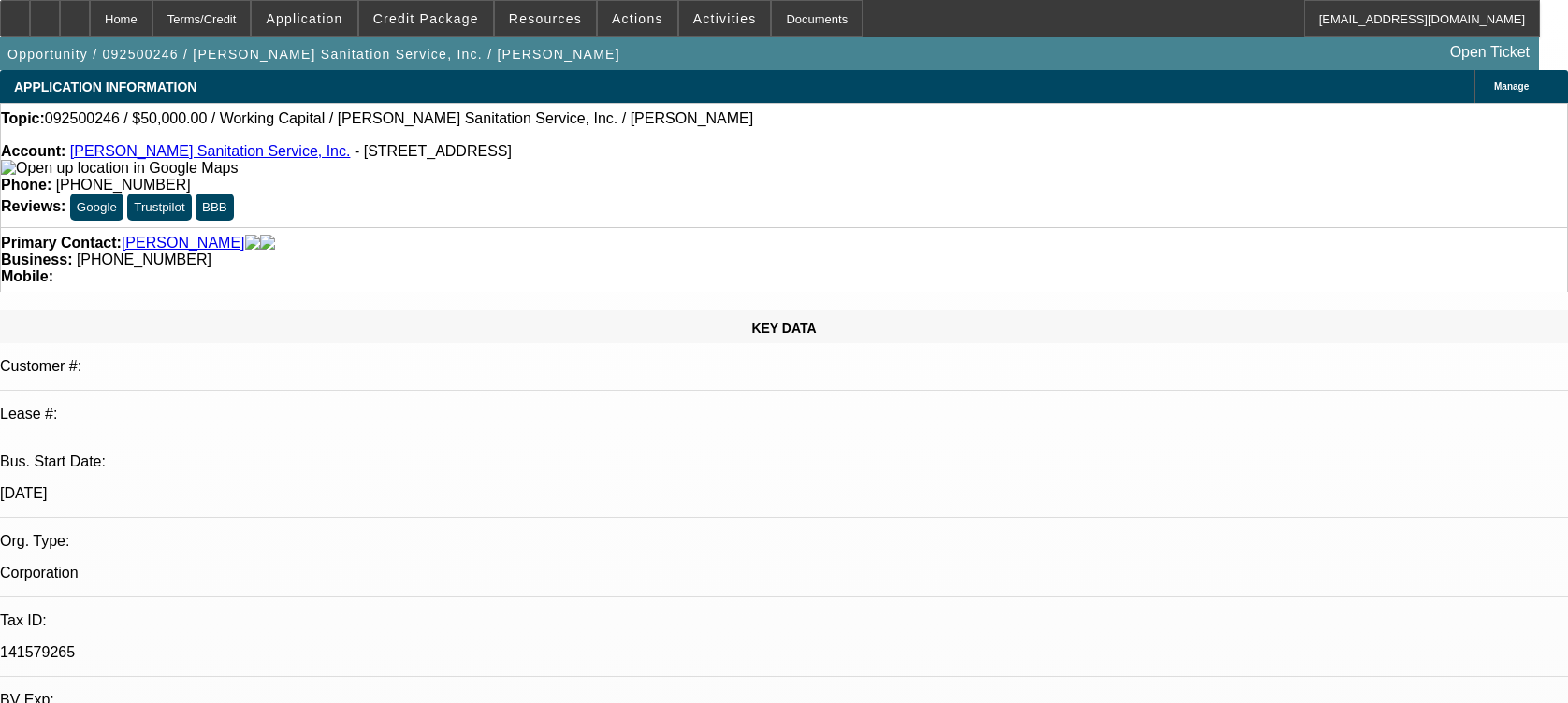
select select "1"
select select "2"
select select "6"
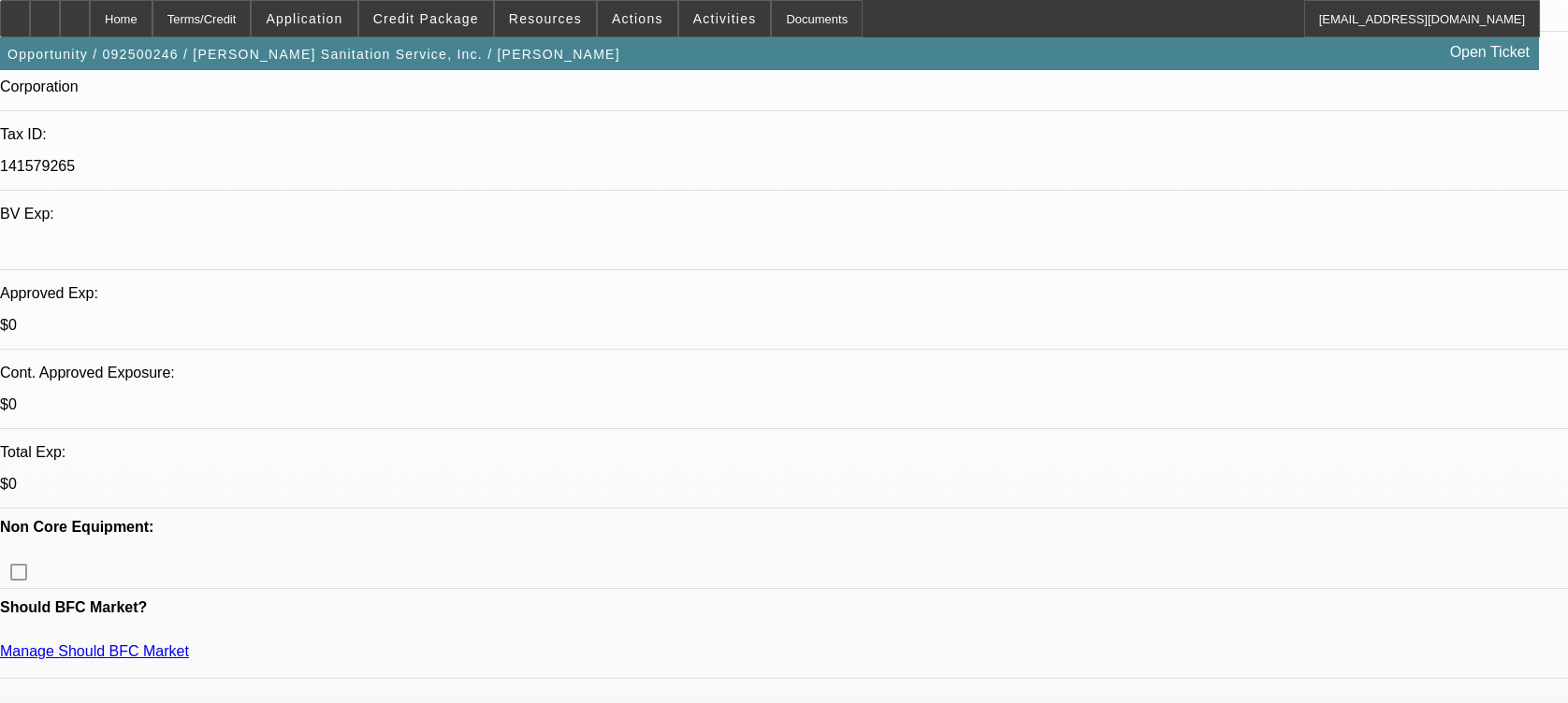
scroll to position [498, 0]
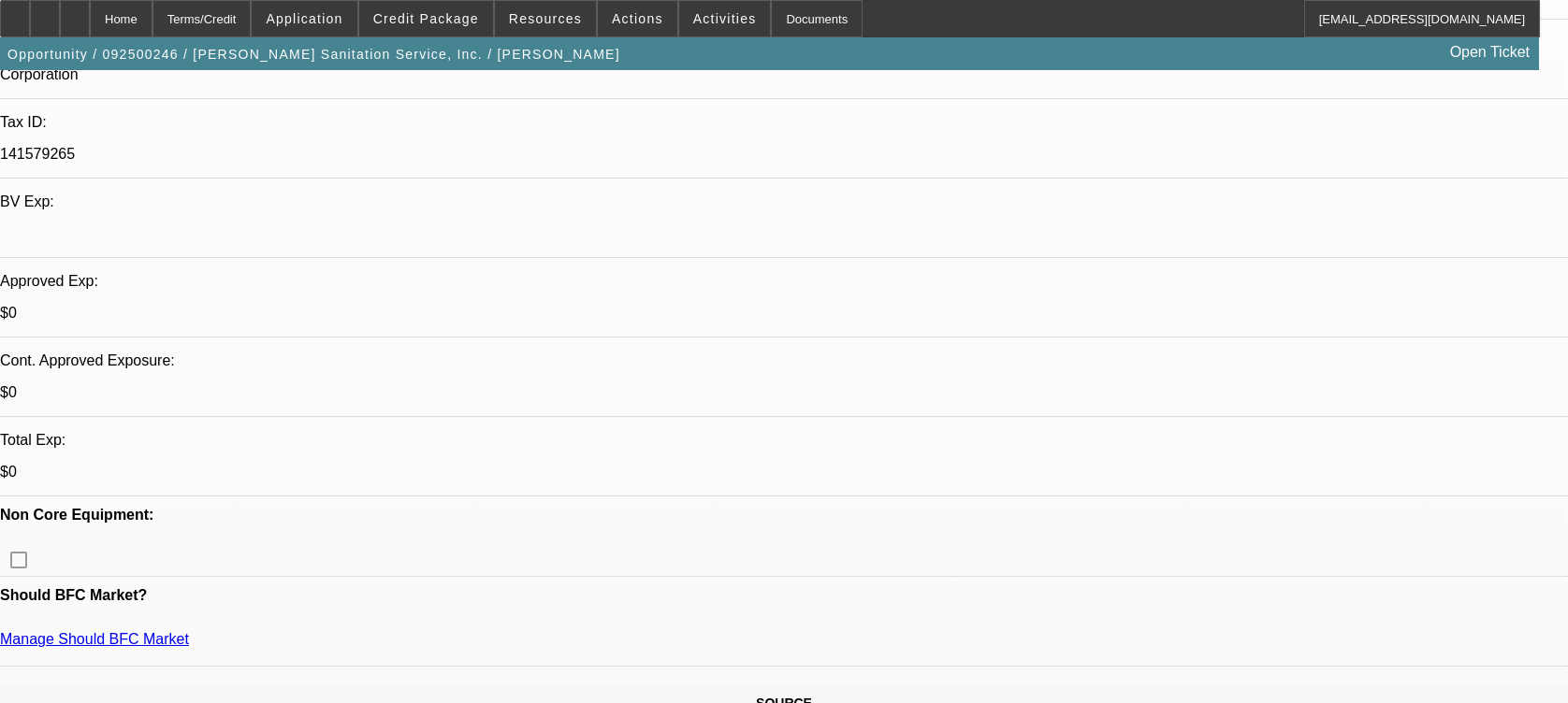
drag, startPoint x: 594, startPoint y: 533, endPoint x: 407, endPoint y: 529, distance: 187.0
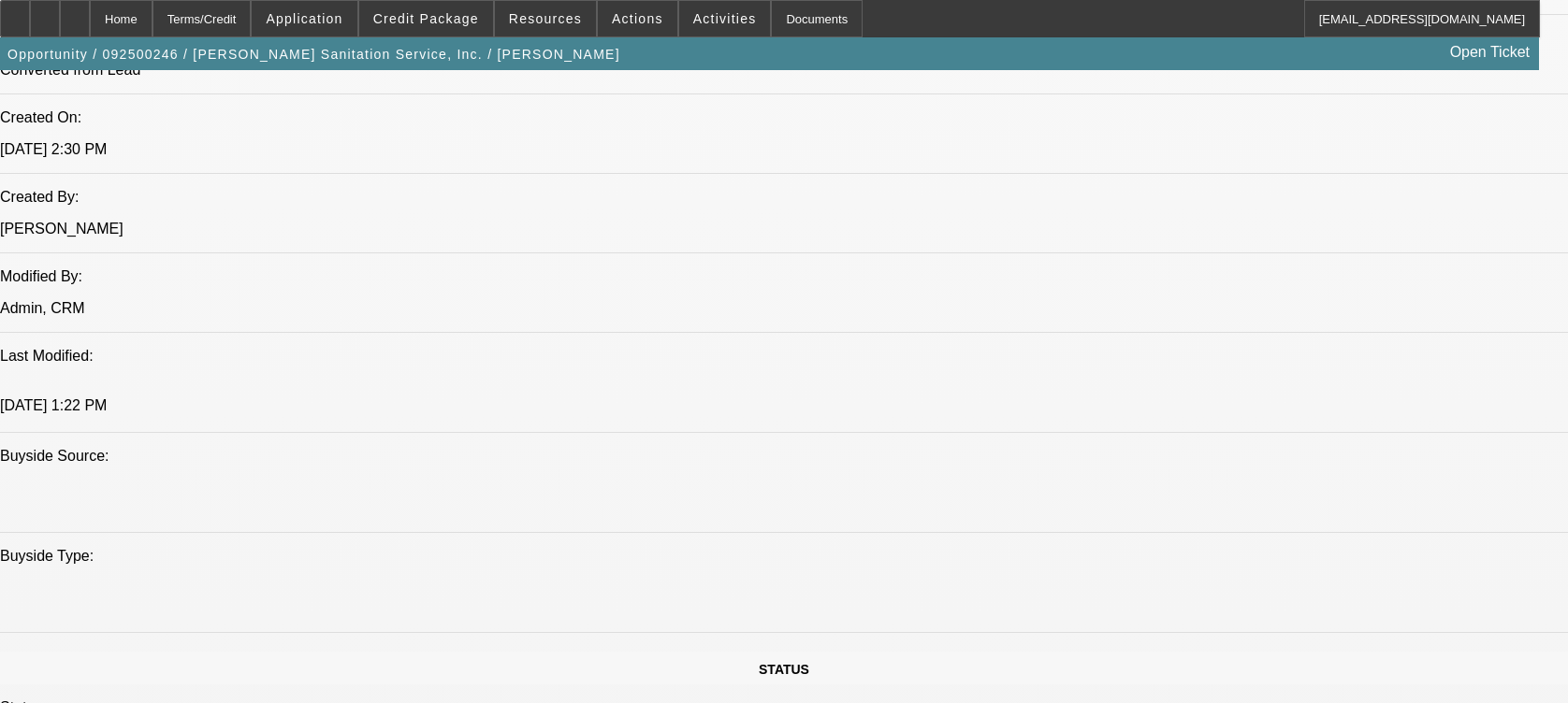
scroll to position [1497, 0]
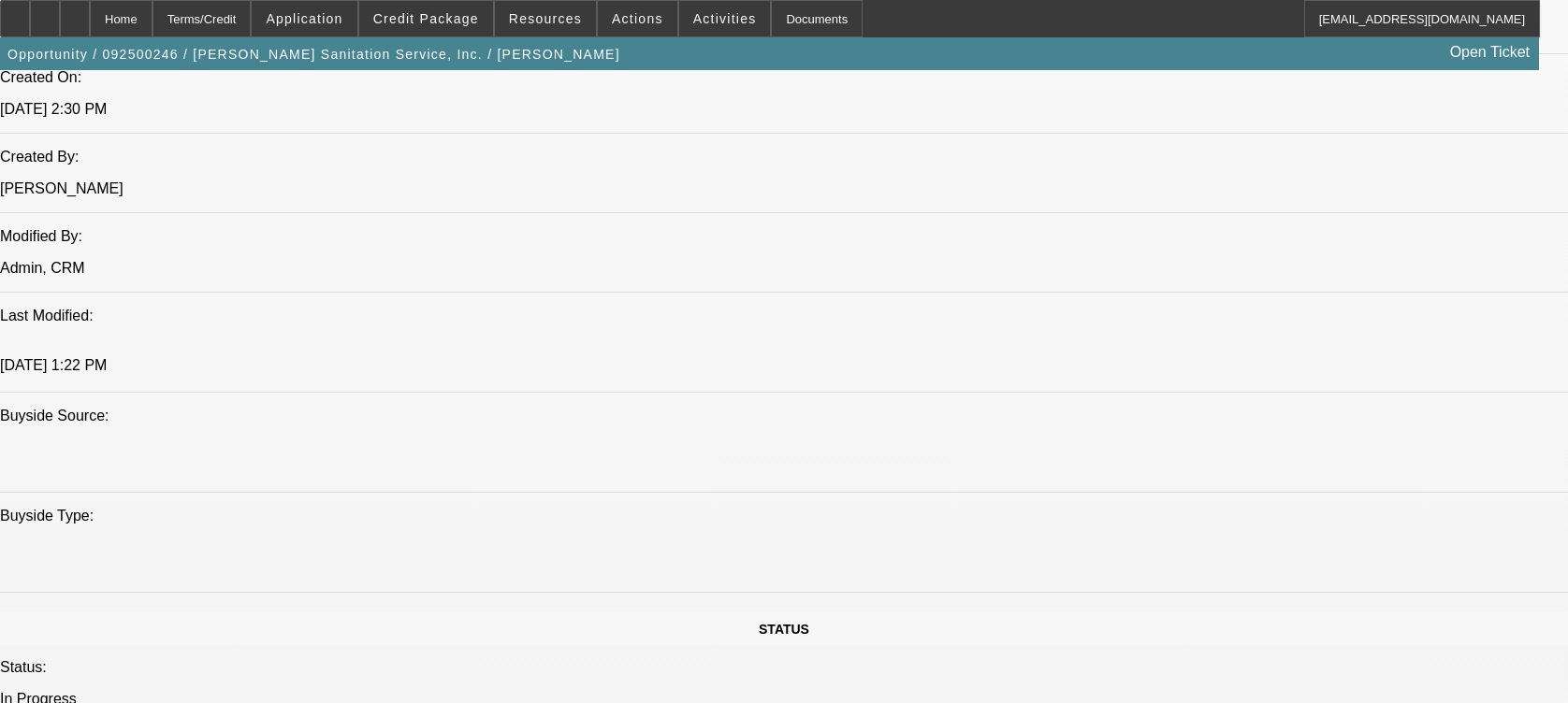
drag, startPoint x: 220, startPoint y: 272, endPoint x: 337, endPoint y: 302, distance: 120.8
drag, startPoint x: 337, startPoint y: 302, endPoint x: 206, endPoint y: 312, distance: 131.4
drag, startPoint x: 206, startPoint y: 312, endPoint x: 511, endPoint y: 390, distance: 314.8
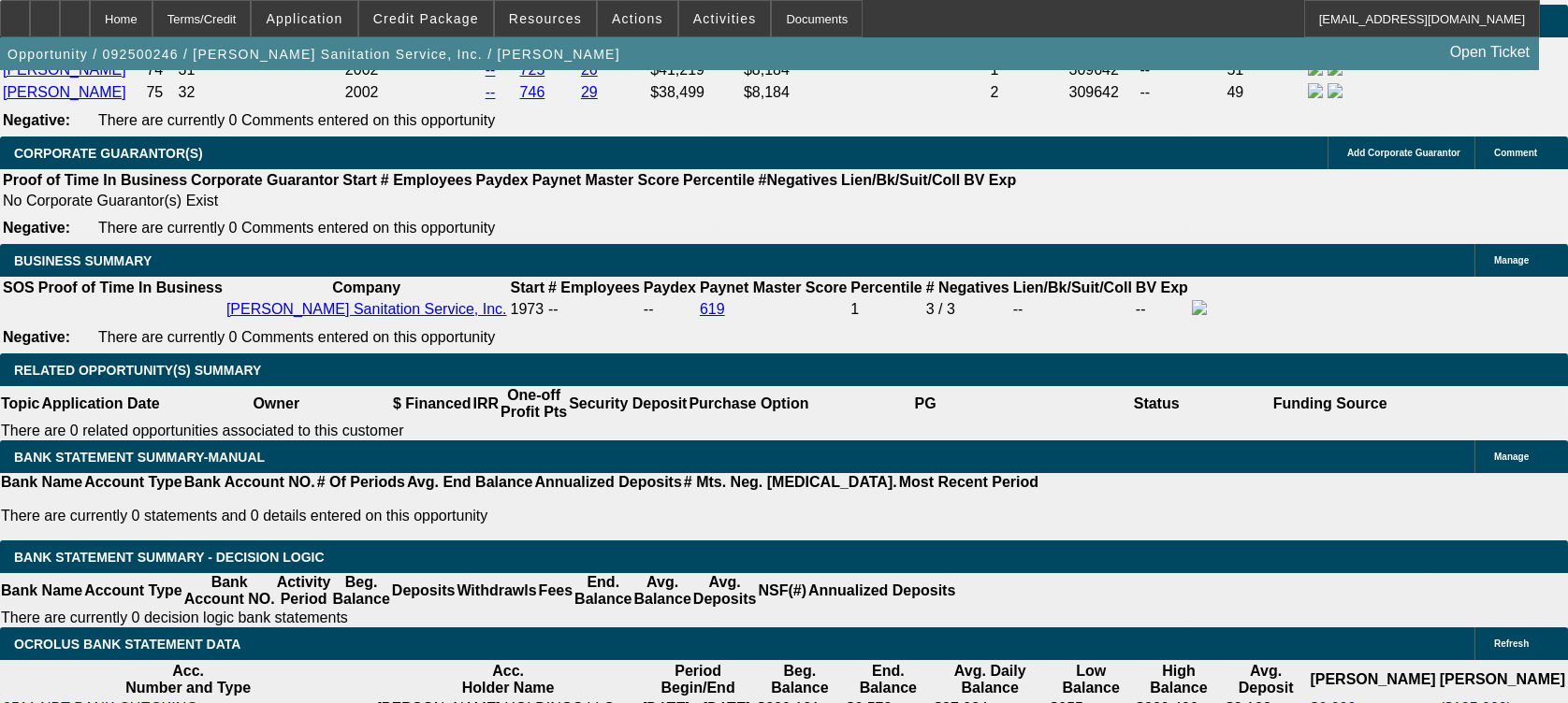
scroll to position [748, 0]
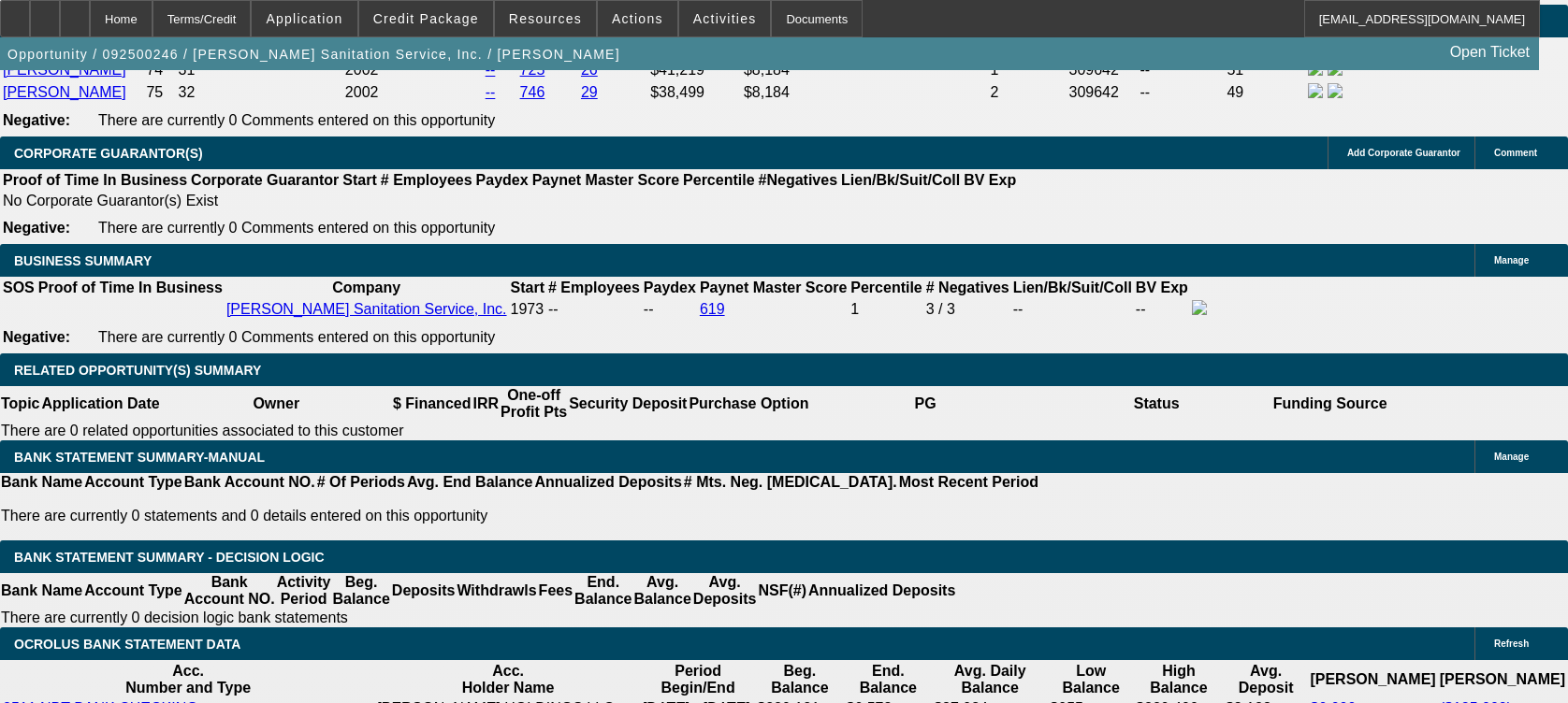
drag, startPoint x: 1207, startPoint y: 504, endPoint x: 1279, endPoint y: 527, distance: 75.6
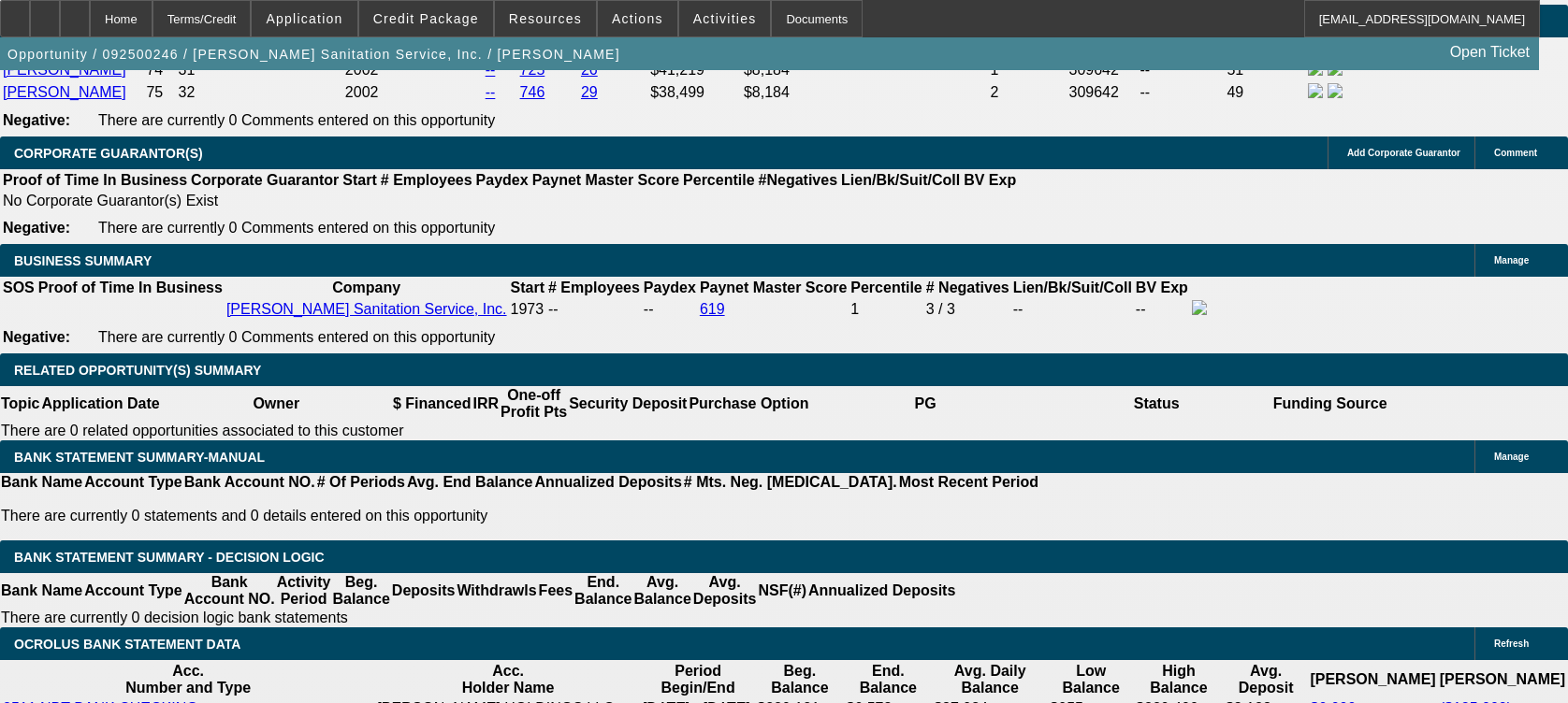
drag, startPoint x: 1279, startPoint y: 527, endPoint x: 1241, endPoint y: 544, distance: 41.6
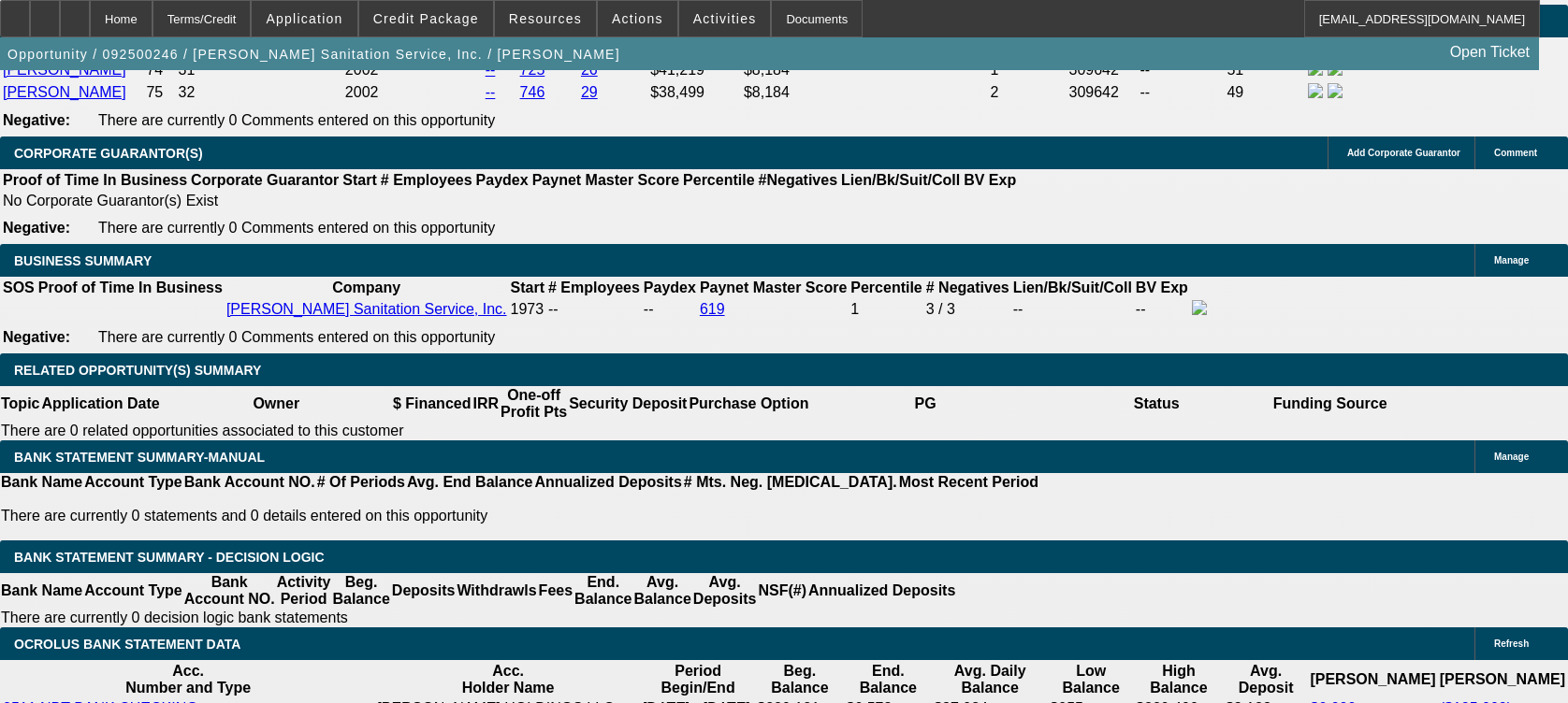
drag, startPoint x: 1266, startPoint y: 570, endPoint x: 1347, endPoint y: 577, distance: 81.3
drag, startPoint x: 1309, startPoint y: 682, endPoint x: 1361, endPoint y: 684, distance: 52.0
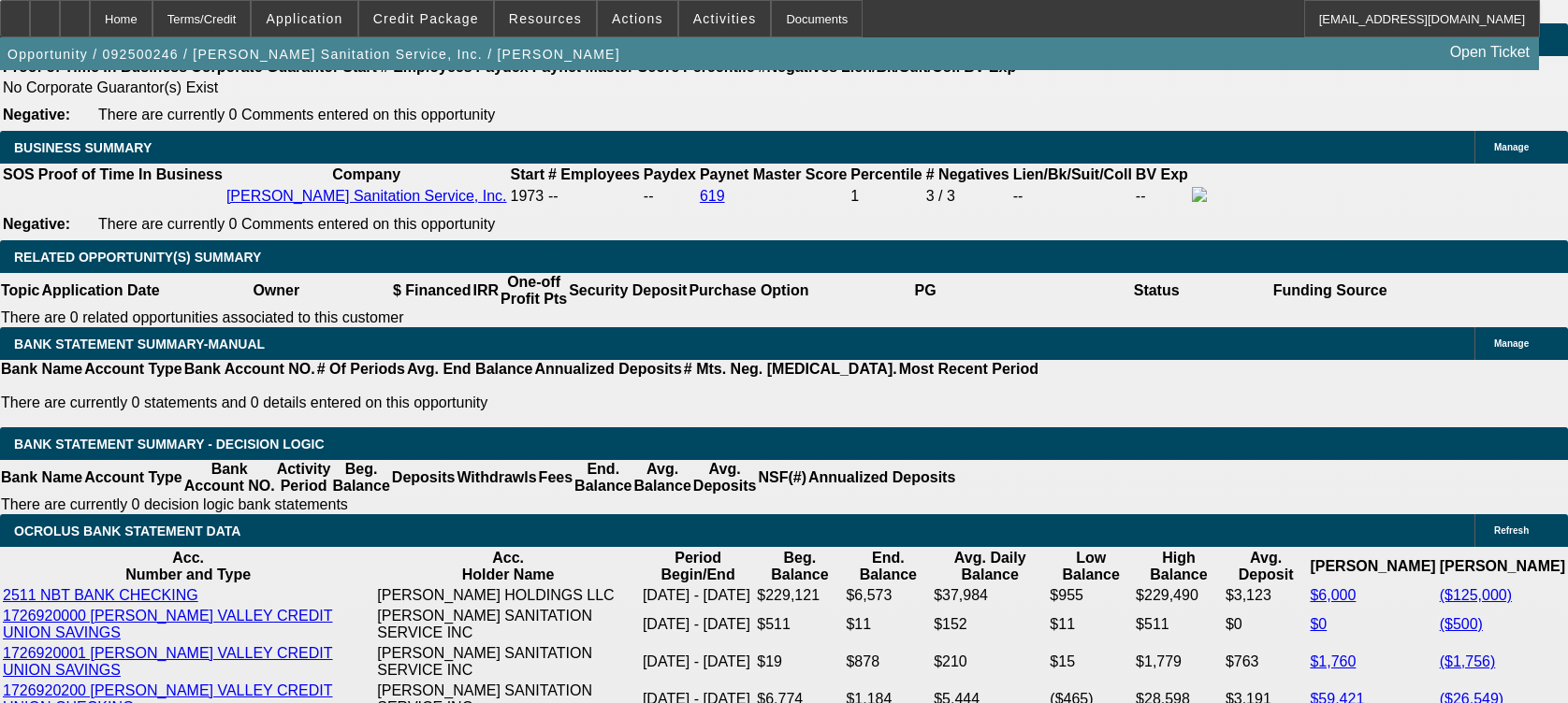
scroll to position [2993, 0]
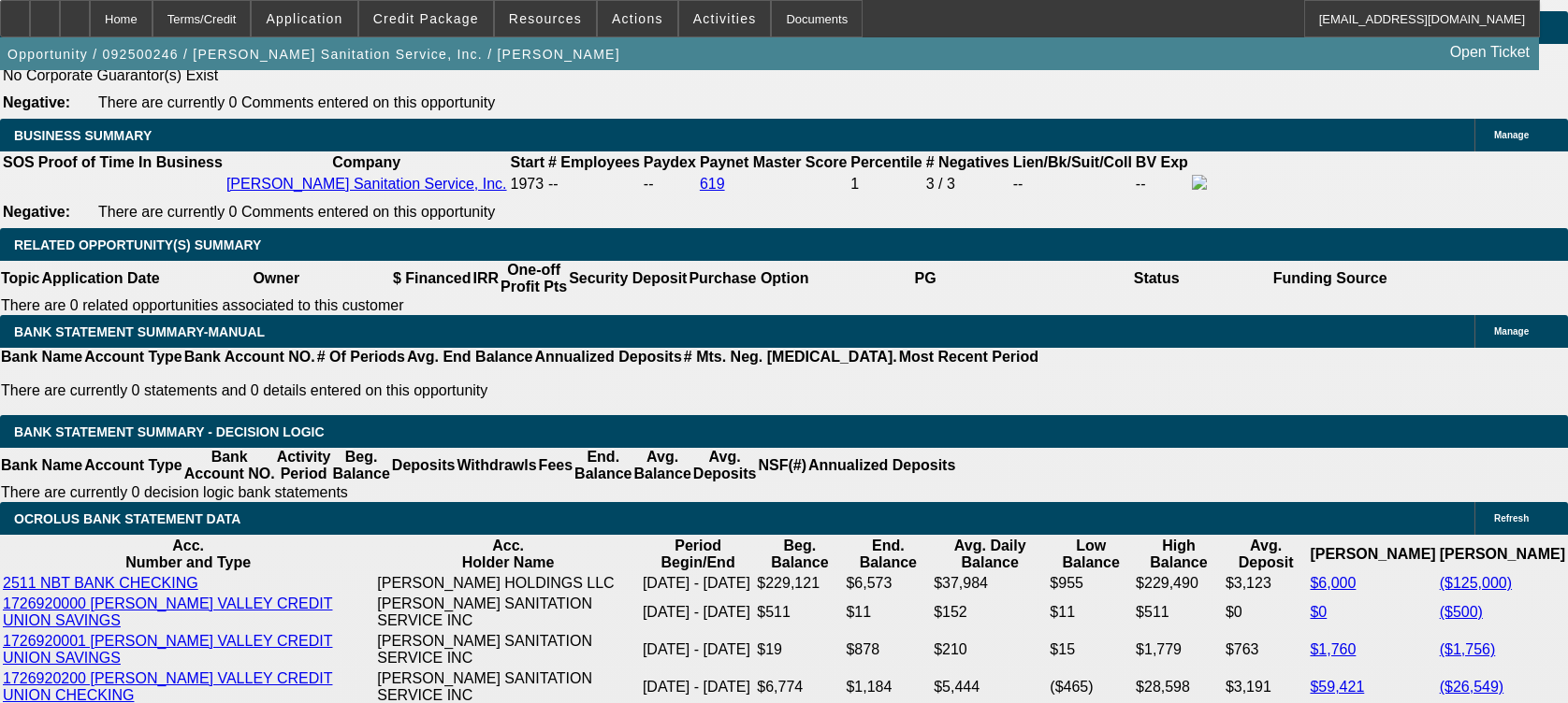
scroll to position [0, 0]
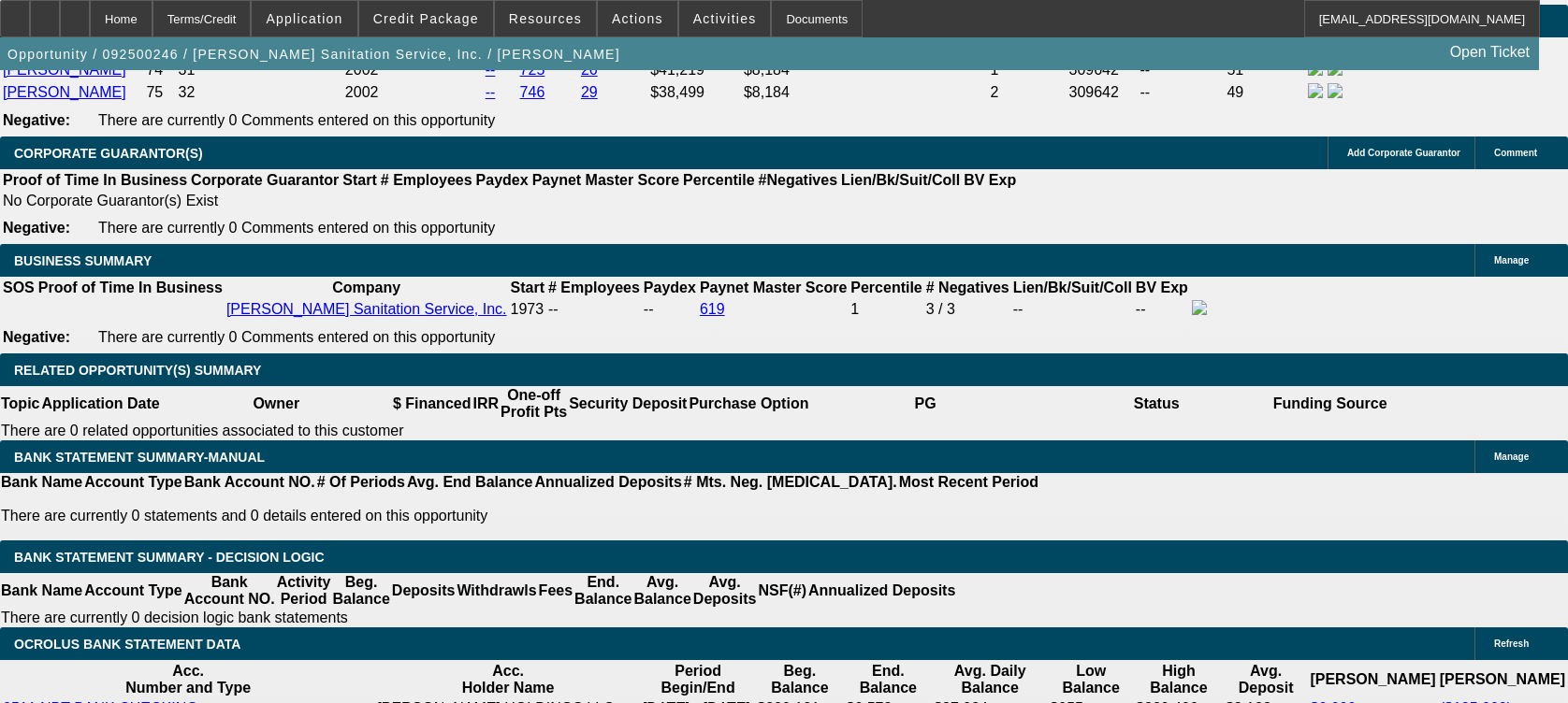
drag, startPoint x: 1120, startPoint y: 577, endPoint x: 1264, endPoint y: 582, distance: 144.1
drag, startPoint x: 1263, startPoint y: 582, endPoint x: 1231, endPoint y: 578, distance: 32.2
copy span "ADB coverage and trends,"
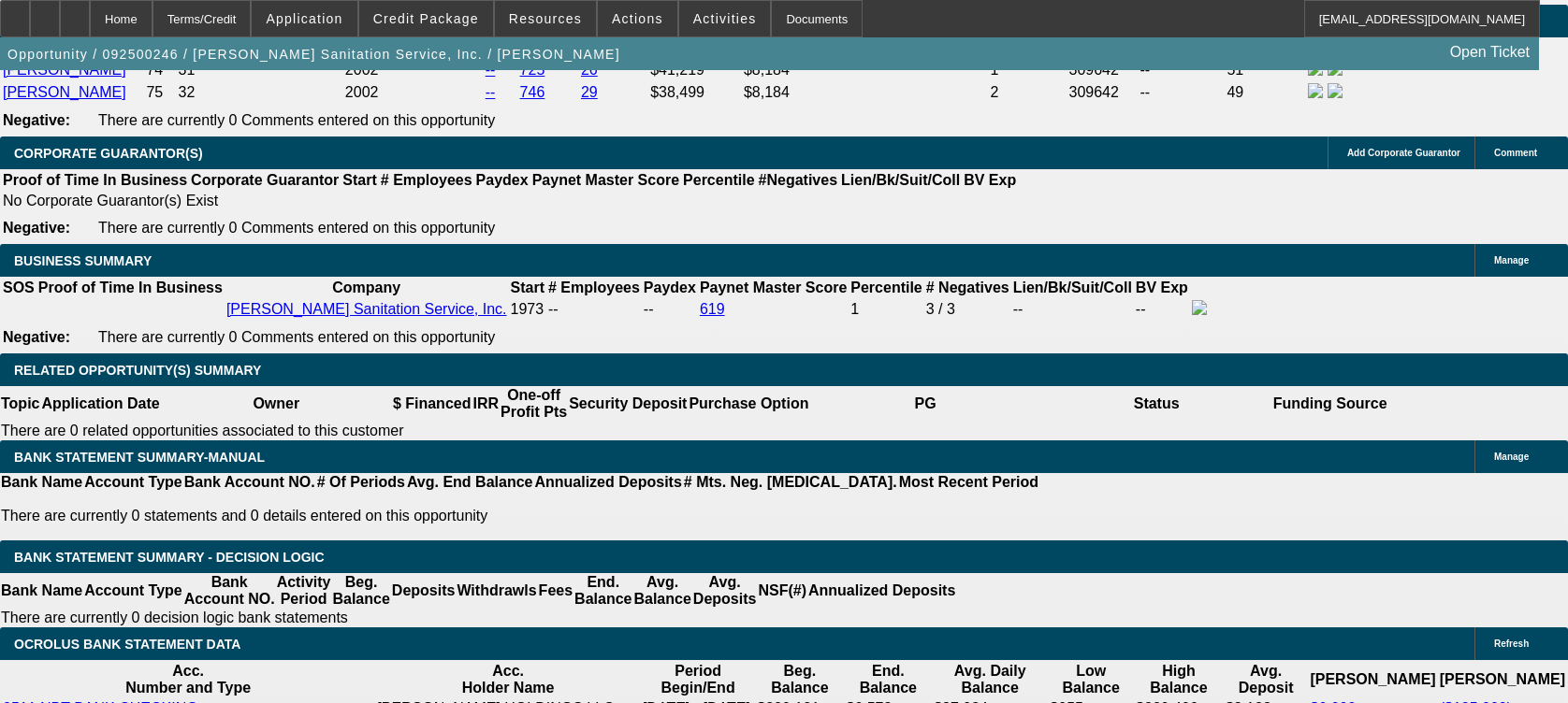
drag, startPoint x: 1118, startPoint y: 550, endPoint x: 1395, endPoint y: 586, distance: 279.3
drag, startPoint x: 1395, startPoint y: 586, endPoint x: 1314, endPoint y: 563, distance: 84.2
copy p "" I left a message for [PERSON_NAME] [DATE]. We connected [DATE] but told me $5…"
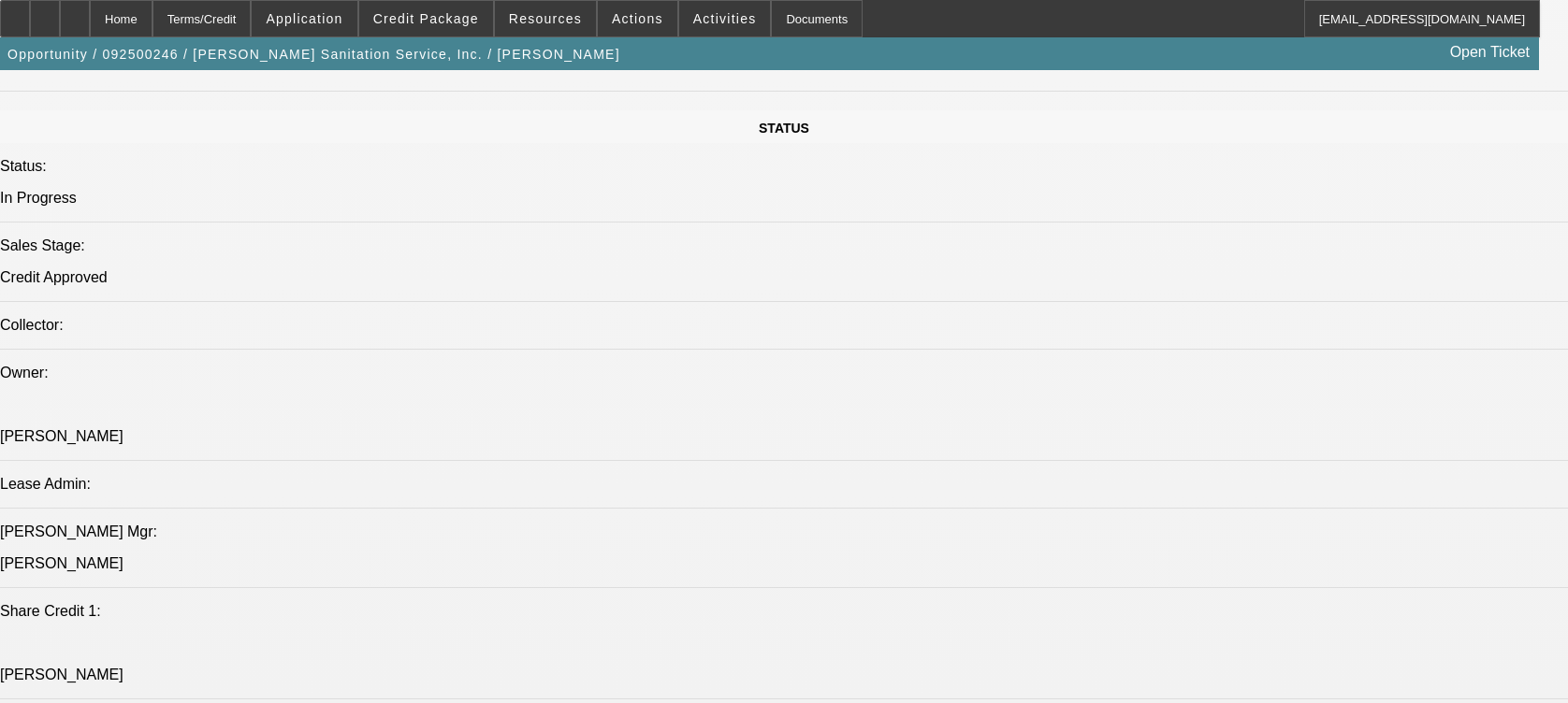
scroll to position [1995, 0]
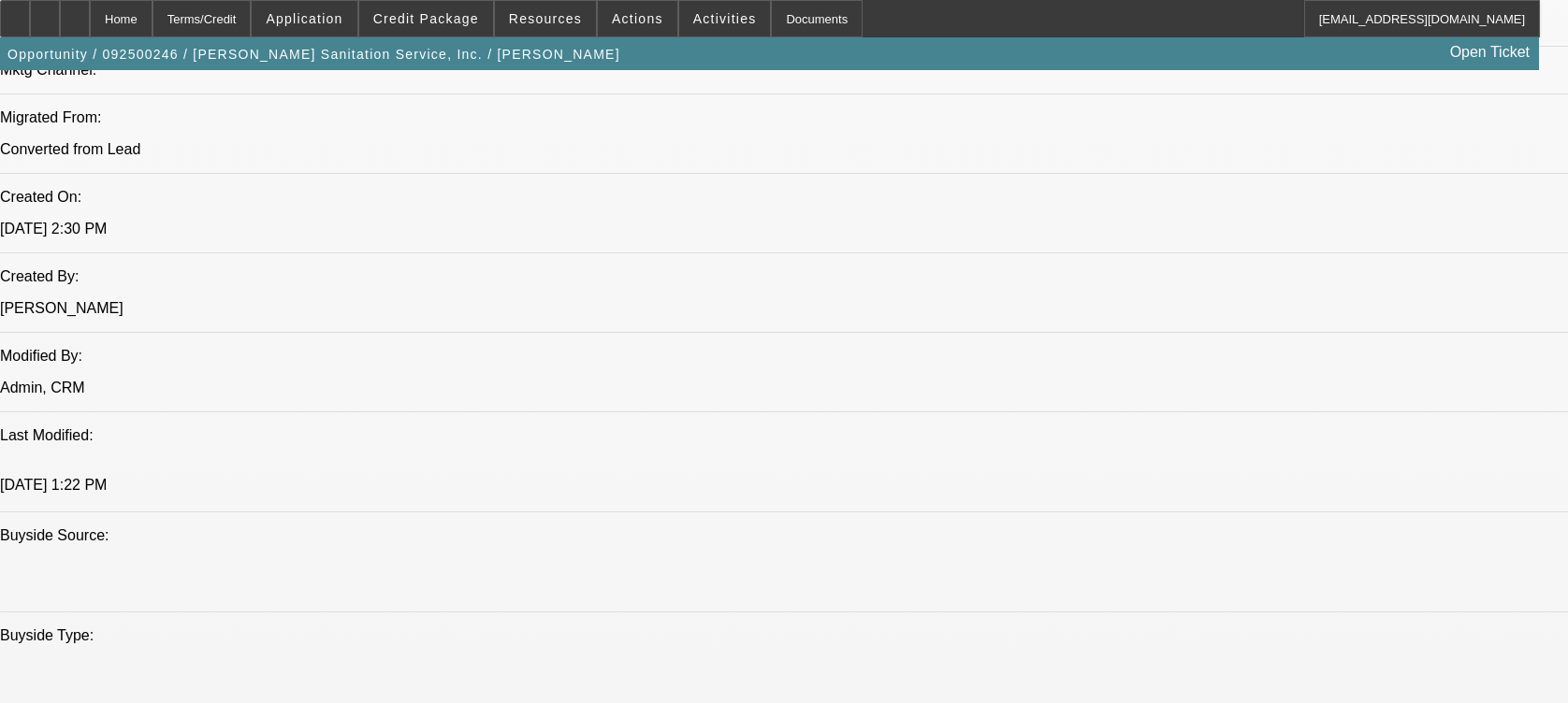
scroll to position [1371, 0]
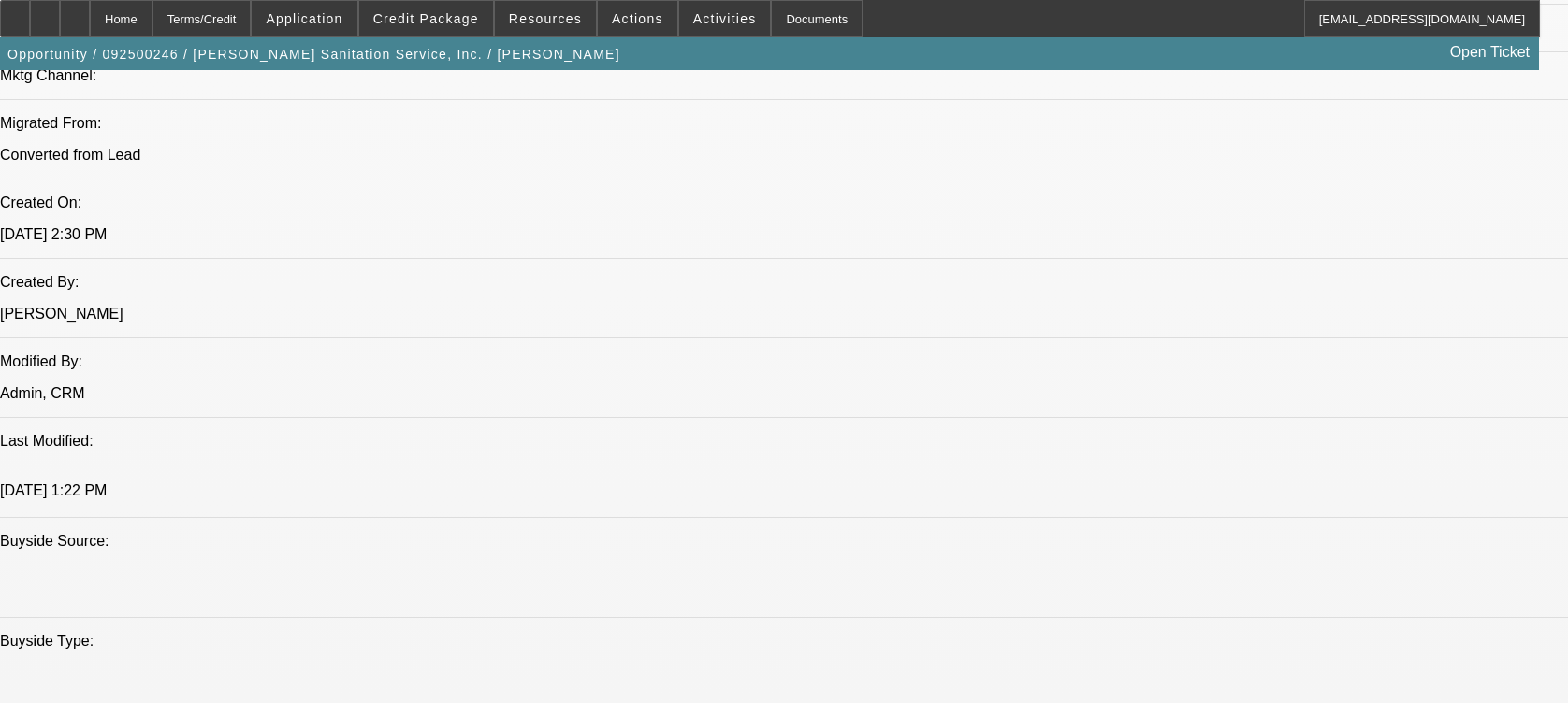
drag, startPoint x: 1121, startPoint y: 582, endPoint x: 1149, endPoint y: 584, distance: 28.1
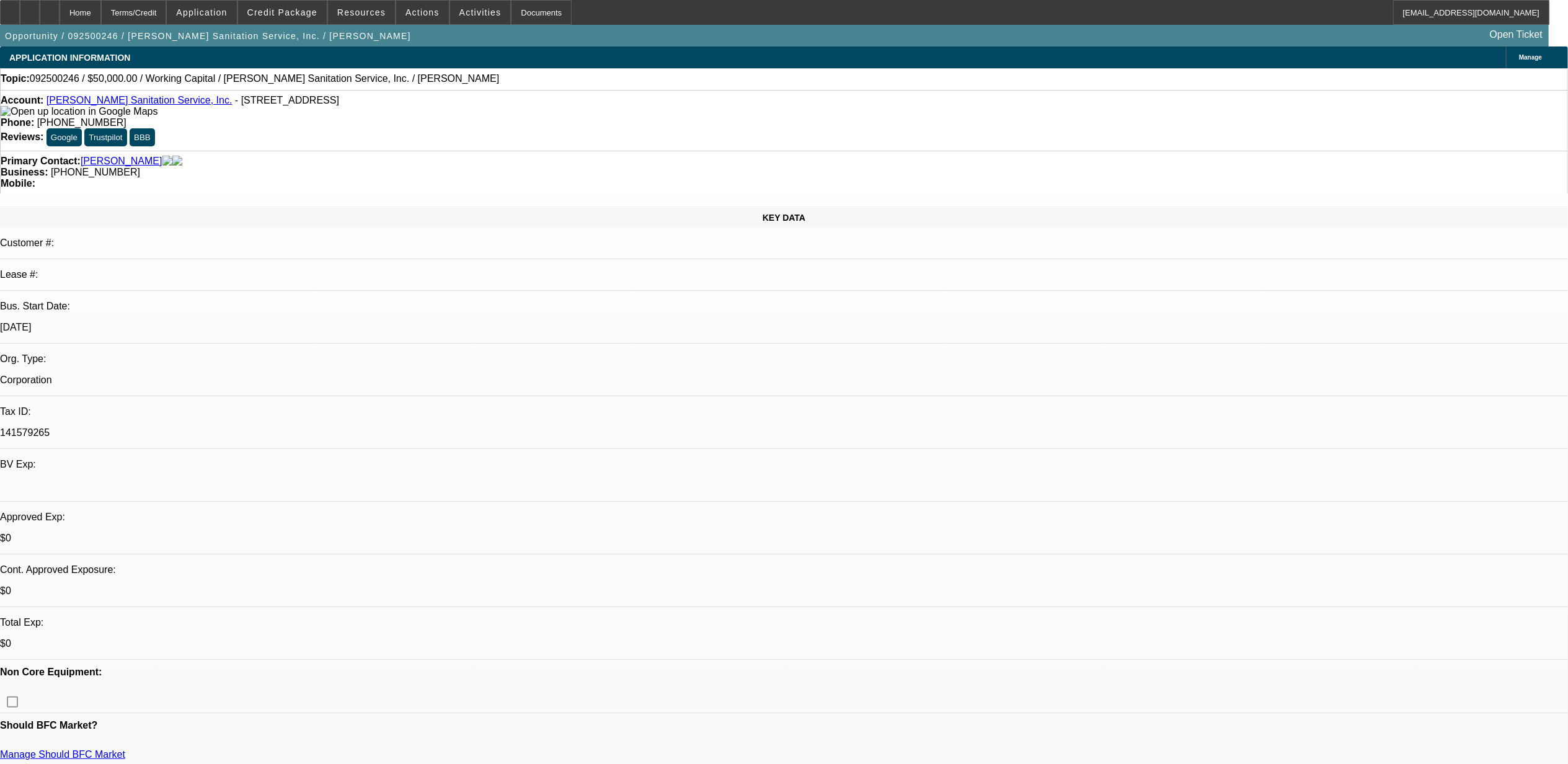
select select "0"
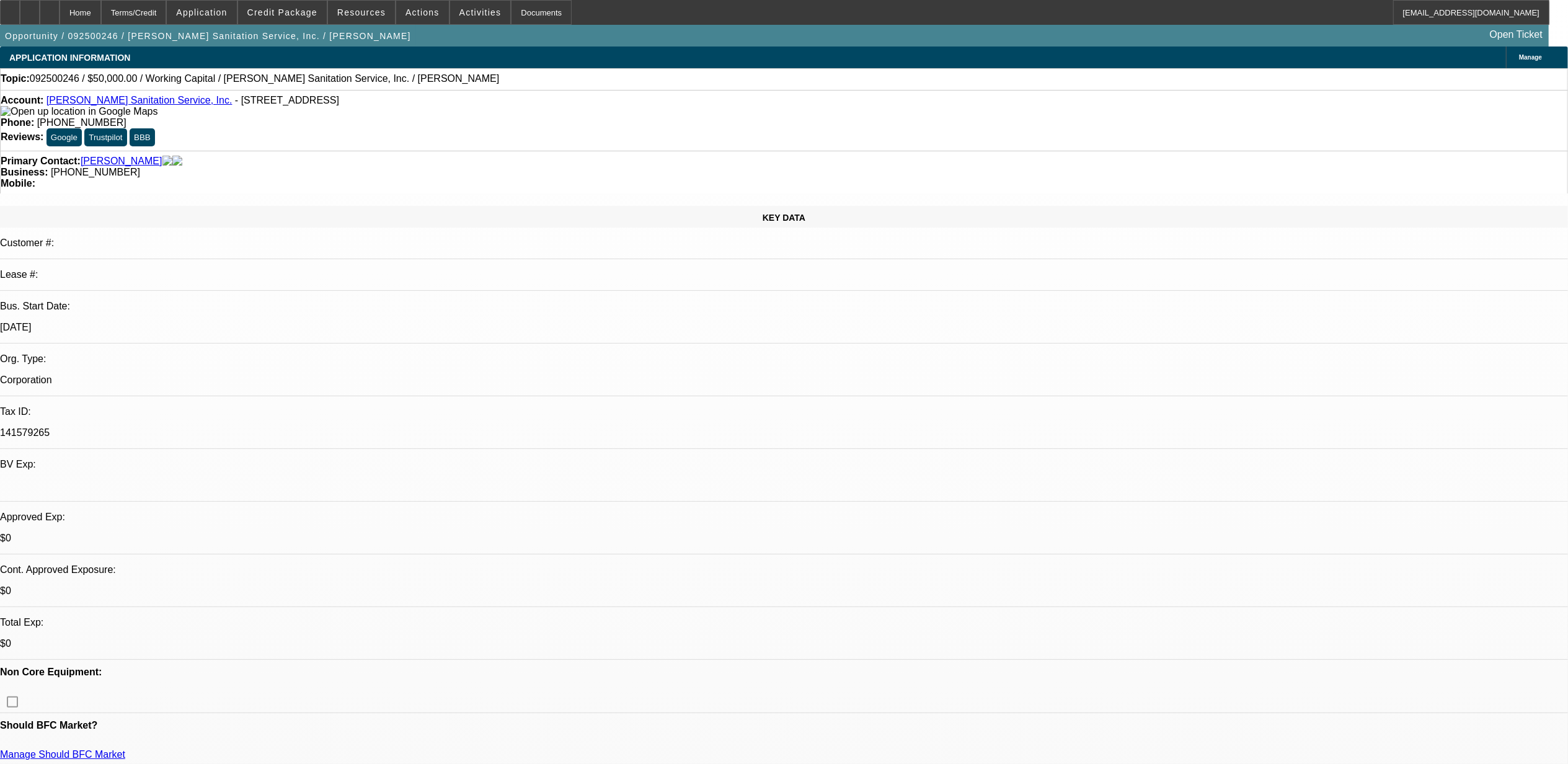
select select "0"
select select "1"
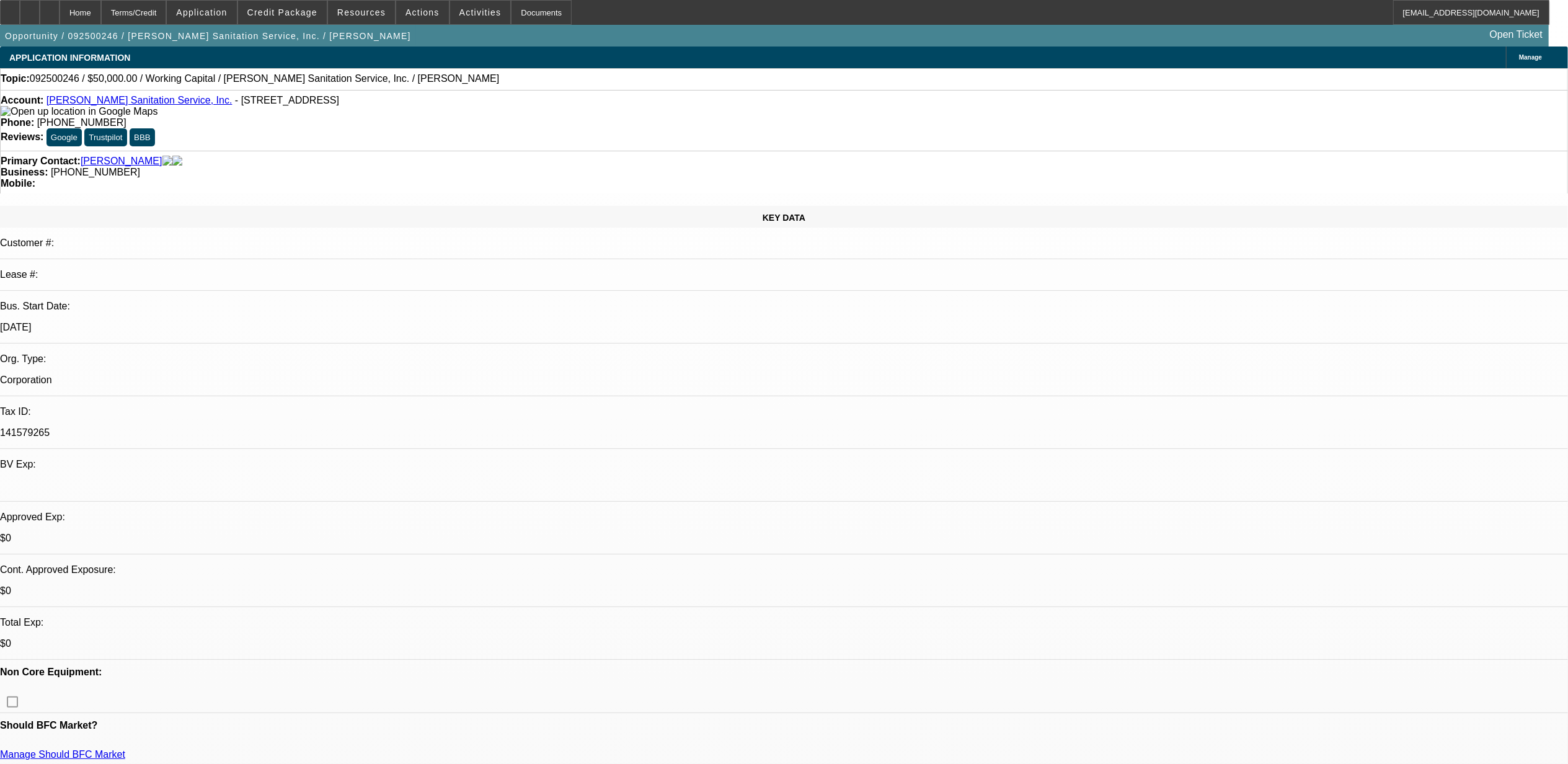
select select "2"
select select "6"
select select "1"
select select "2"
select select "6"
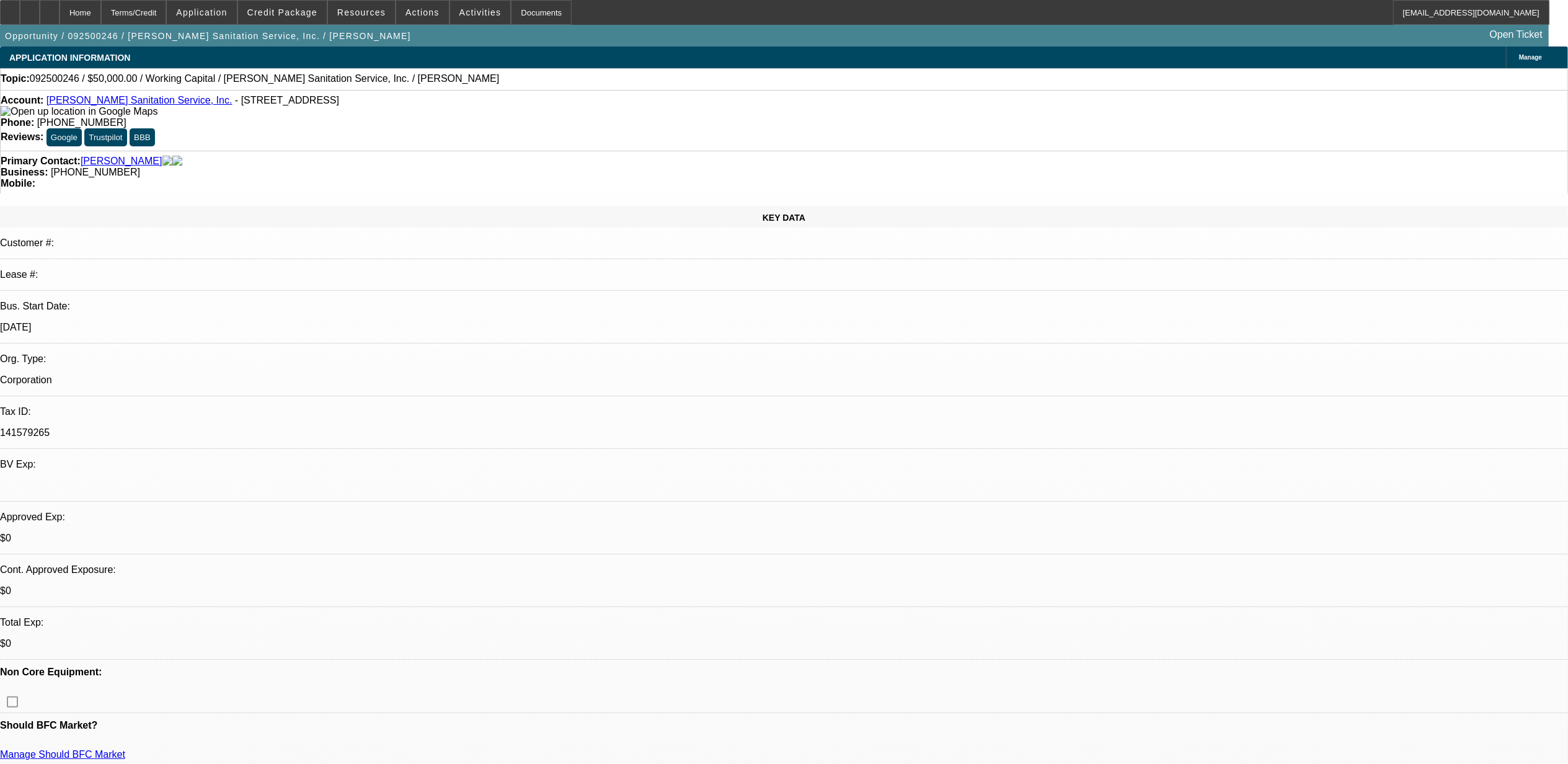
select select "1"
select select "2"
select select "6"
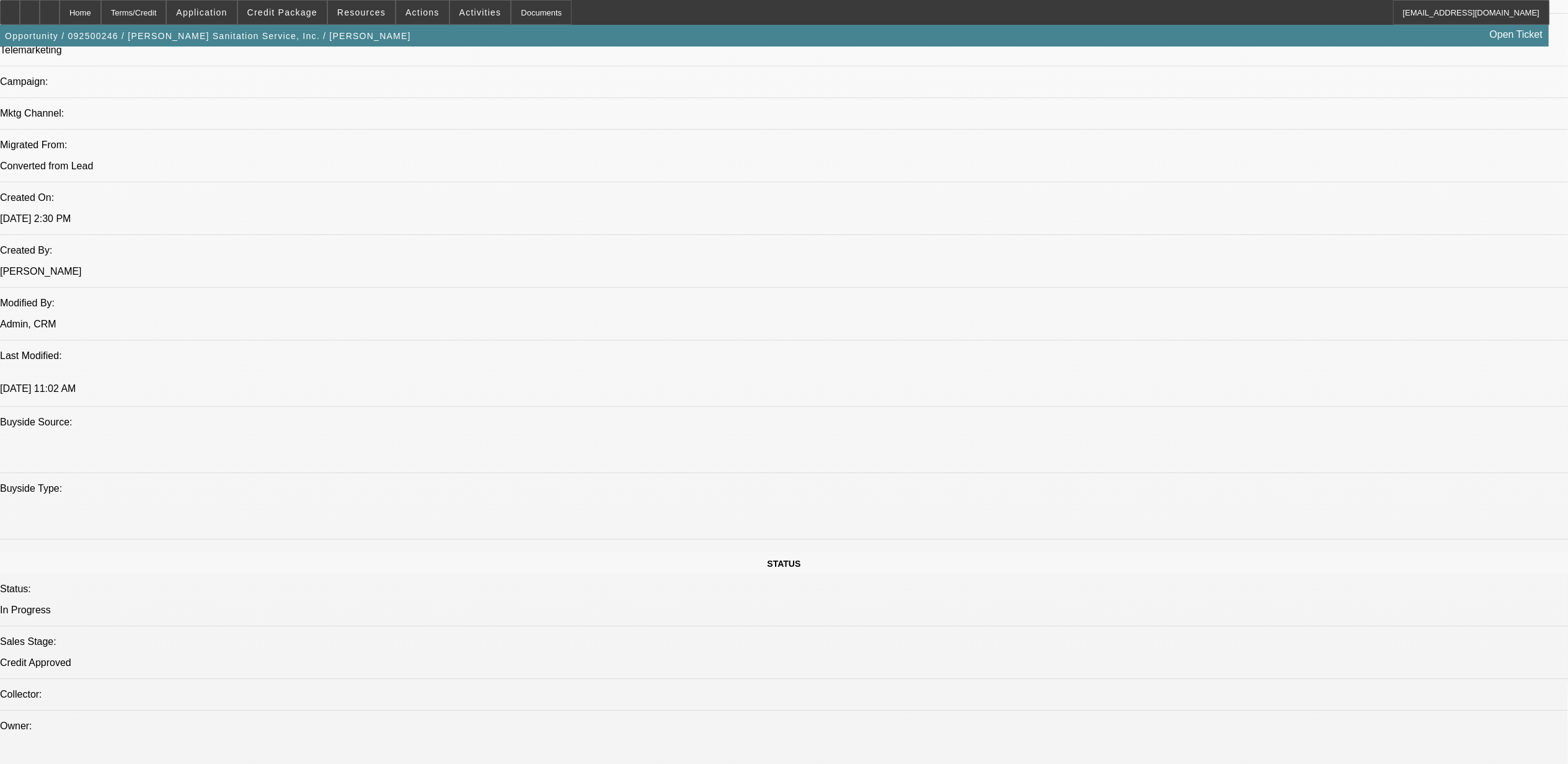
scroll to position [826, 0]
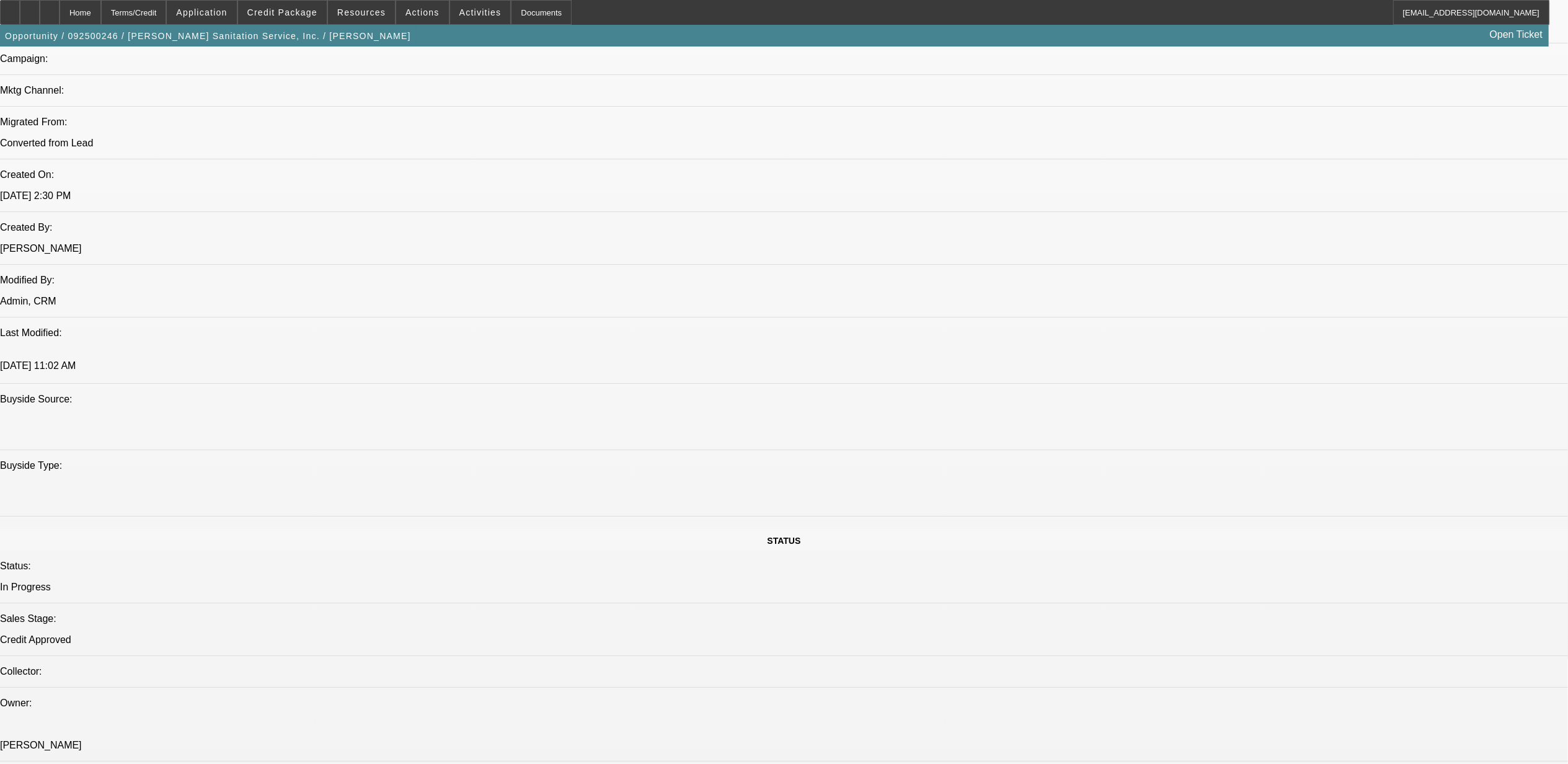
scroll to position [909, 0]
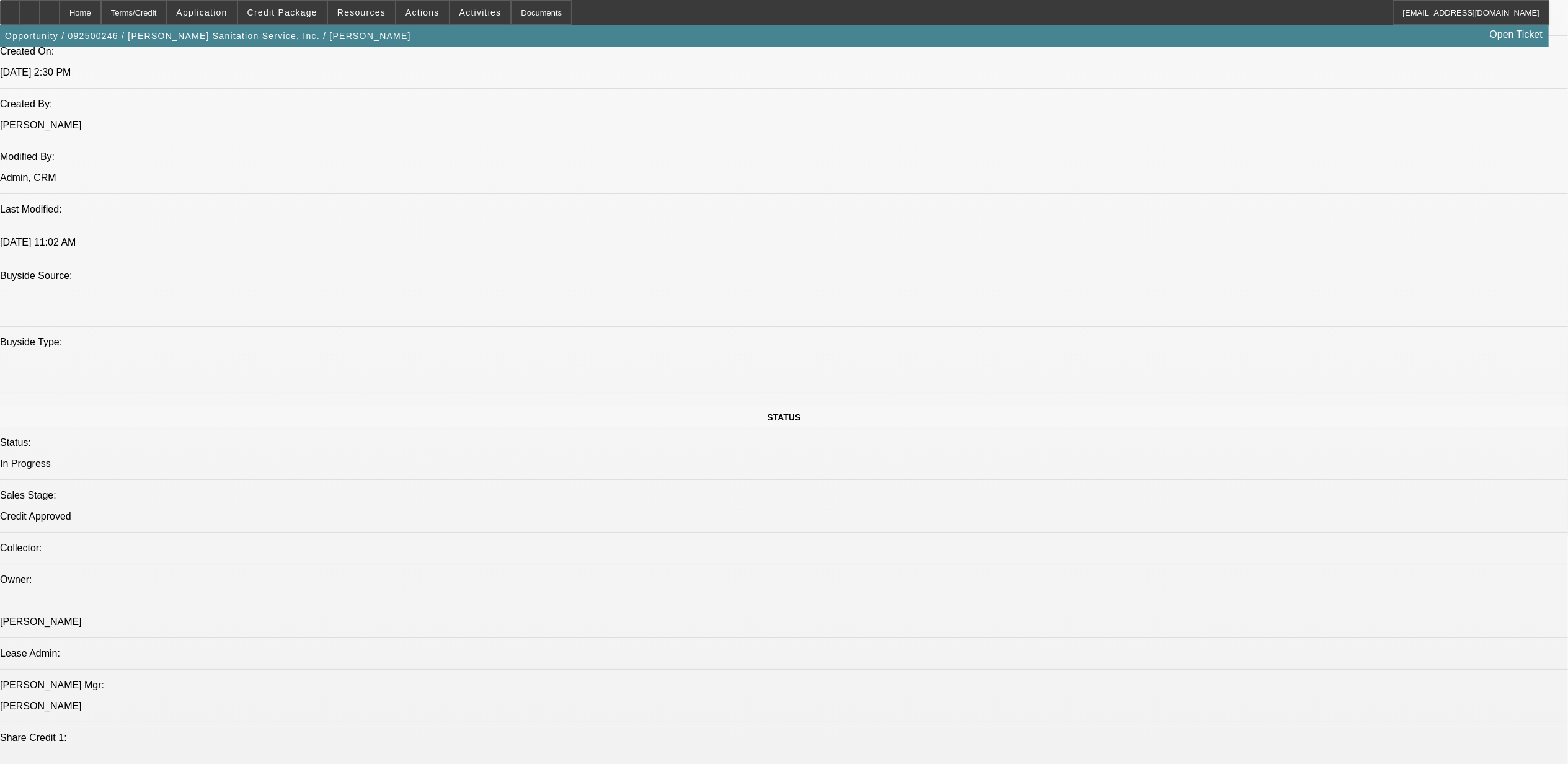
drag, startPoint x: 427, startPoint y: 237, endPoint x: 440, endPoint y: 244, distance: 14.8
drag, startPoint x: 440, startPoint y: 400, endPoint x: 400, endPoint y: 400, distance: 40.0
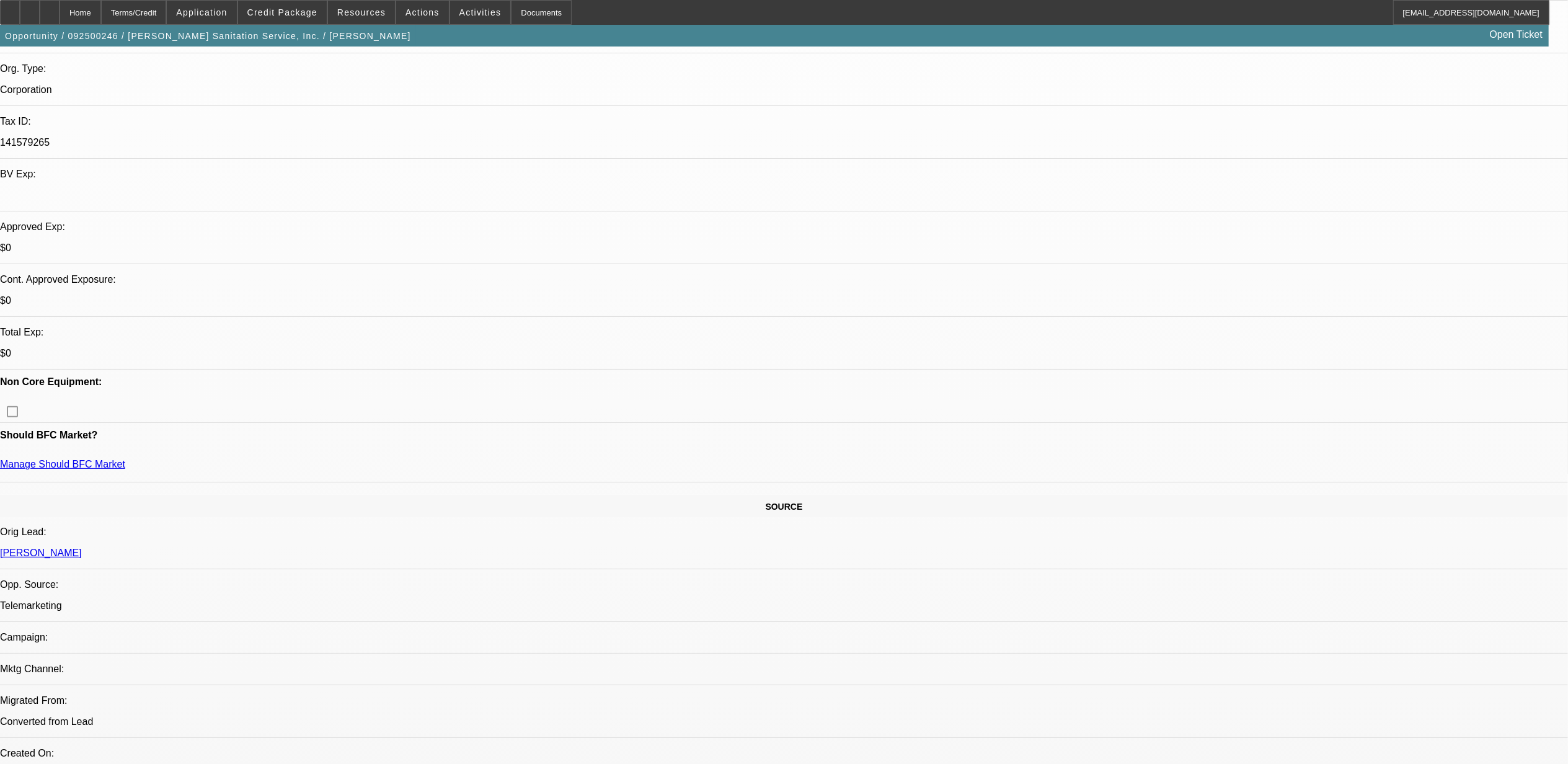
scroll to position [248, 0]
